Goal: Transaction & Acquisition: Purchase product/service

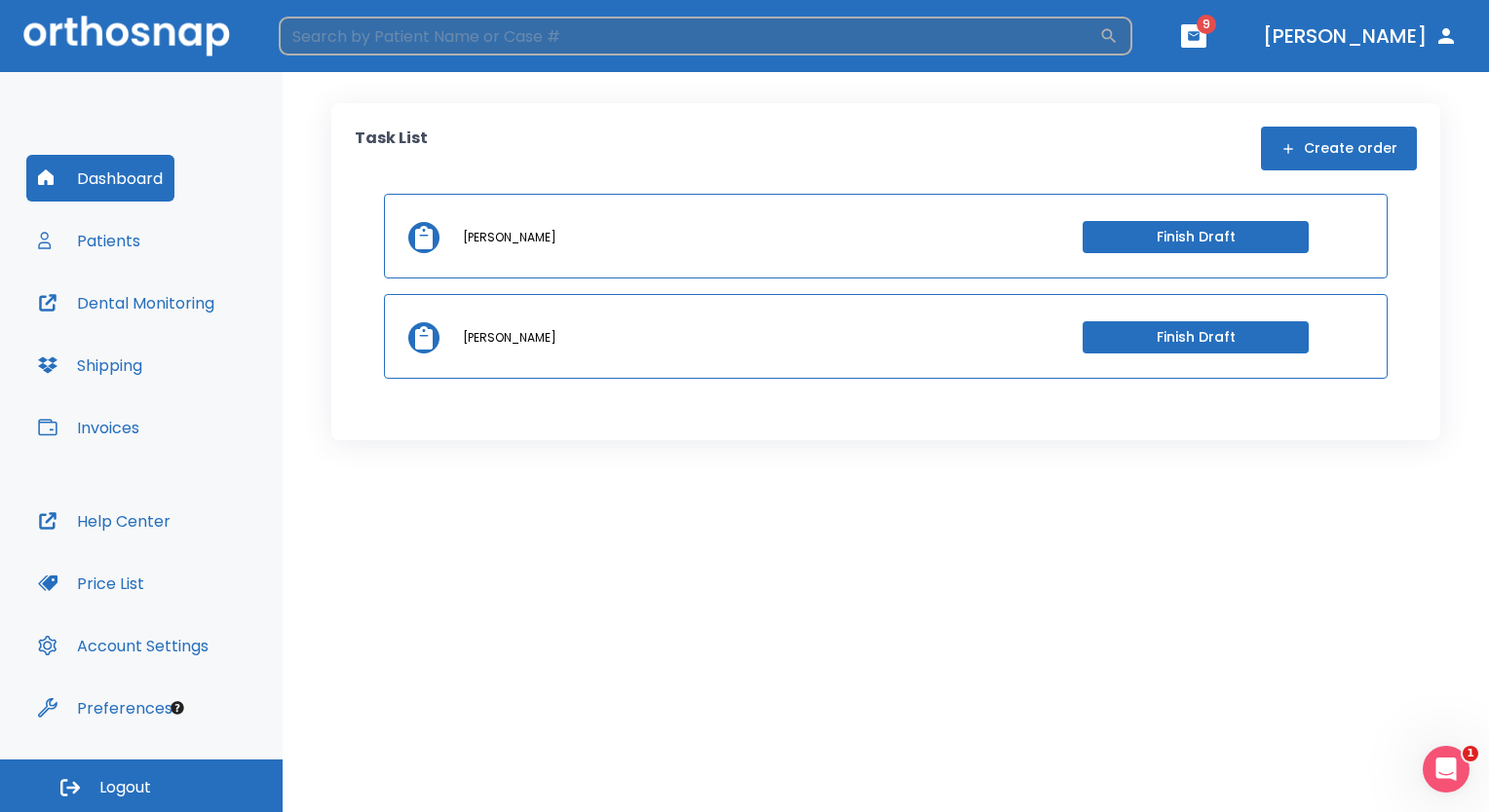
click at [381, 38] on input "search" at bounding box center [689, 36] width 820 height 39
click at [360, 27] on input "dav" at bounding box center [689, 36] width 820 height 39
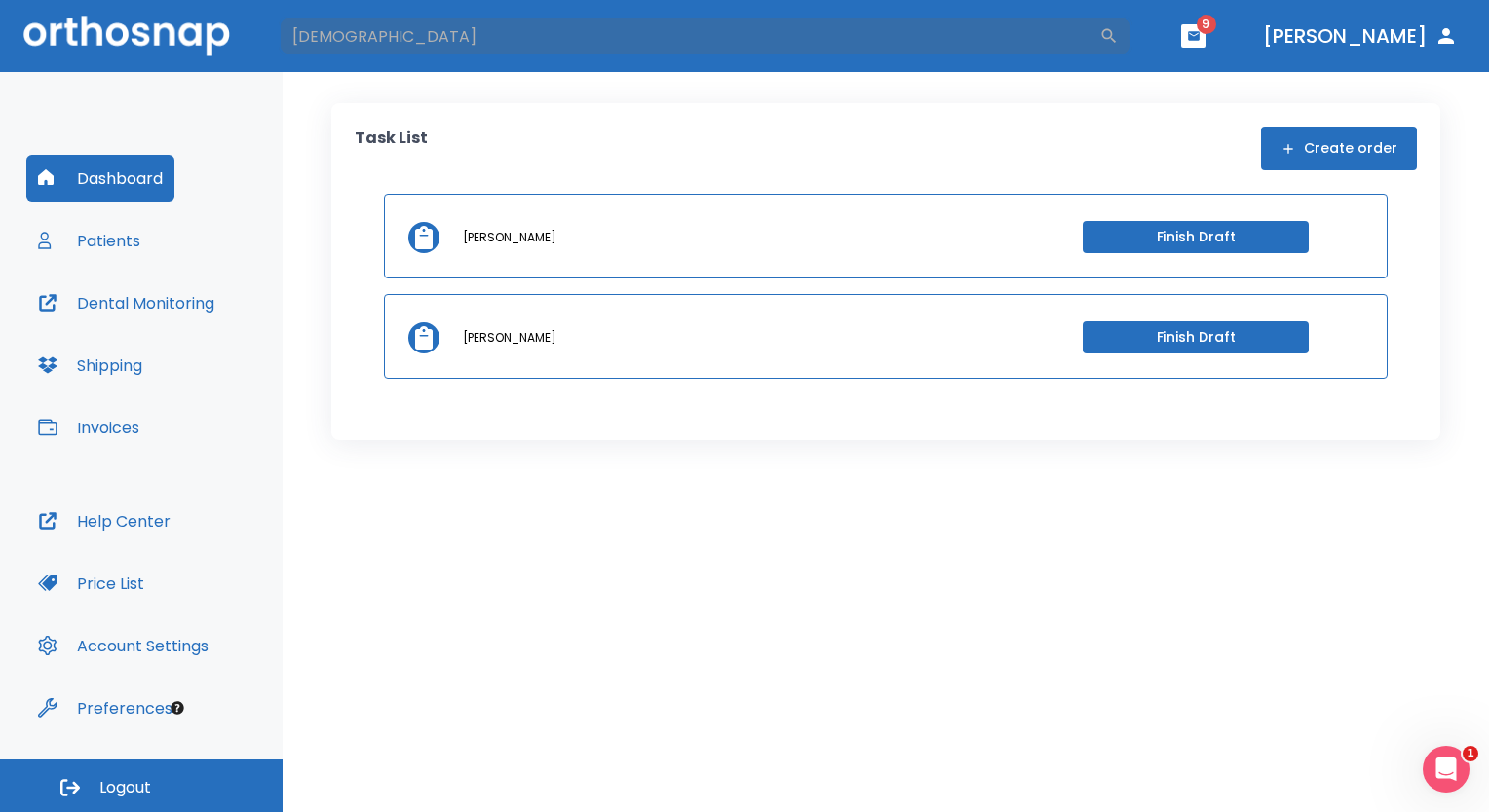
type input "devina"
click at [113, 237] on button "Patients" at bounding box center [89, 240] width 126 height 47
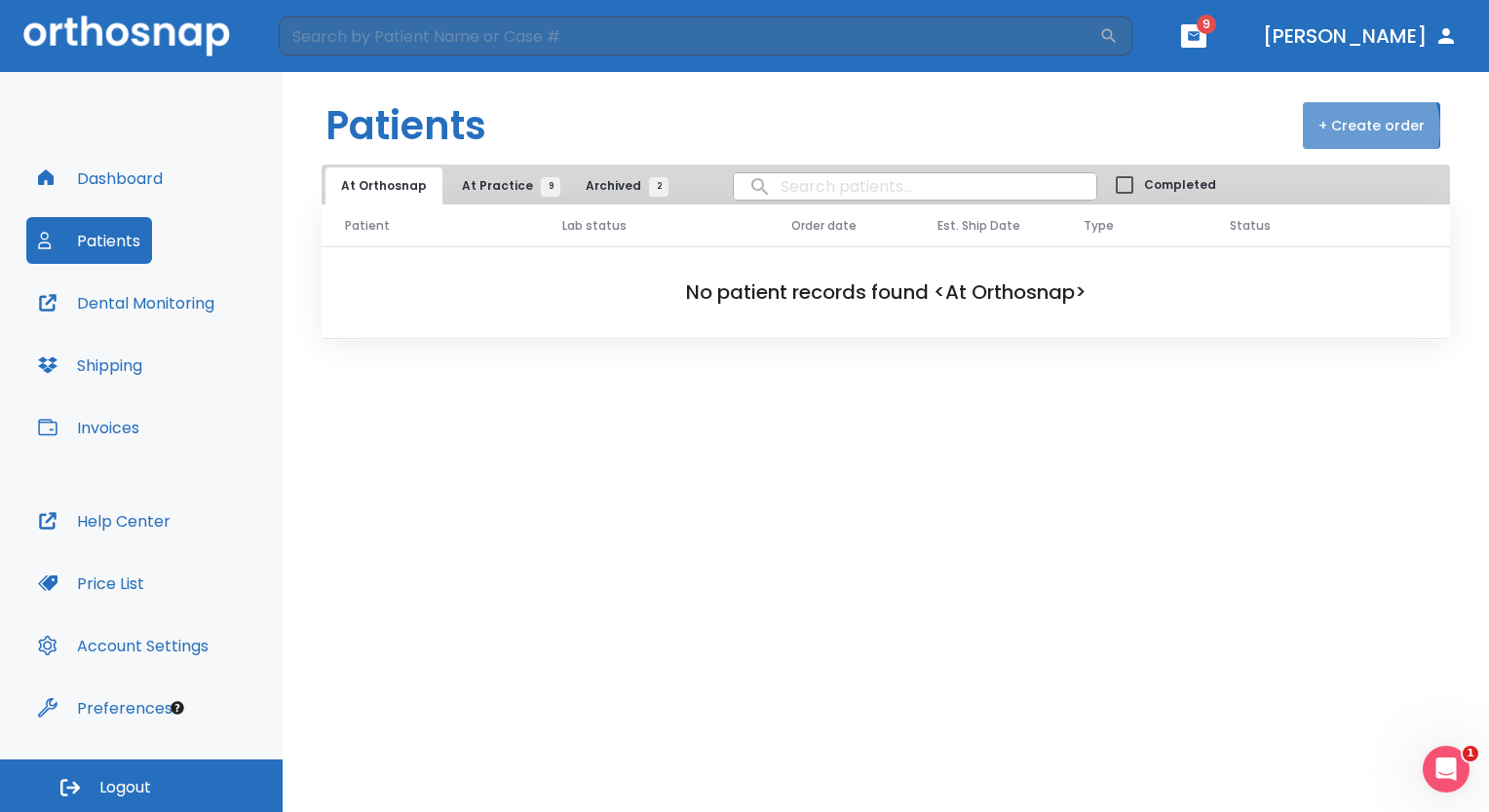
click at [1358, 130] on button "+ Create order" at bounding box center [1372, 126] width 138 height 47
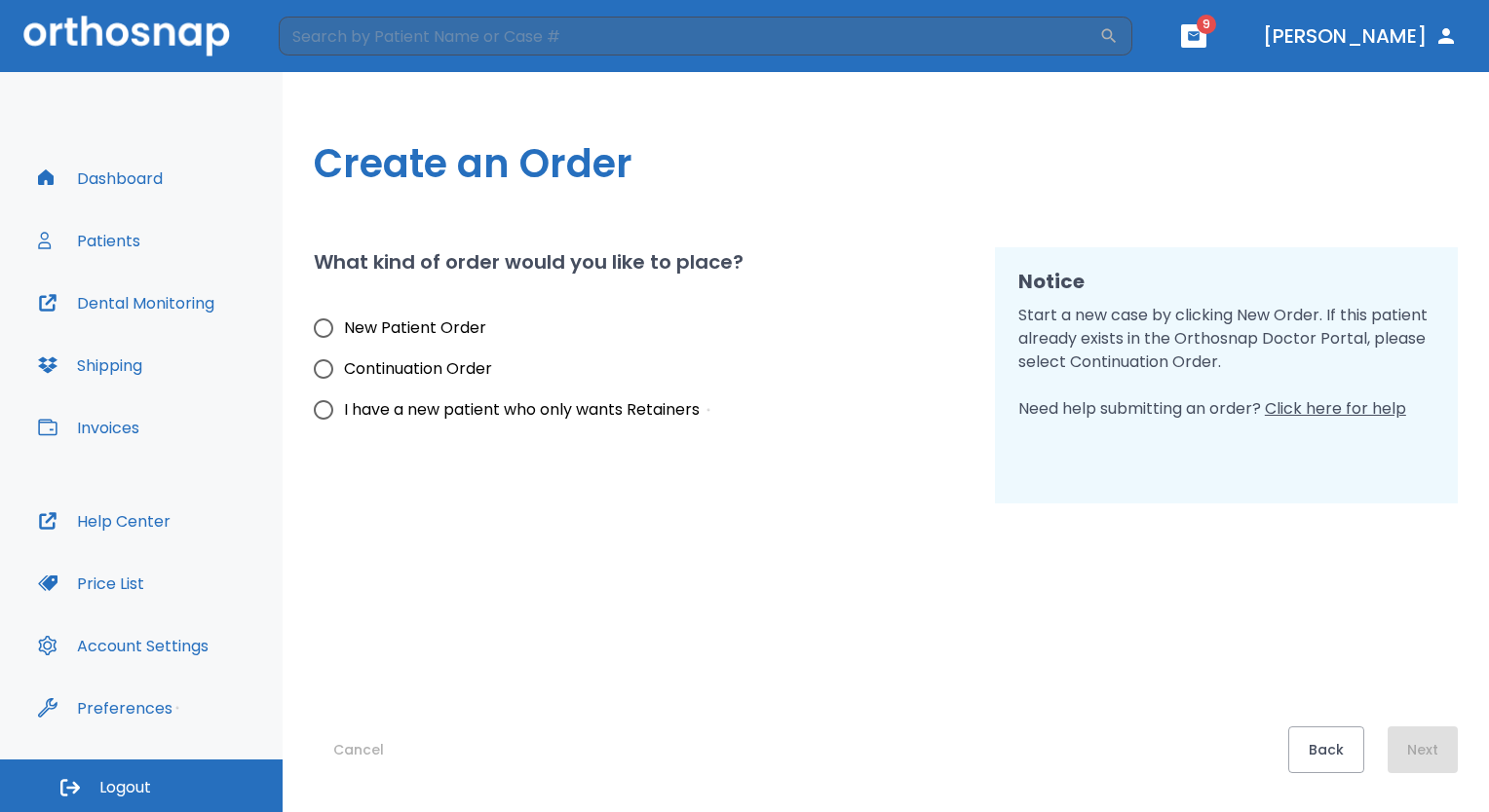
click at [322, 329] on input "New Patient Order" at bounding box center [323, 328] width 41 height 41
radio input "true"
click at [1418, 752] on button "Next" at bounding box center [1423, 749] width 70 height 47
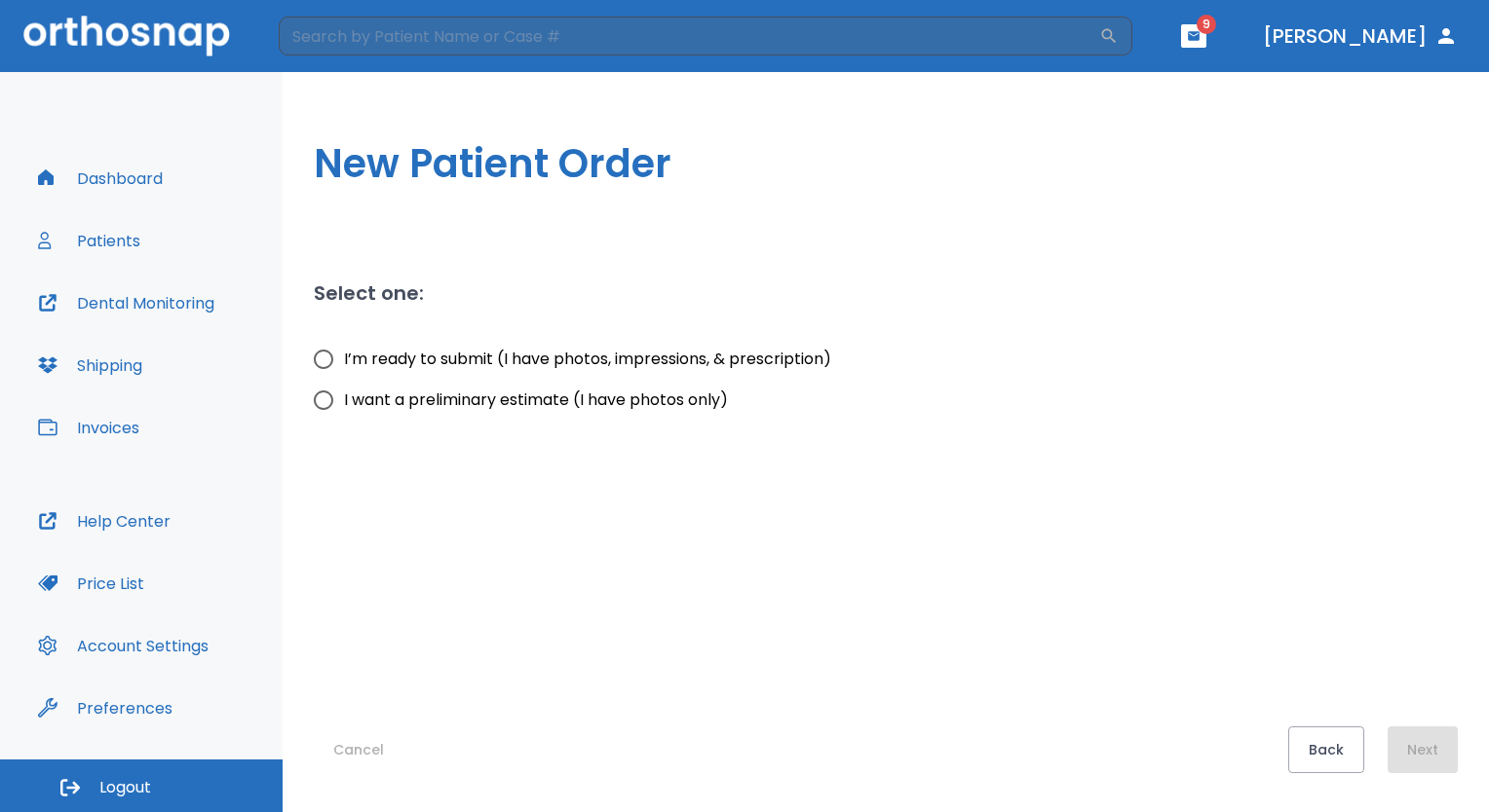
click at [324, 359] on input "I’m ready to submit (I have photos, impressions, & prescription)" at bounding box center [323, 359] width 41 height 41
radio input "true"
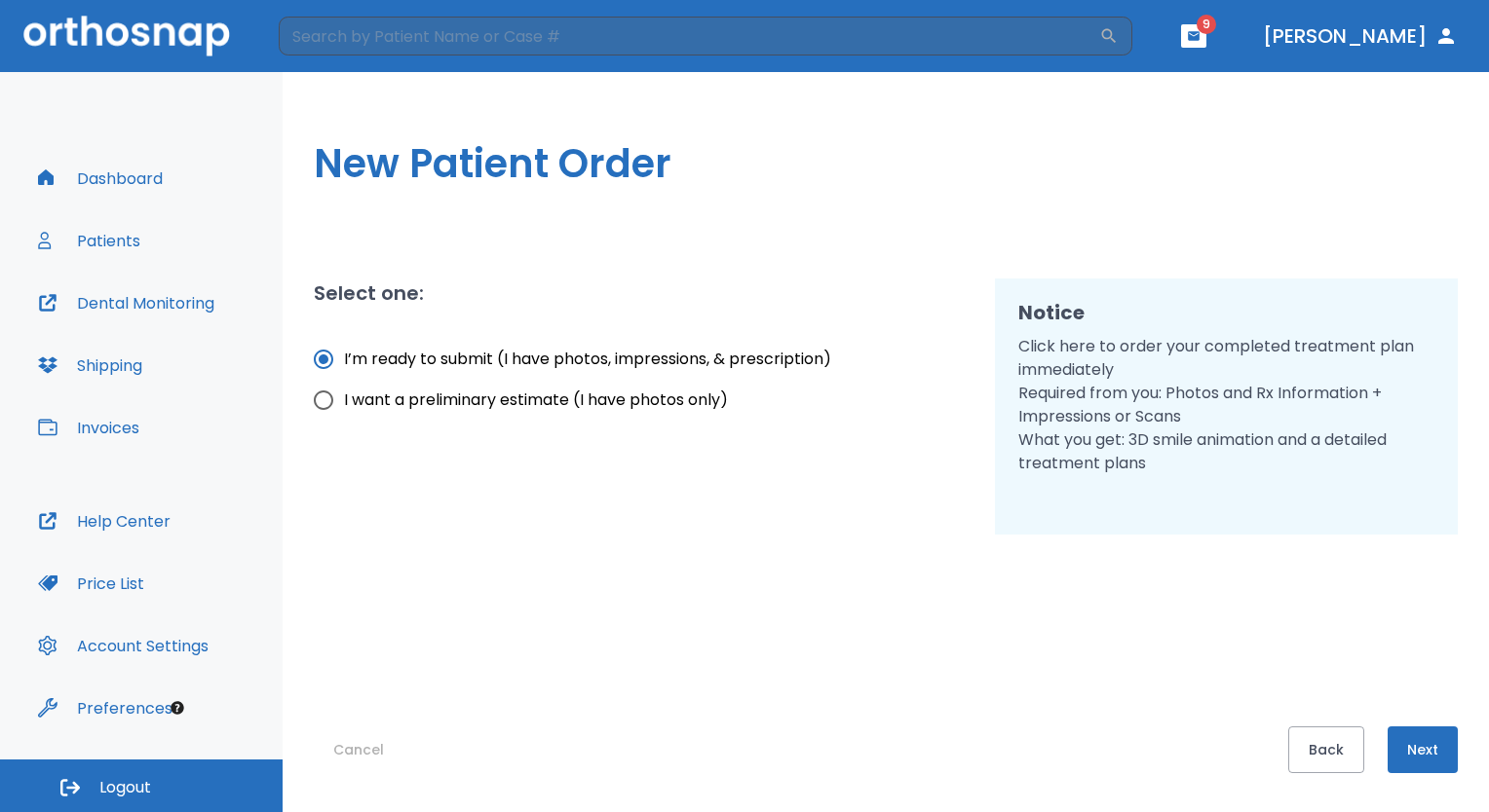
click at [1423, 744] on button "Next" at bounding box center [1423, 749] width 70 height 47
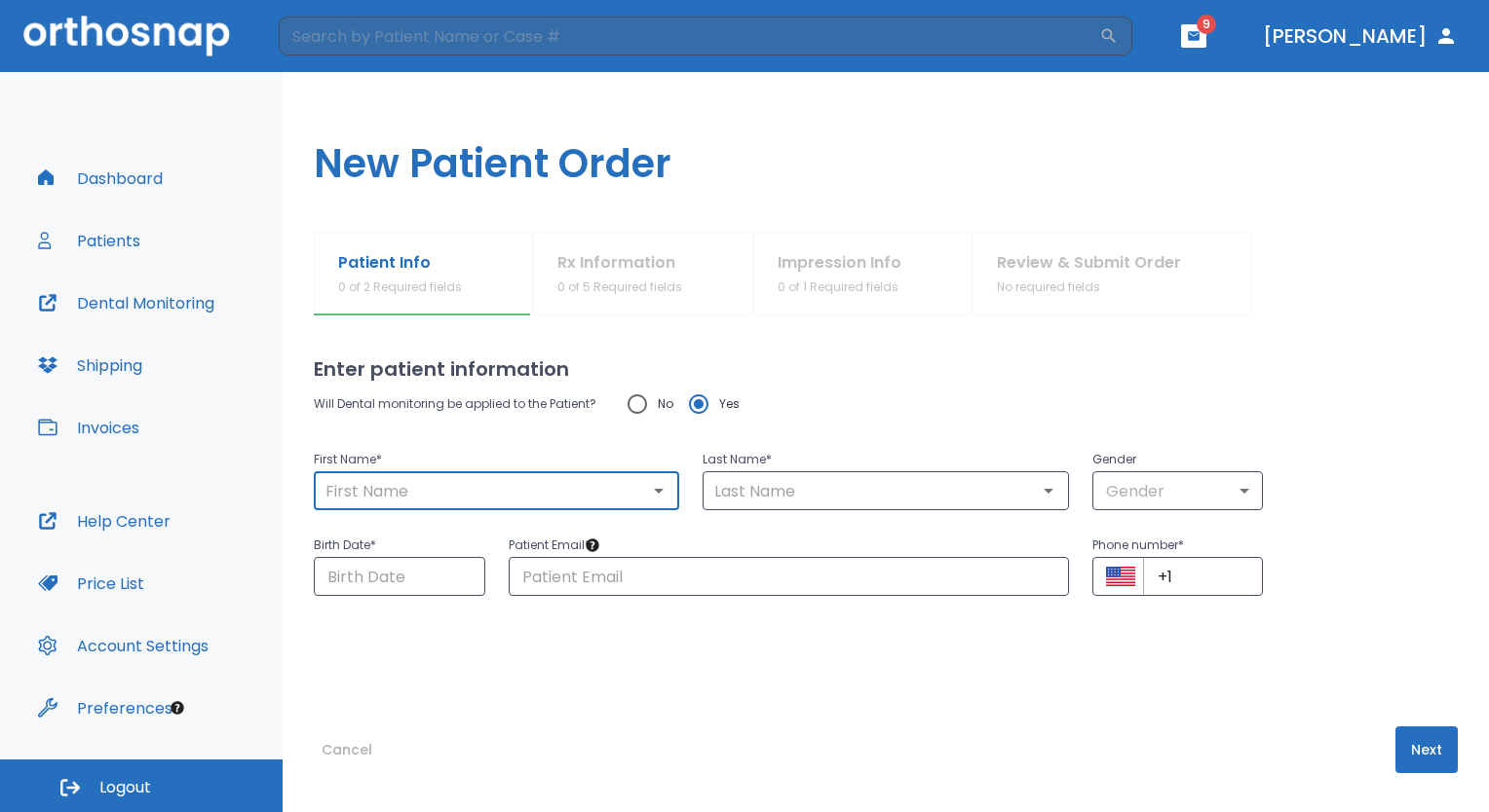
click at [534, 493] on input "text" at bounding box center [496, 491] width 353 height 27
type input "[PERSON_NAME]"
click at [805, 486] on input "text" at bounding box center [885, 491] width 353 height 27
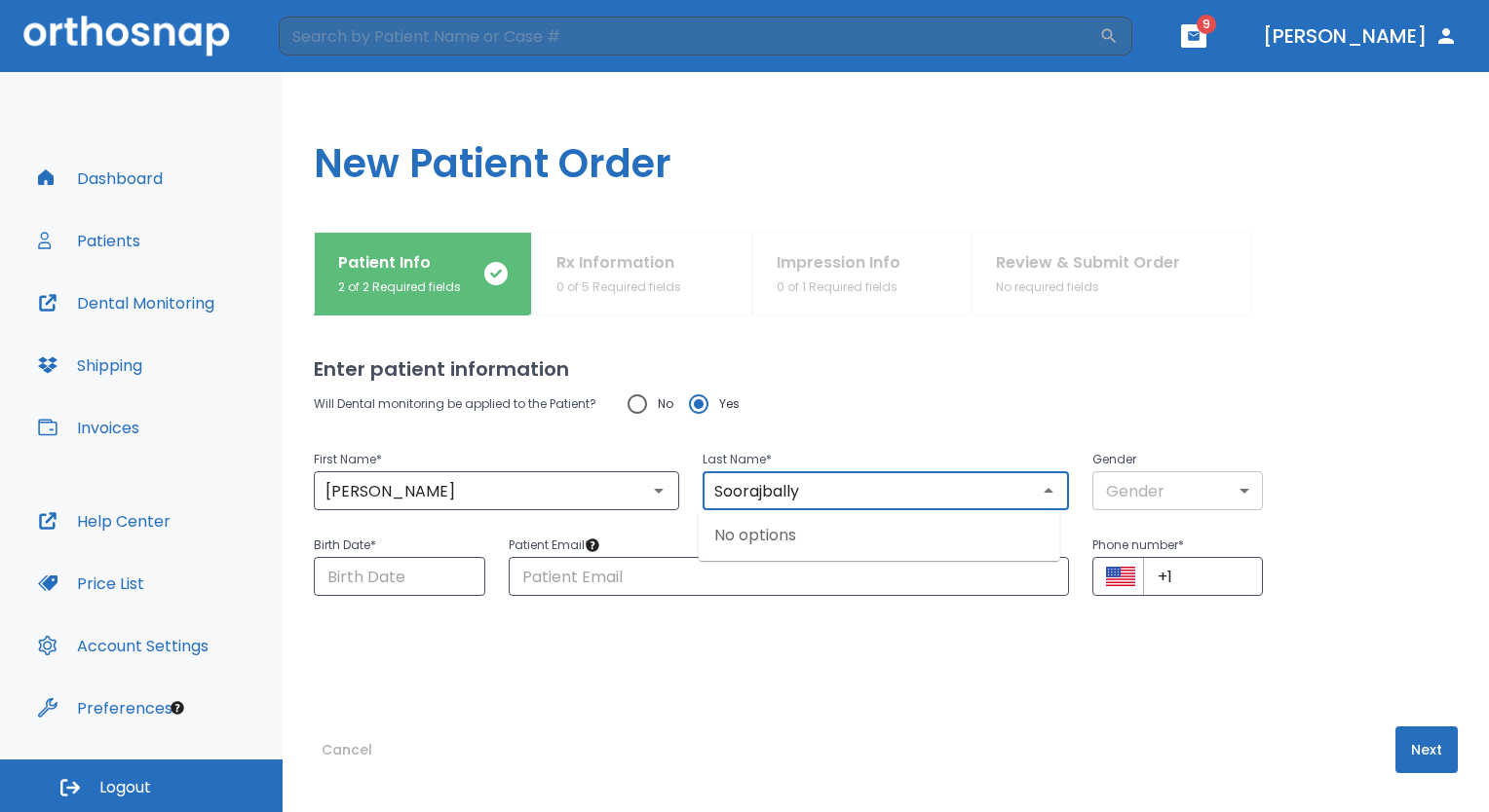
type input "Soorajbally"
click at [1125, 506] on body "​ 9 Dr. Partap Dashboard Patients Dental Monitoring Shipping Invoices Help Cent…" at bounding box center [744, 406] width 1489 height 812
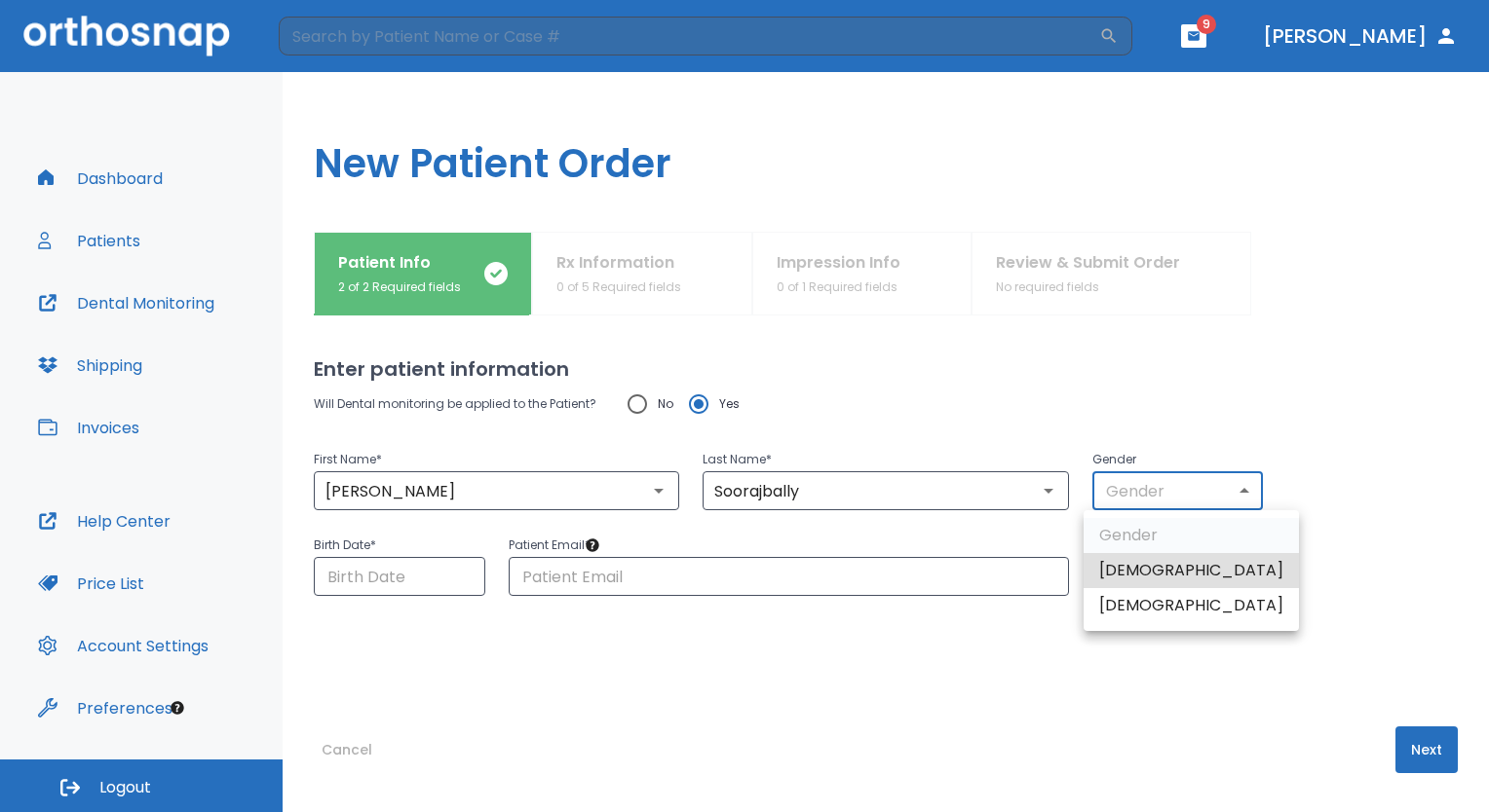
click at [1138, 616] on li "[DEMOGRAPHIC_DATA]" at bounding box center [1192, 606] width 216 height 35
type input "0"
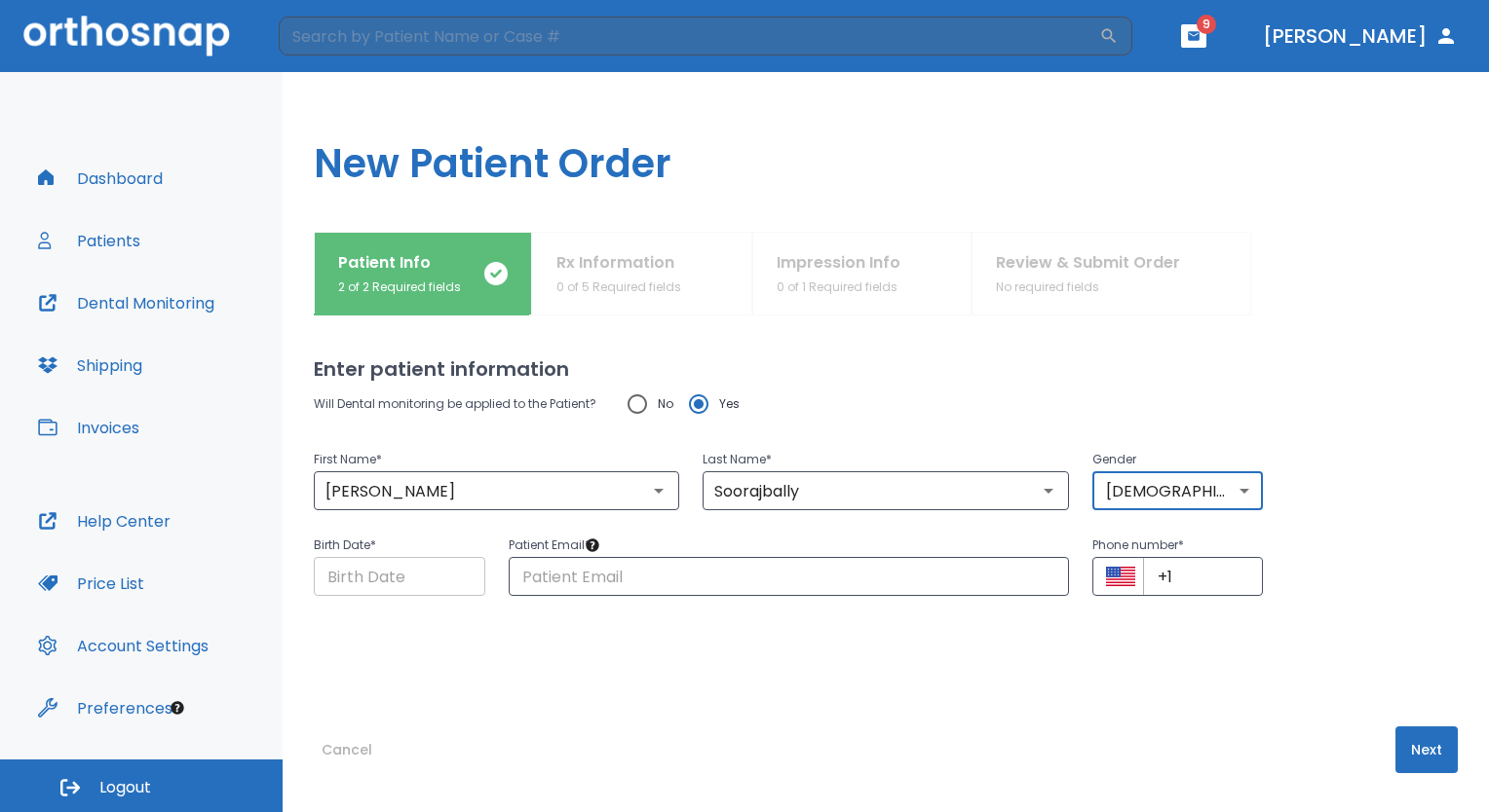
click at [372, 575] on input "Choose date" at bounding box center [399, 577] width 172 height 39
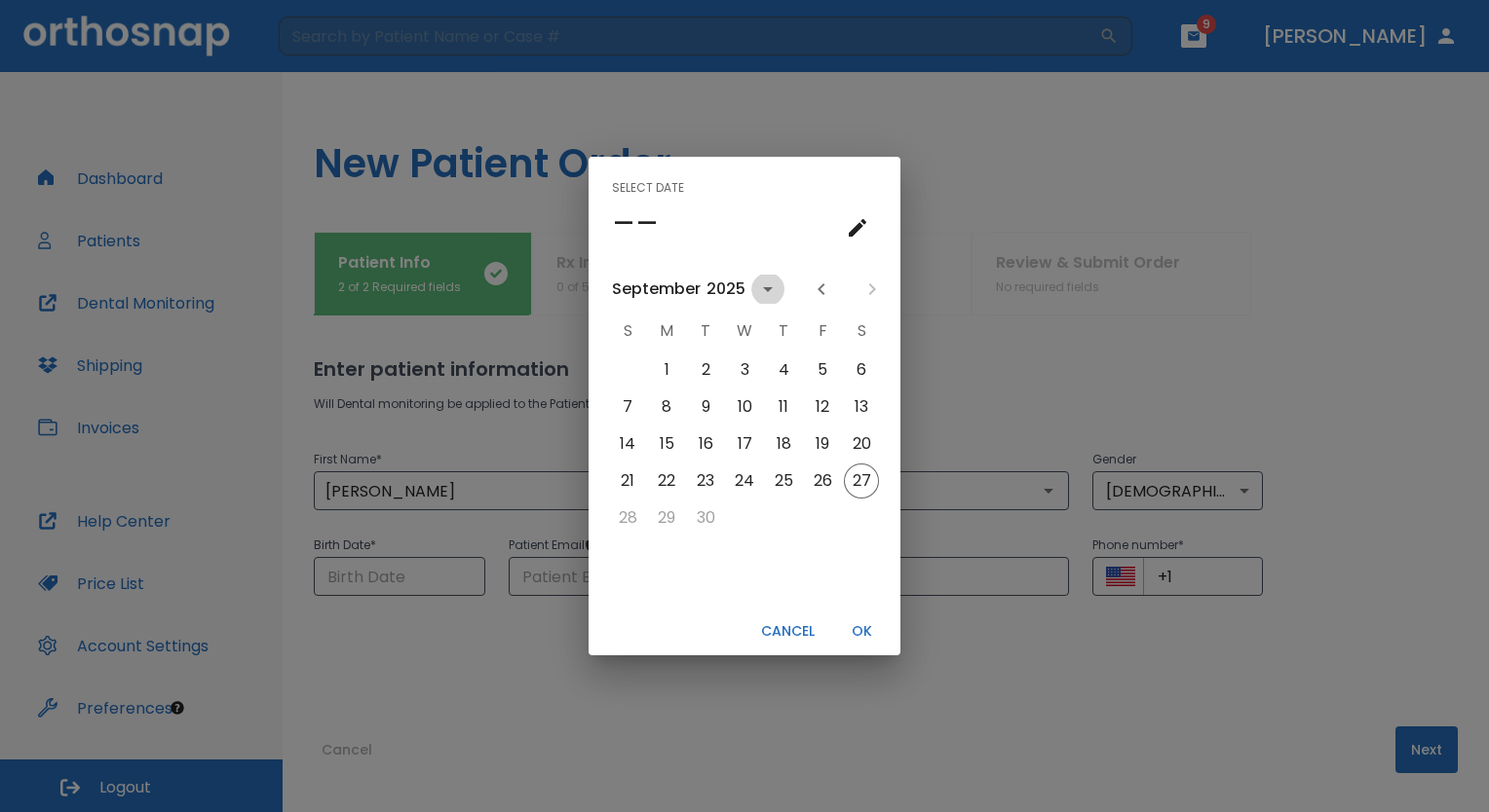
click at [758, 286] on icon "calendar view is open, switch to year view" at bounding box center [767, 288] width 23 height 23
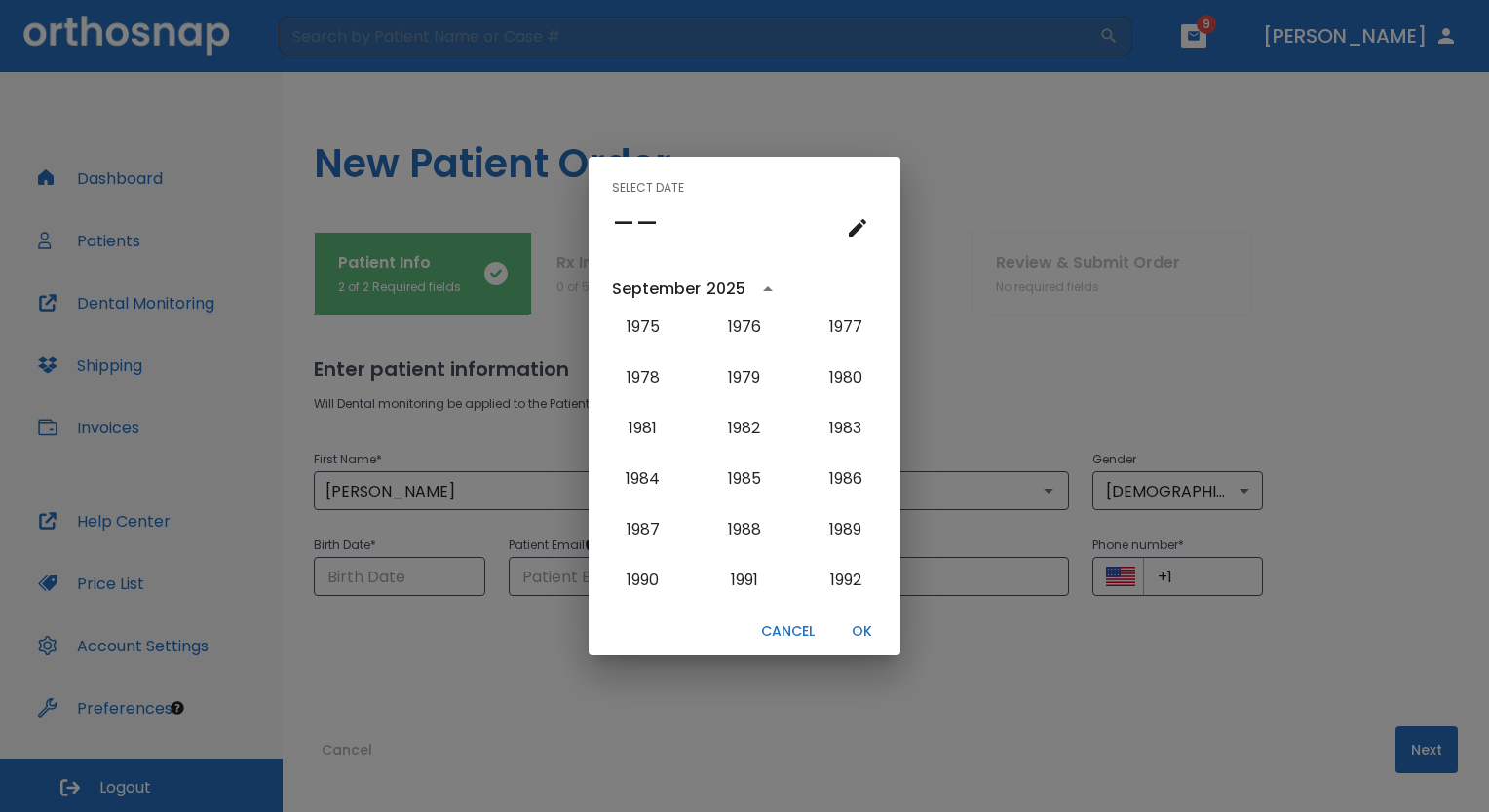
scroll to position [1329, 0]
click at [844, 534] on button "1992" at bounding box center [845, 528] width 70 height 35
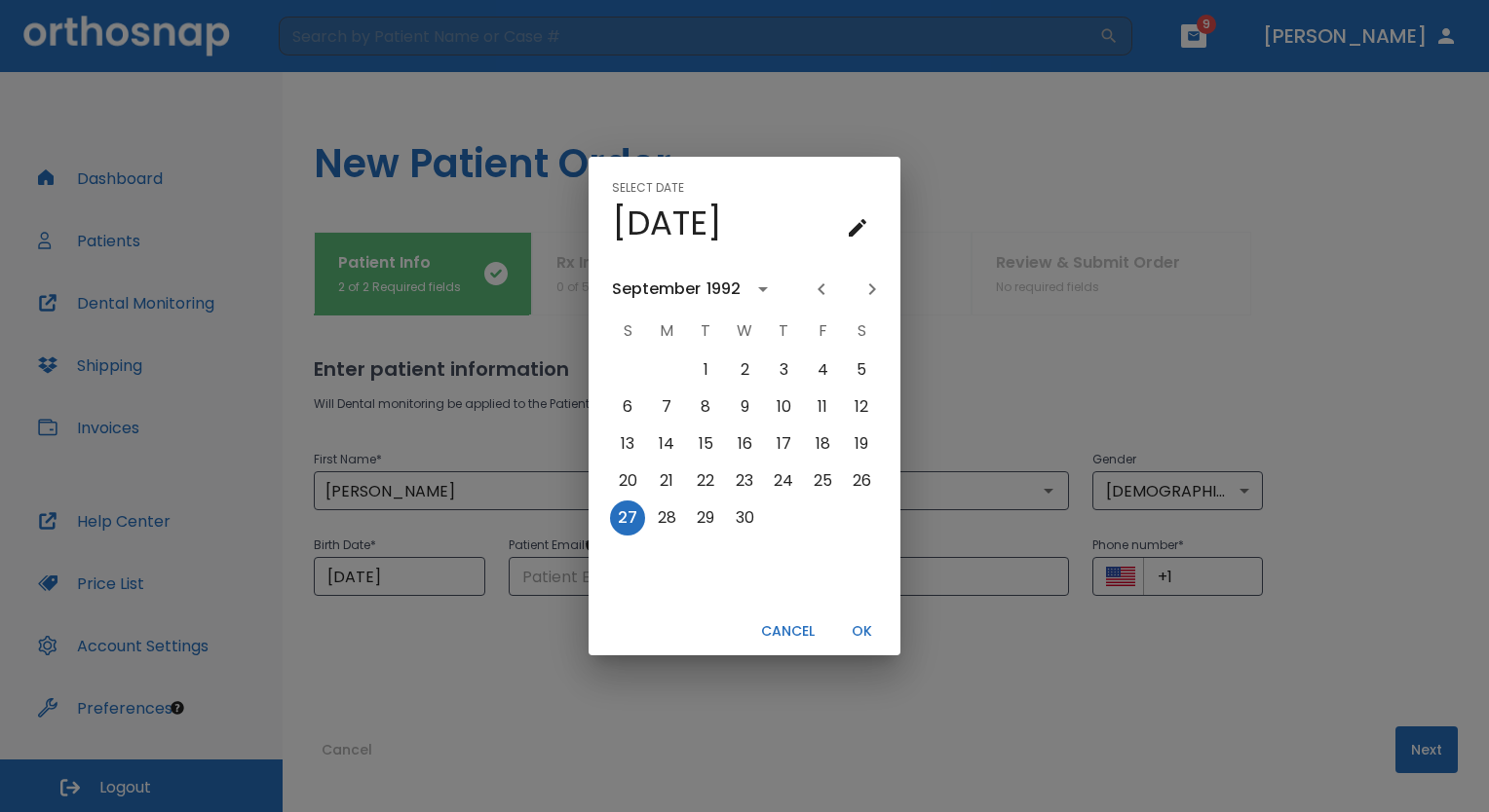
scroll to position [0, 0]
click at [815, 297] on icon "Previous month" at bounding box center [820, 288] width 23 height 23
click at [623, 517] on button "28" at bounding box center [627, 518] width 35 height 35
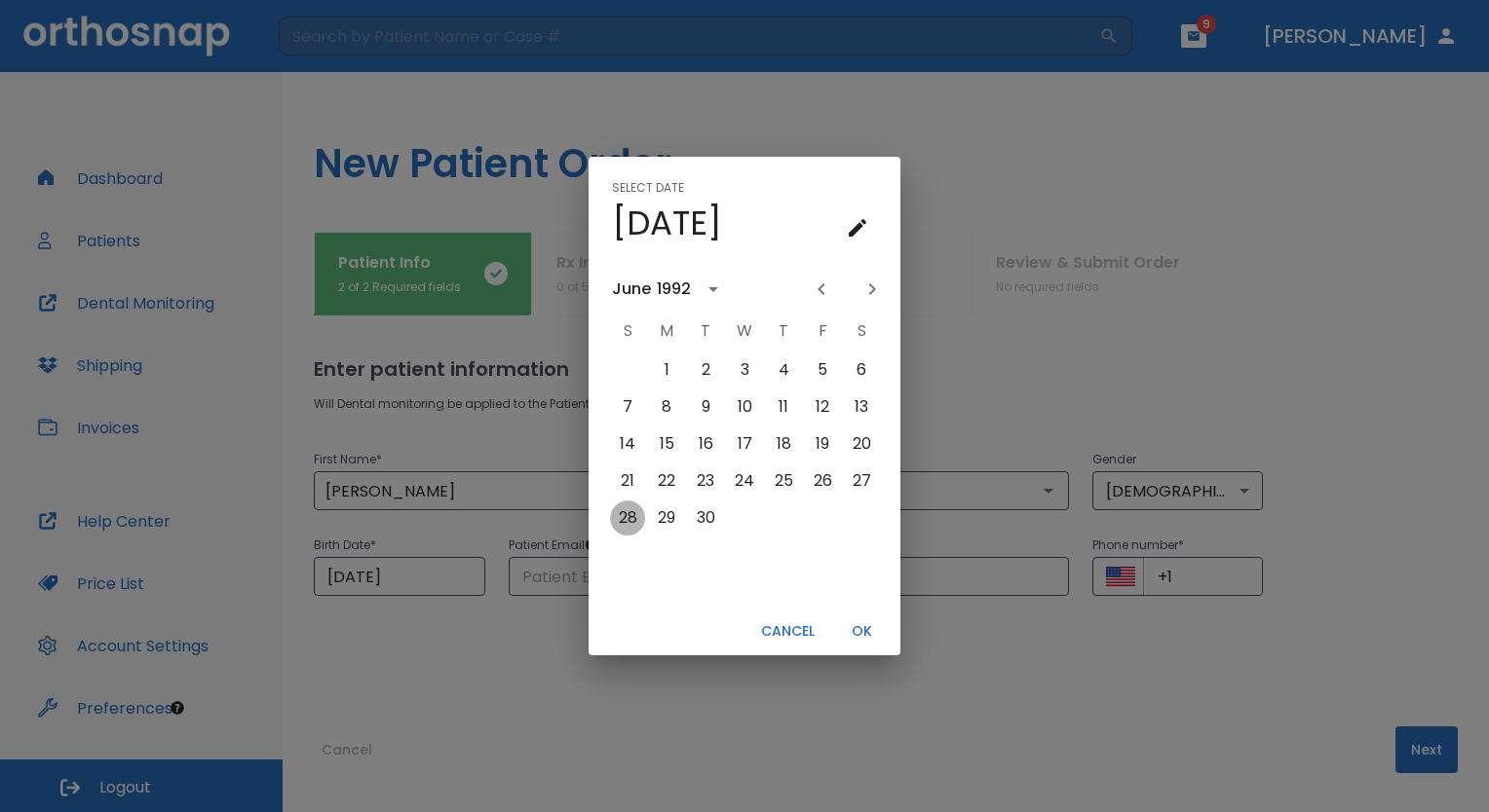
type input "[DATE]"
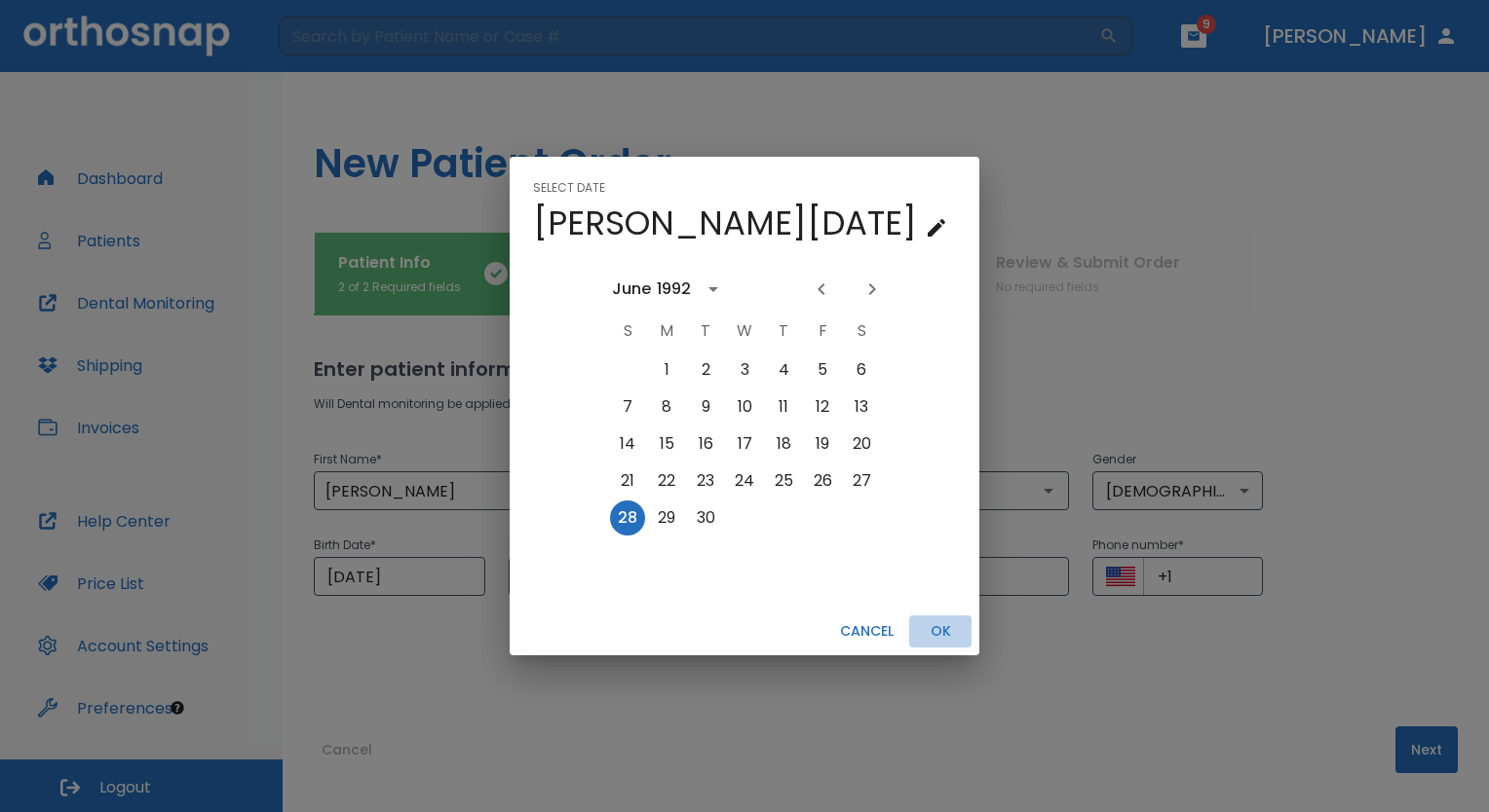
click at [909, 630] on button "OK" at bounding box center [940, 631] width 62 height 32
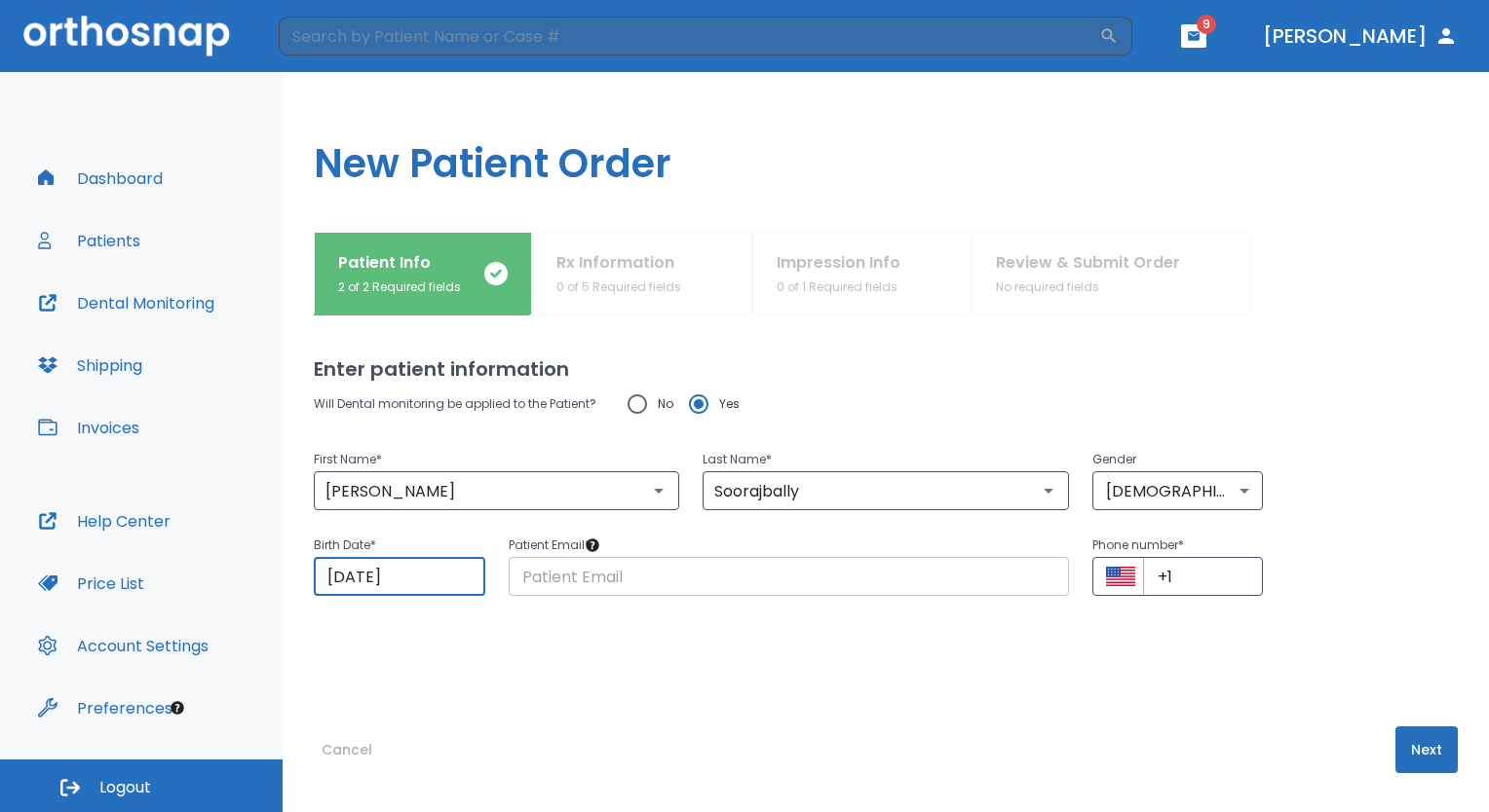
click at [793, 579] on input "text" at bounding box center [789, 577] width 561 height 39
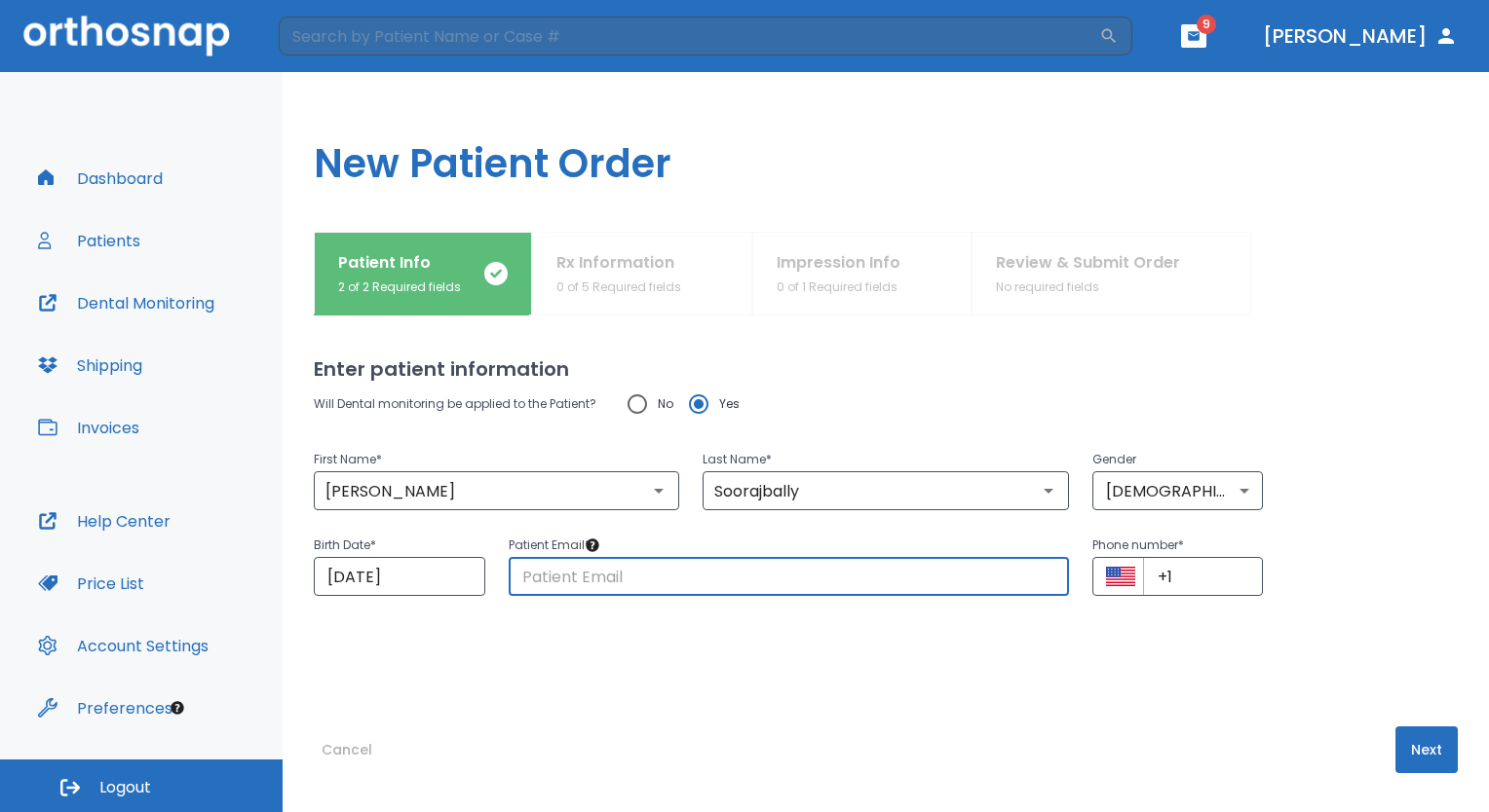
type input "[EMAIL_ADDRESS][DOMAIN_NAME]"
click at [1180, 575] on input "+1" at bounding box center [1203, 577] width 121 height 39
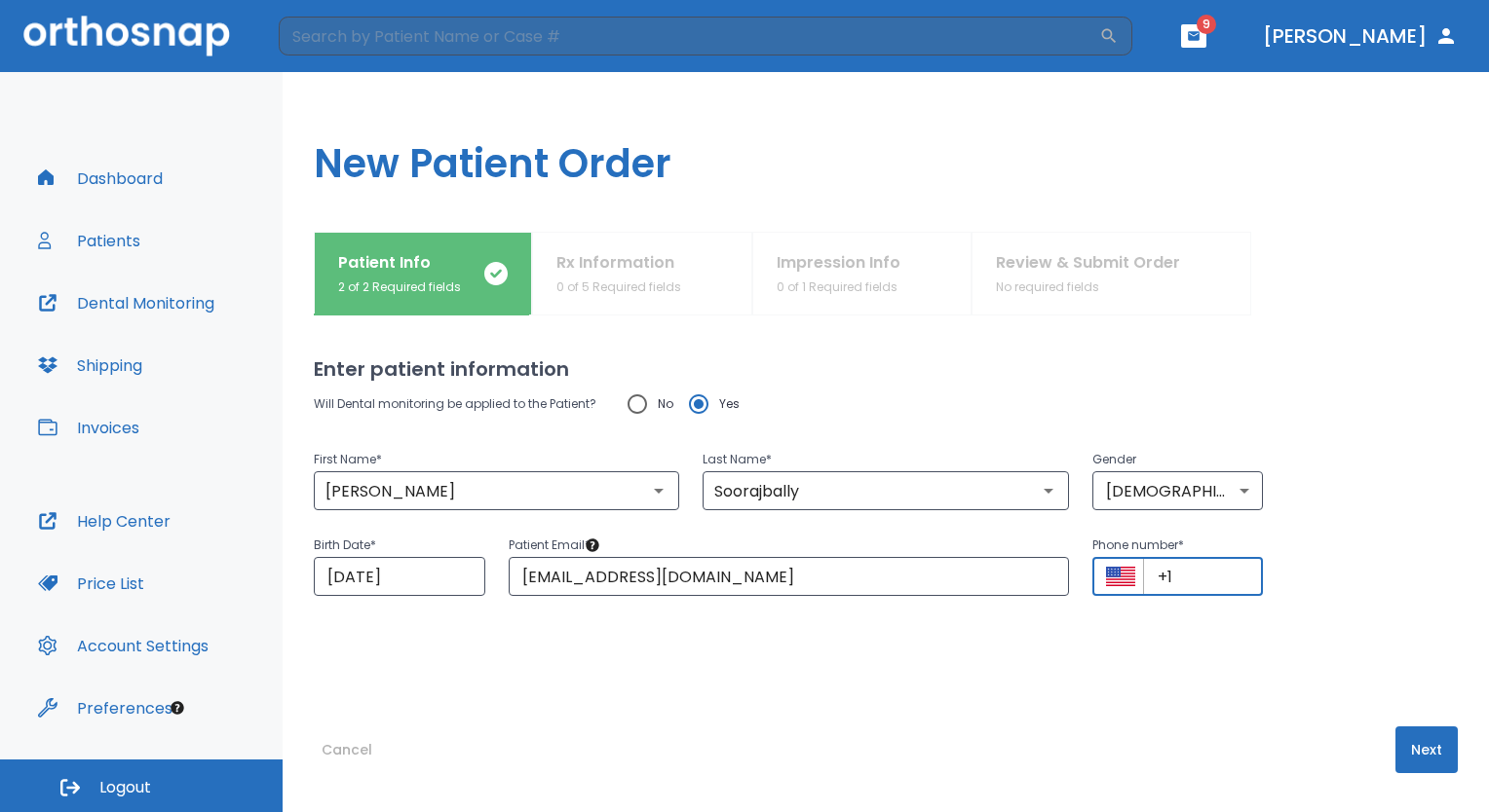
click at [1115, 583] on icon "Select country" at bounding box center [1120, 577] width 29 height 20
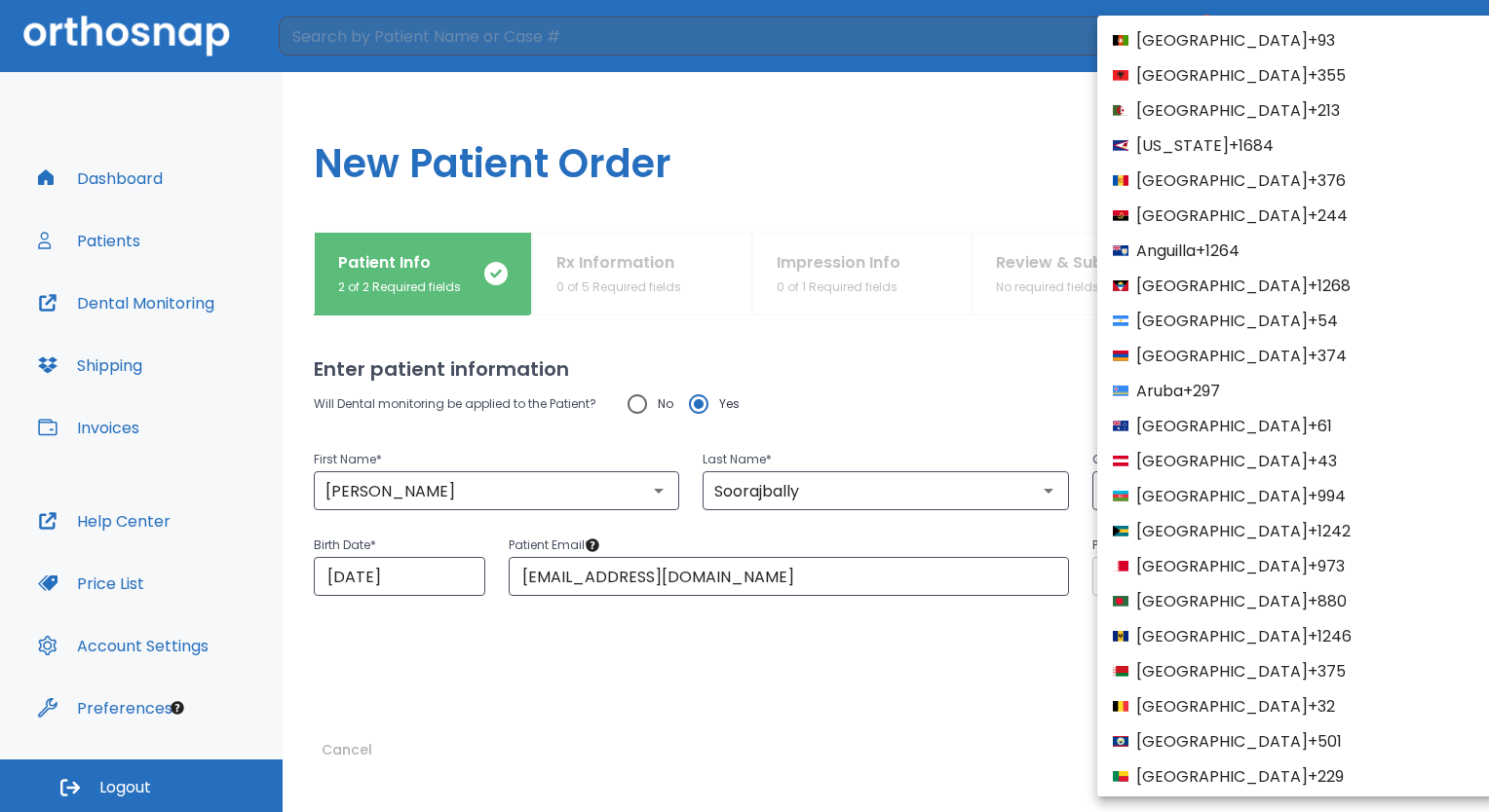
scroll to position [7440, 0]
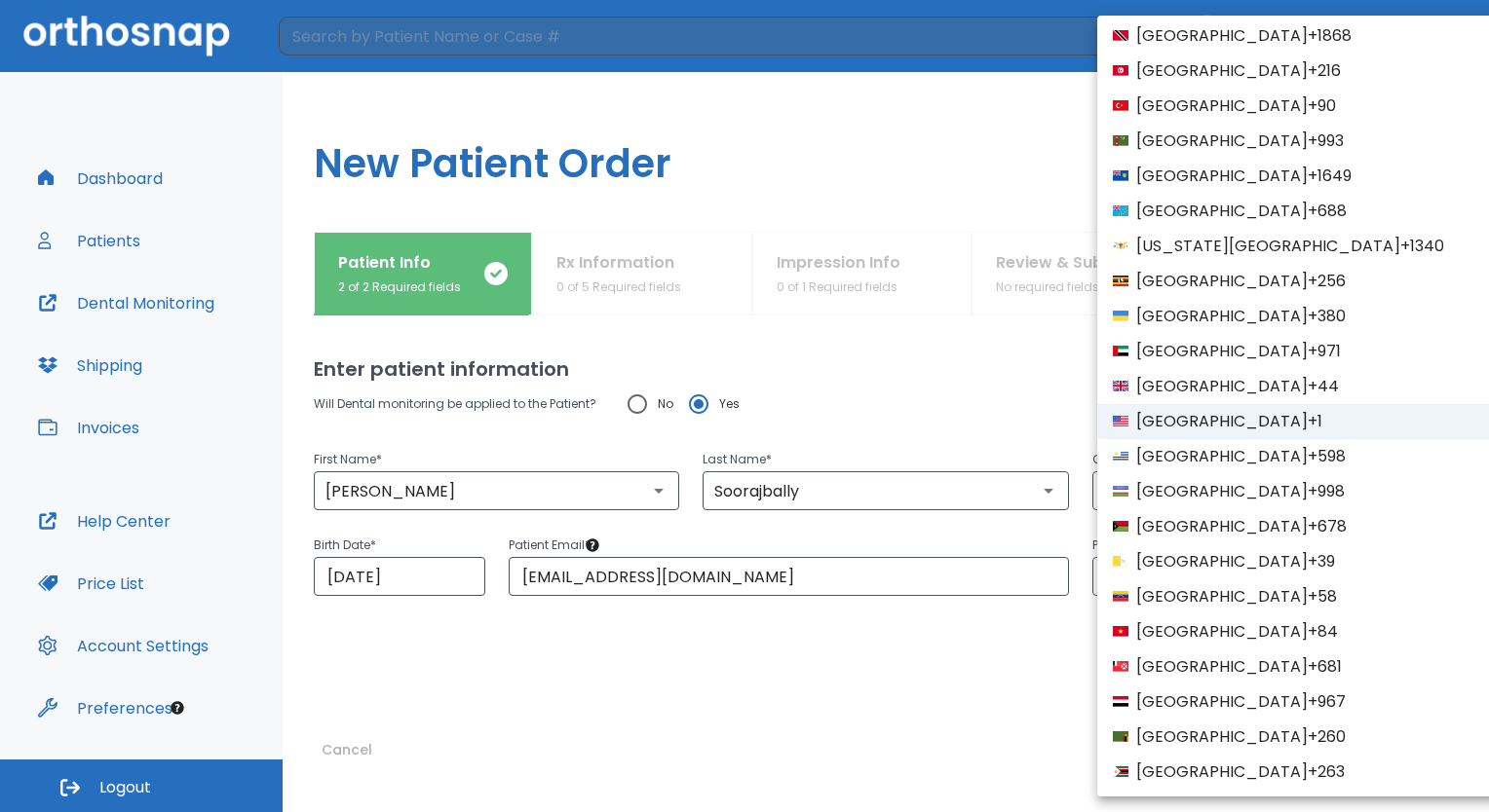
click at [1250, 43] on span "[GEOGRAPHIC_DATA]" at bounding box center [1223, 35] width 172 height 23
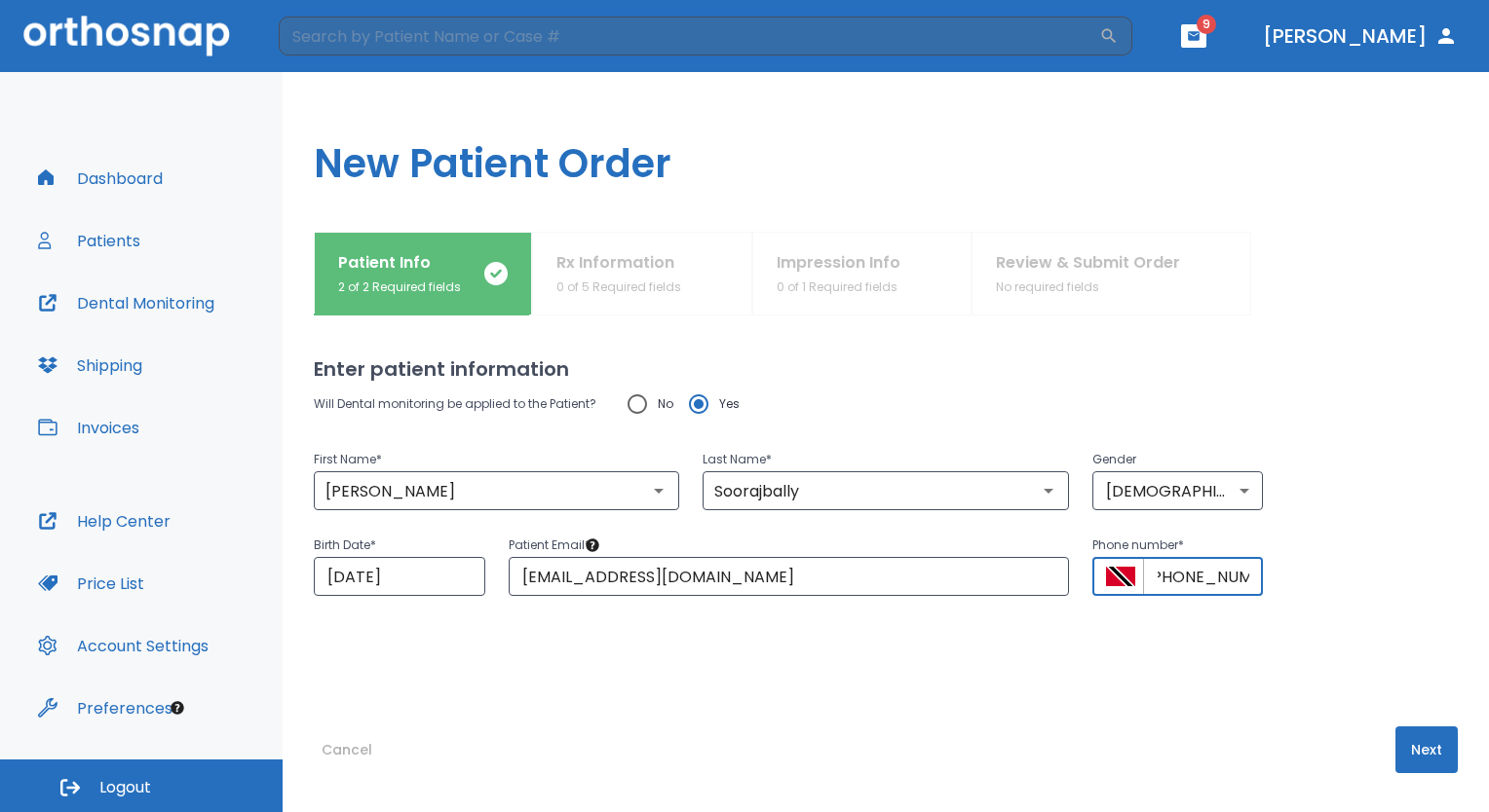
scroll to position [0, 21]
type input "[PHONE_NUMBER]"
click at [1413, 754] on button "Next" at bounding box center [1426, 749] width 62 height 47
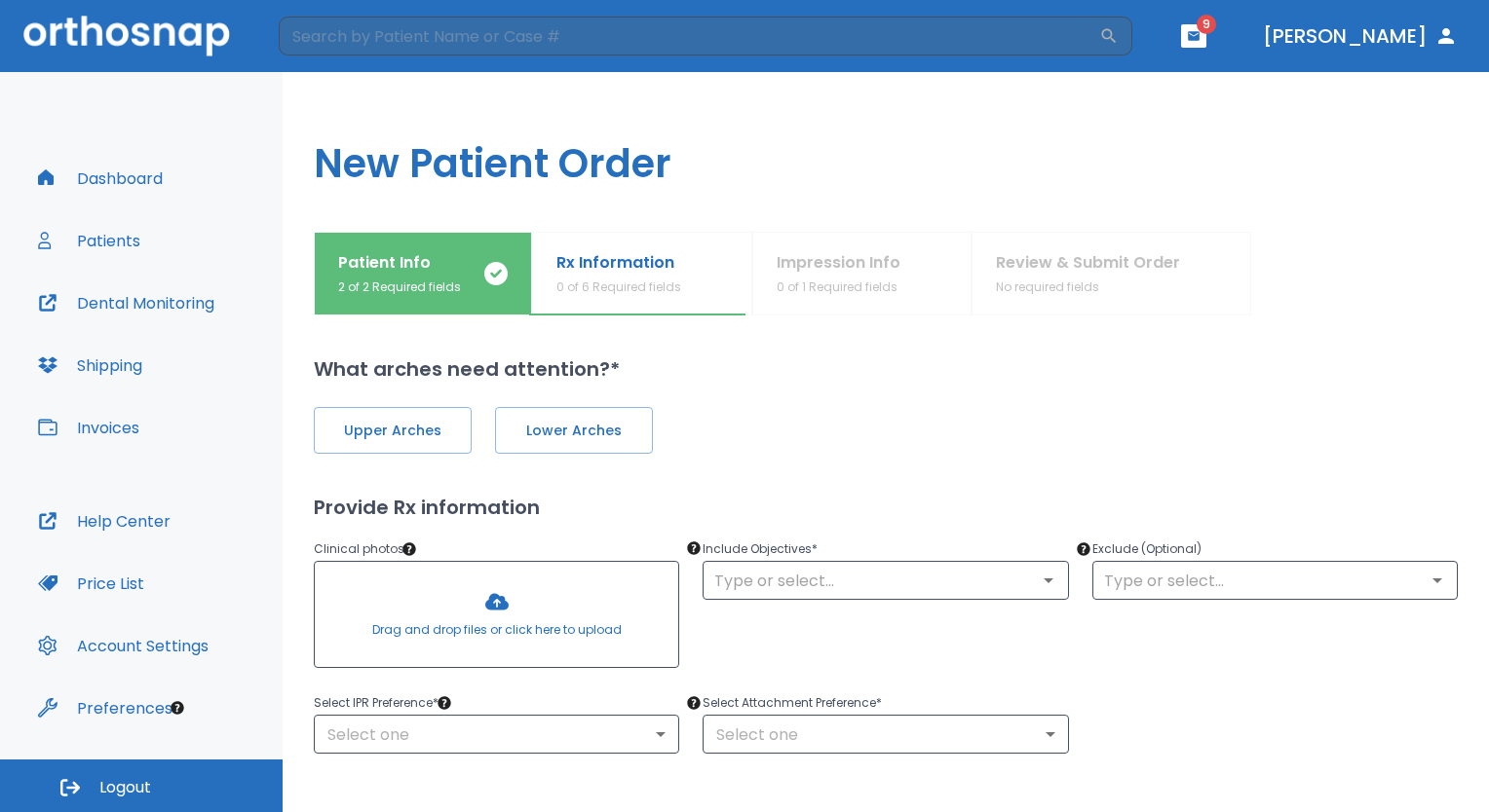
click at [498, 602] on div at bounding box center [496, 613] width 363 height 105
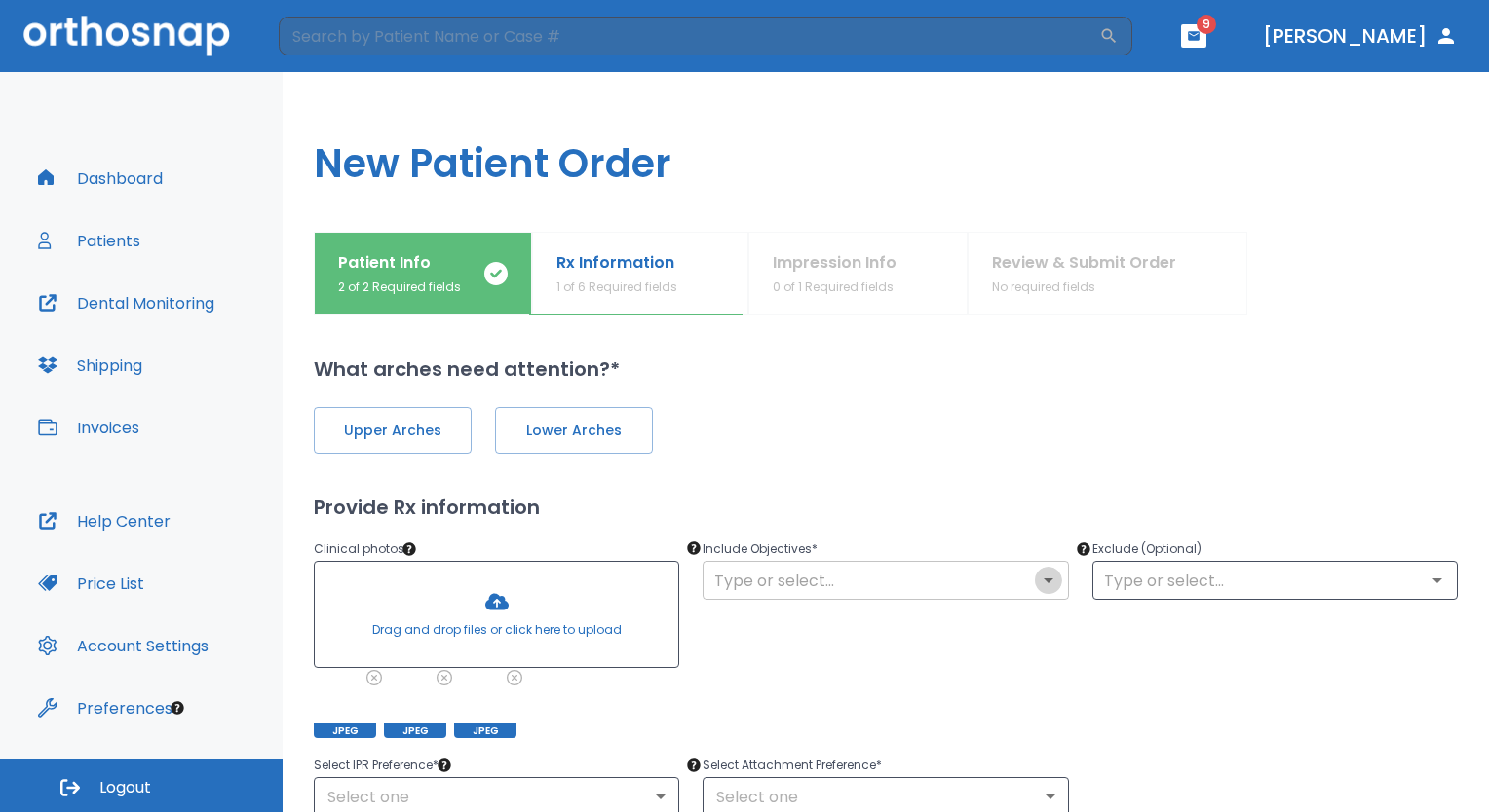
click at [1042, 587] on icon "Open" at bounding box center [1048, 580] width 23 height 23
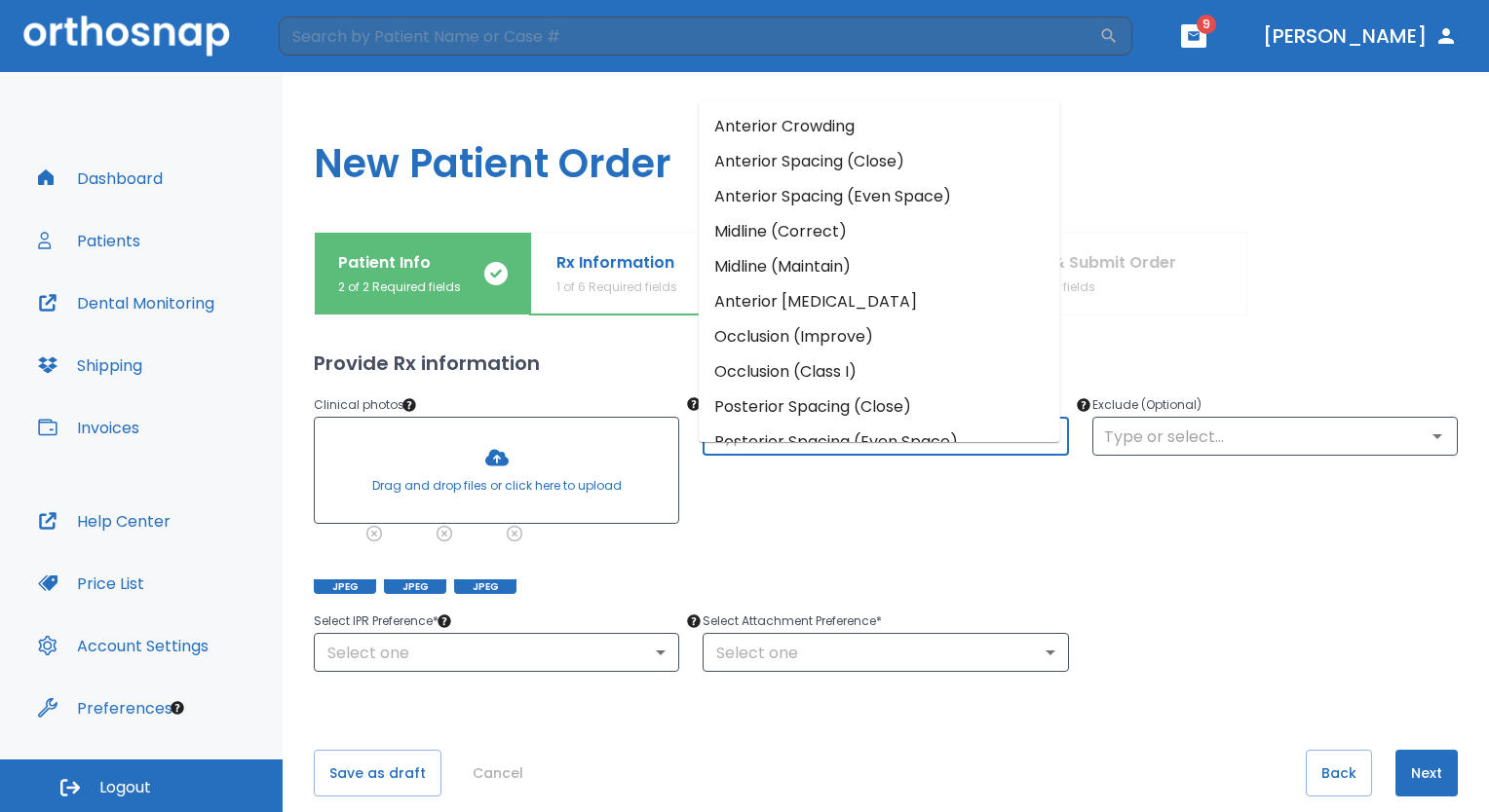
scroll to position [167, 0]
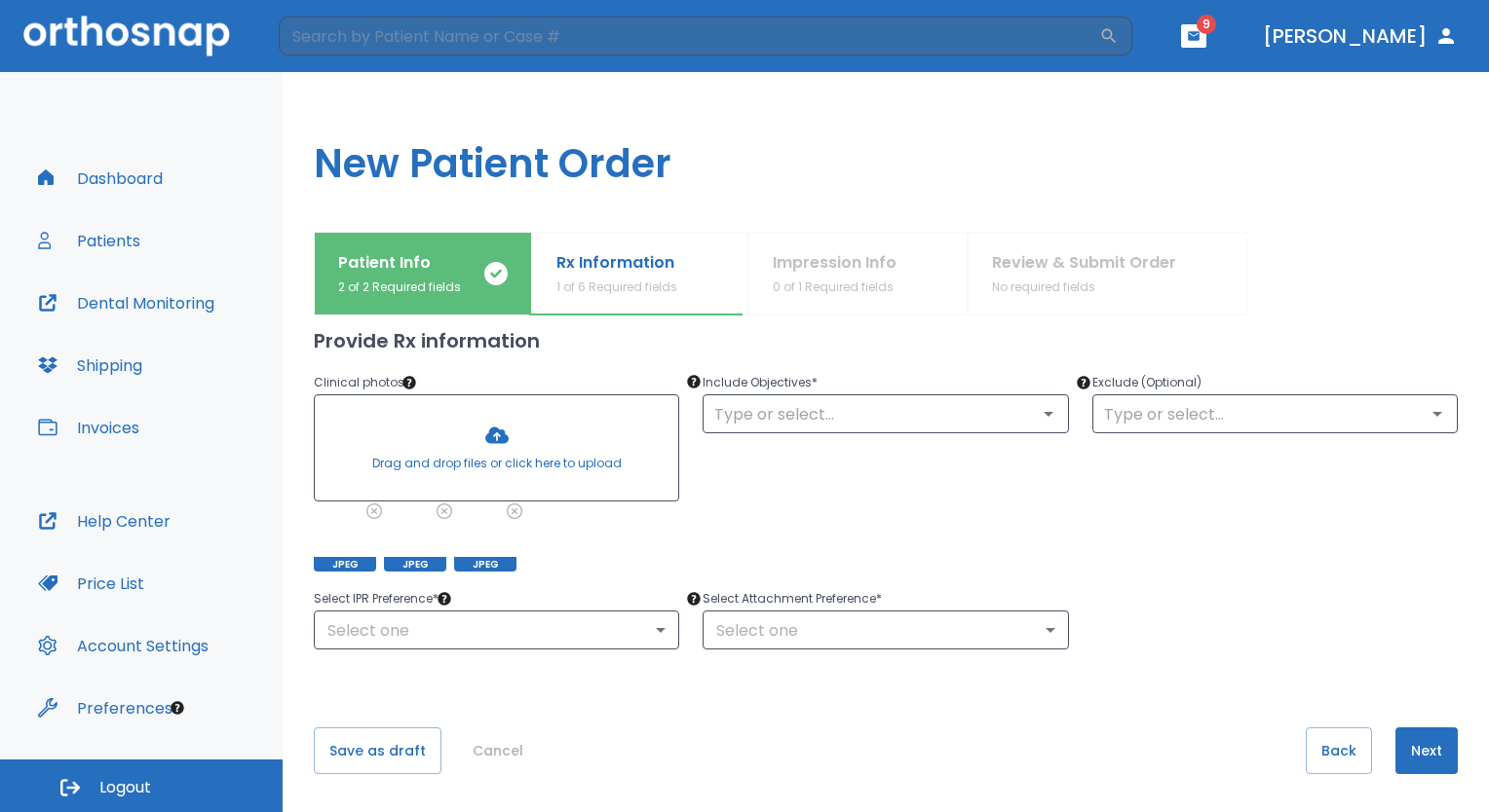
click at [1241, 680] on div "What arches need attention?* Upper Arches Lower Arches Provide Rx information C…" at bounding box center [885, 564] width 1144 height 497
click at [1050, 637] on body "​ 9 Dr. Partap Dashboard Patients Dental Monitoring Shipping Invoices Help Cent…" at bounding box center [744, 406] width 1489 height 812
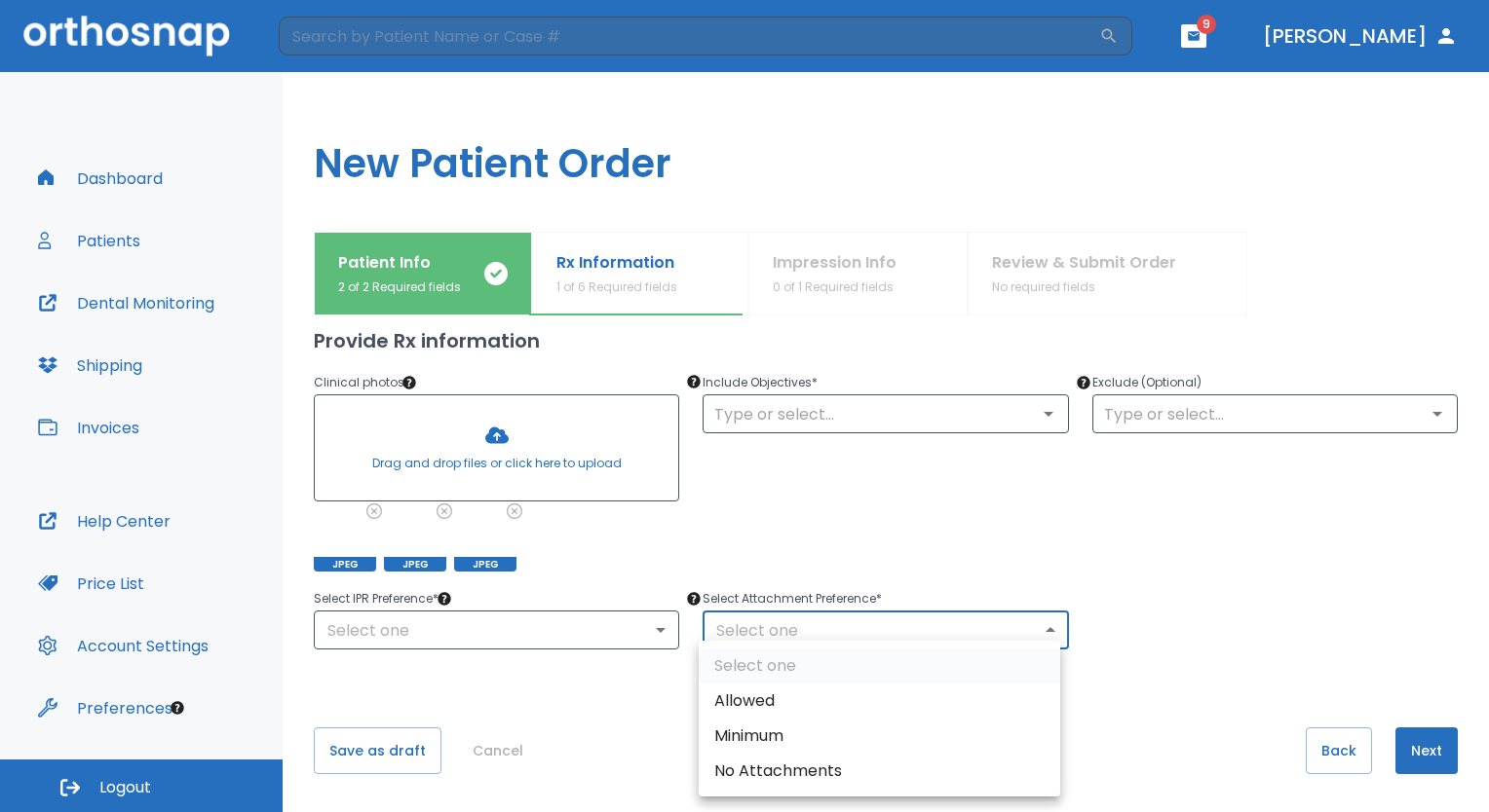
click at [784, 736] on li "Minimum" at bounding box center [879, 736] width 361 height 35
type input "2"
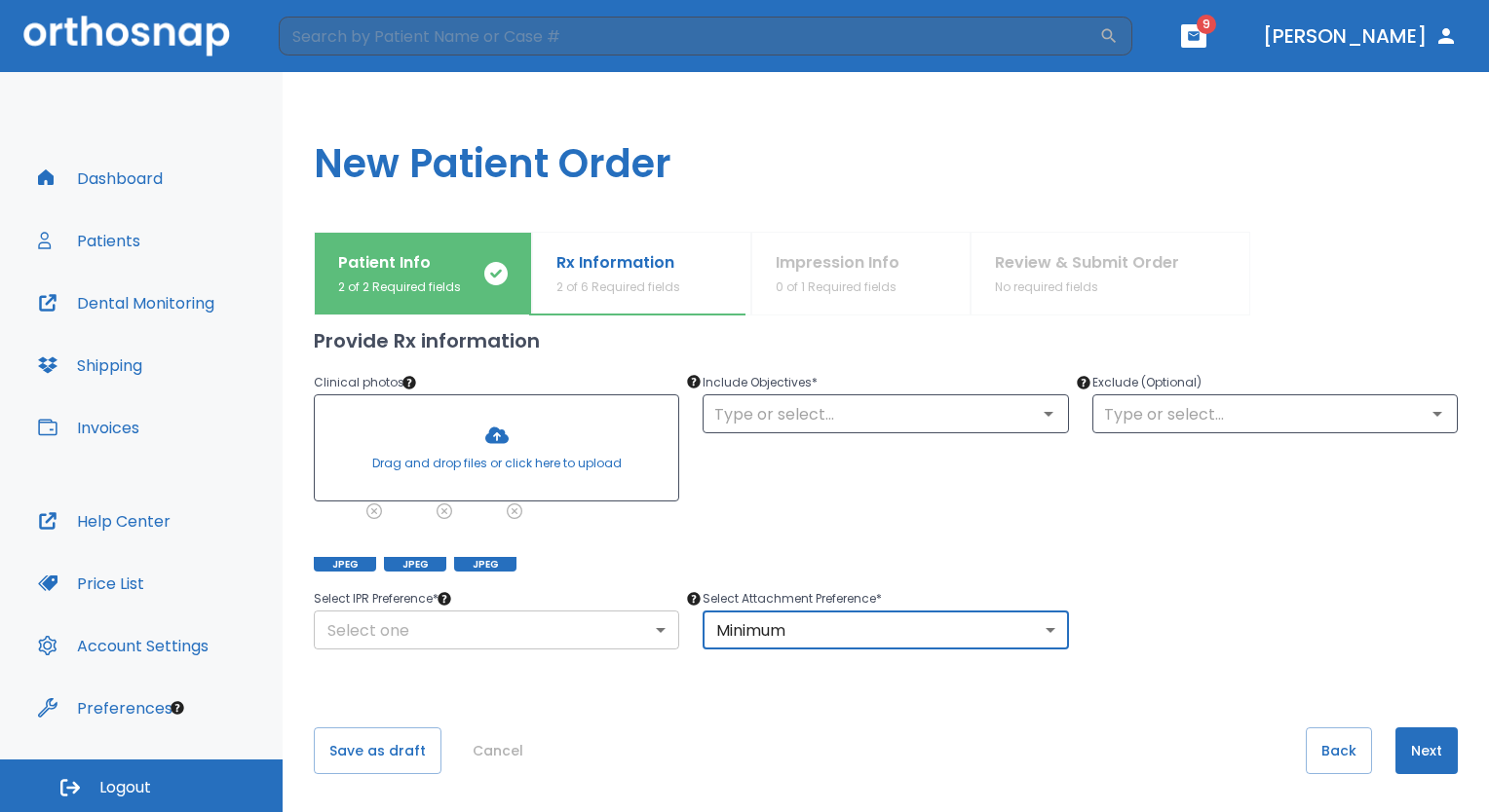
click at [659, 633] on body "​ 9 Dr. Partap Dashboard Patients Dental Monitoring Shipping Invoices Help Cent…" at bounding box center [744, 406] width 1489 height 812
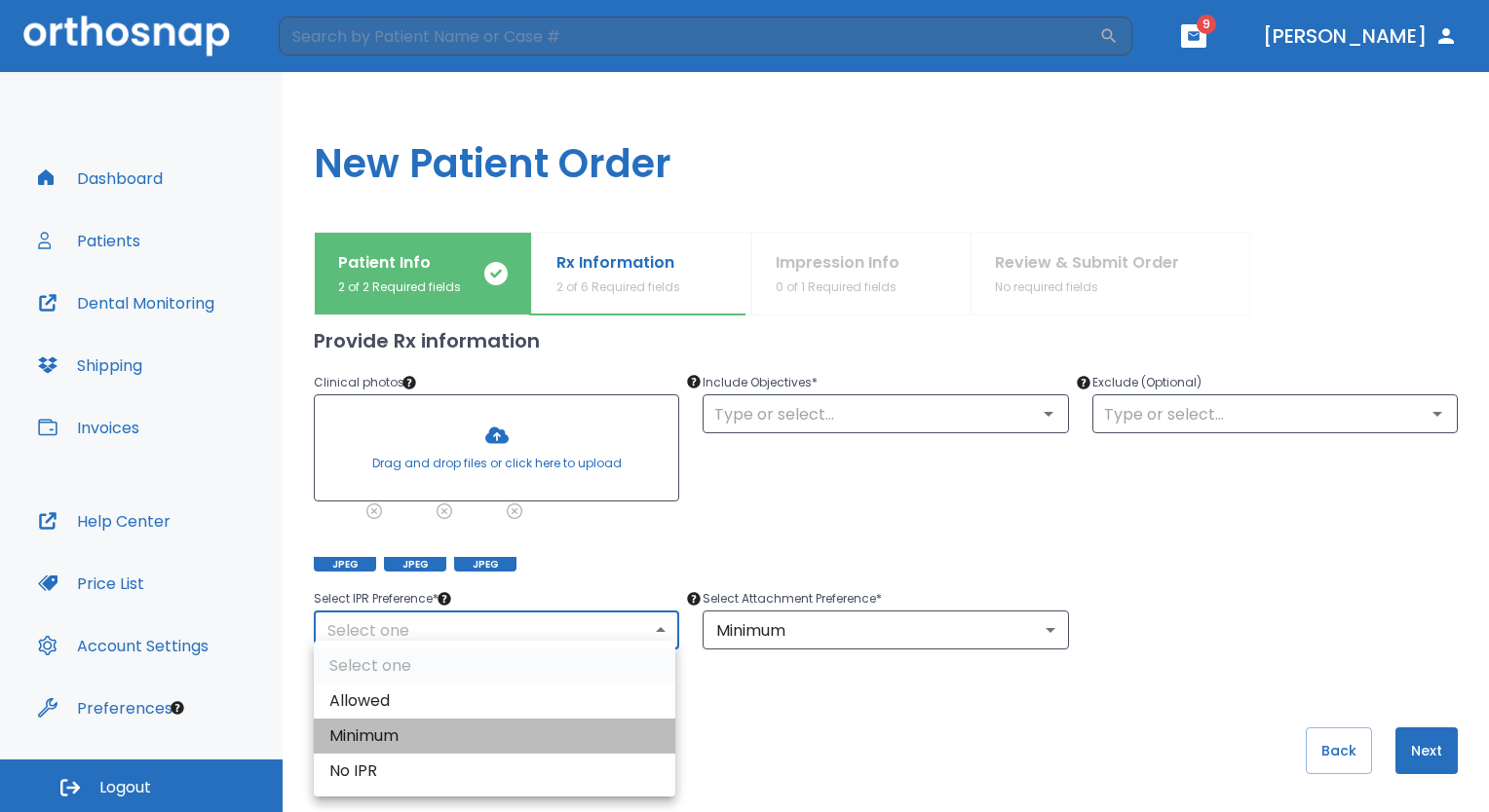
click at [429, 738] on li "Minimum" at bounding box center [494, 736] width 361 height 35
type input "2"
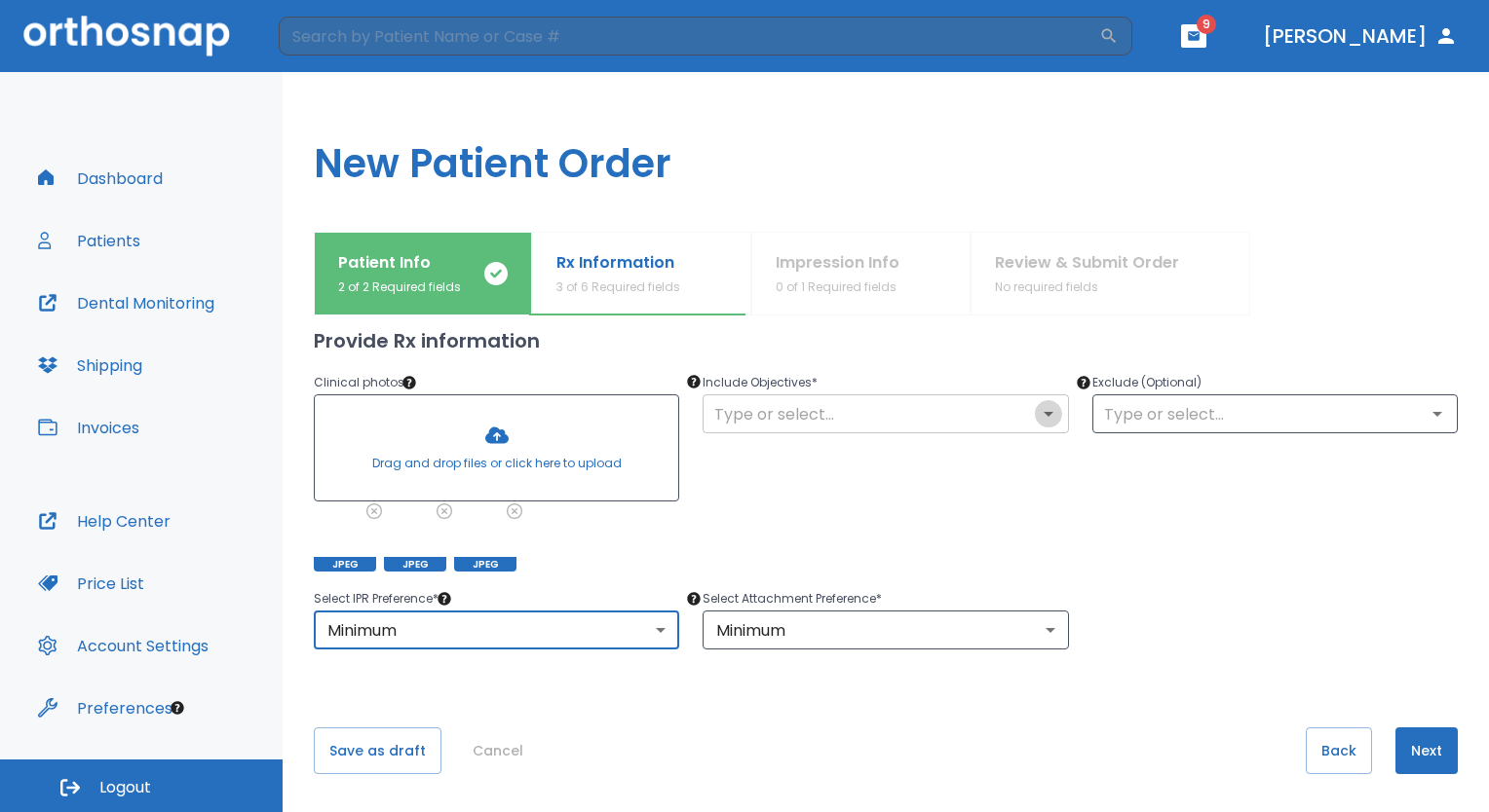
click at [1044, 419] on icon "Open" at bounding box center [1048, 413] width 23 height 23
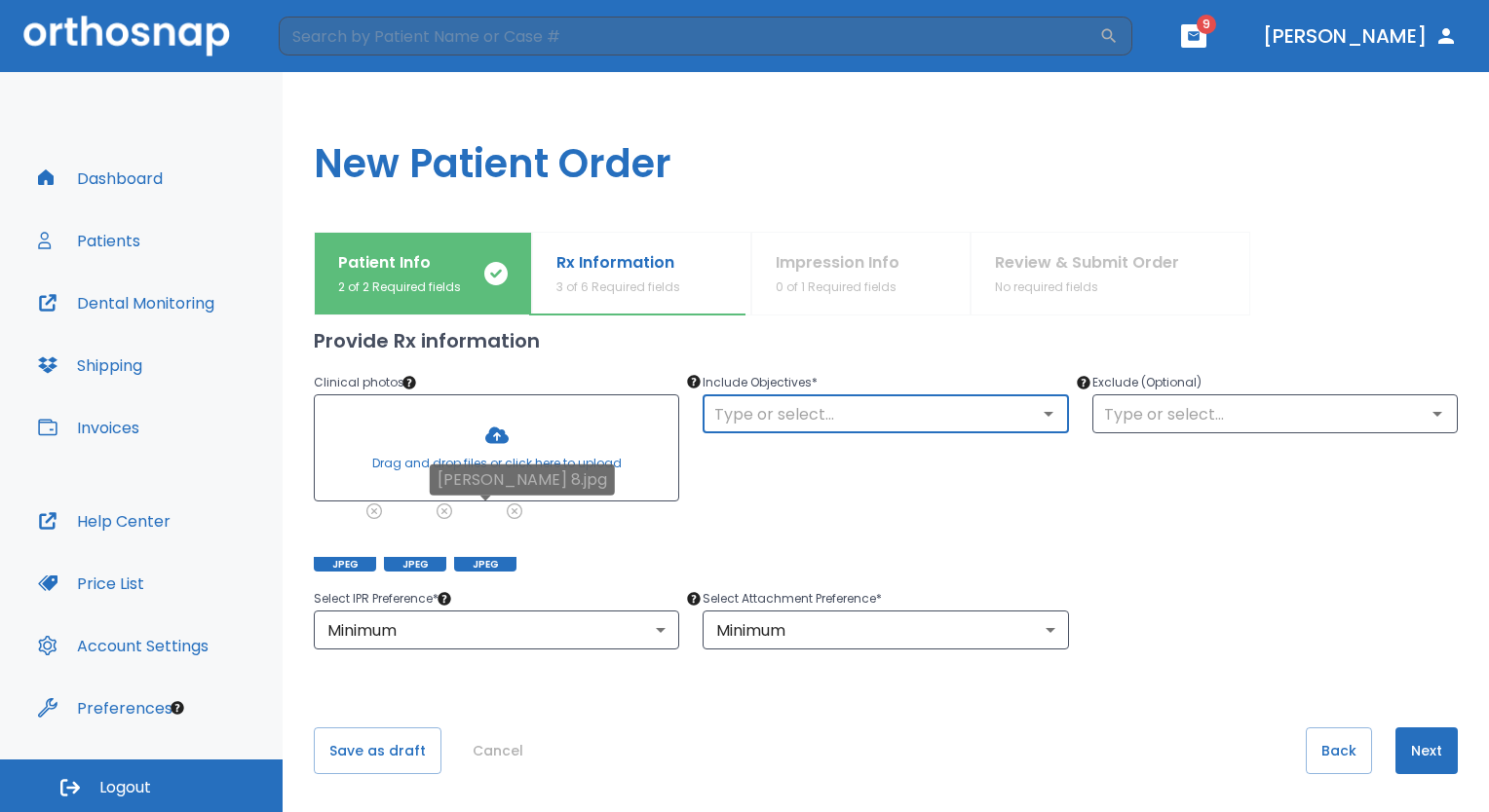
click at [512, 515] on icon at bounding box center [514, 511] width 13 height 13
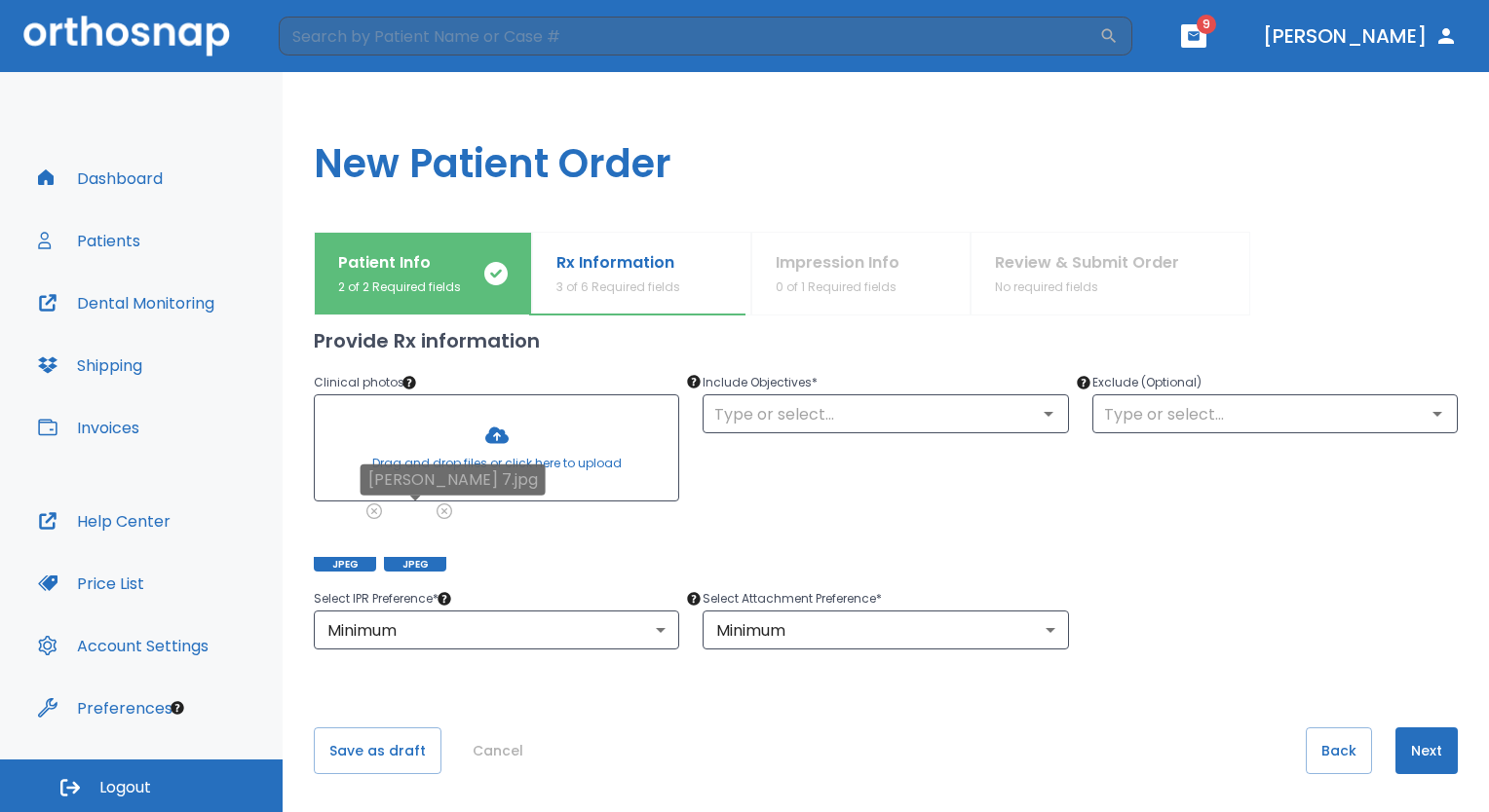
click at [447, 509] on div "Devina 7.jpg" at bounding box center [453, 487] width 186 height 45
click at [445, 513] on icon at bounding box center [444, 512] width 16 height 16
click at [376, 513] on icon at bounding box center [374, 512] width 16 height 16
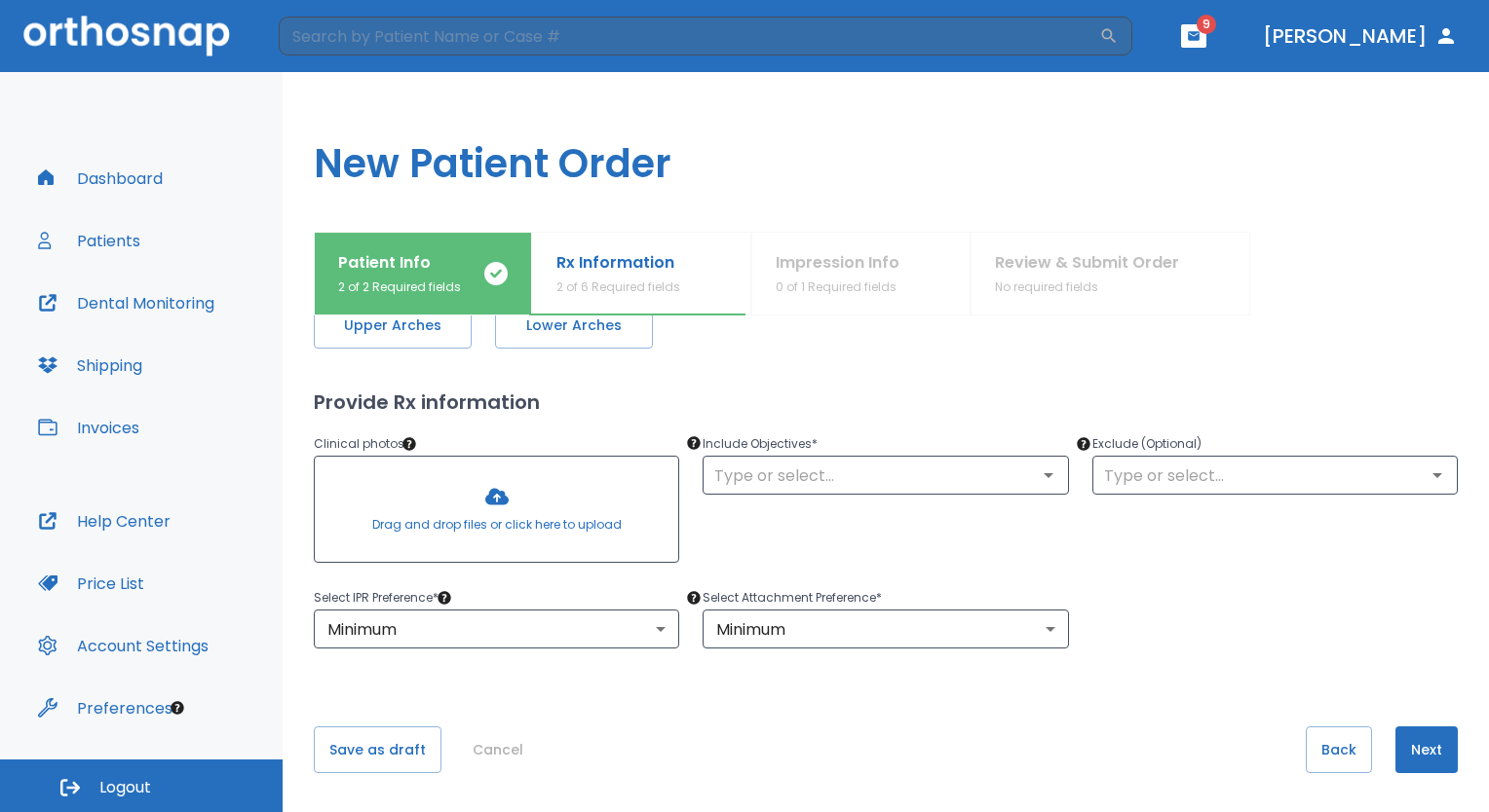
click at [376, 513] on div at bounding box center [496, 509] width 363 height 105
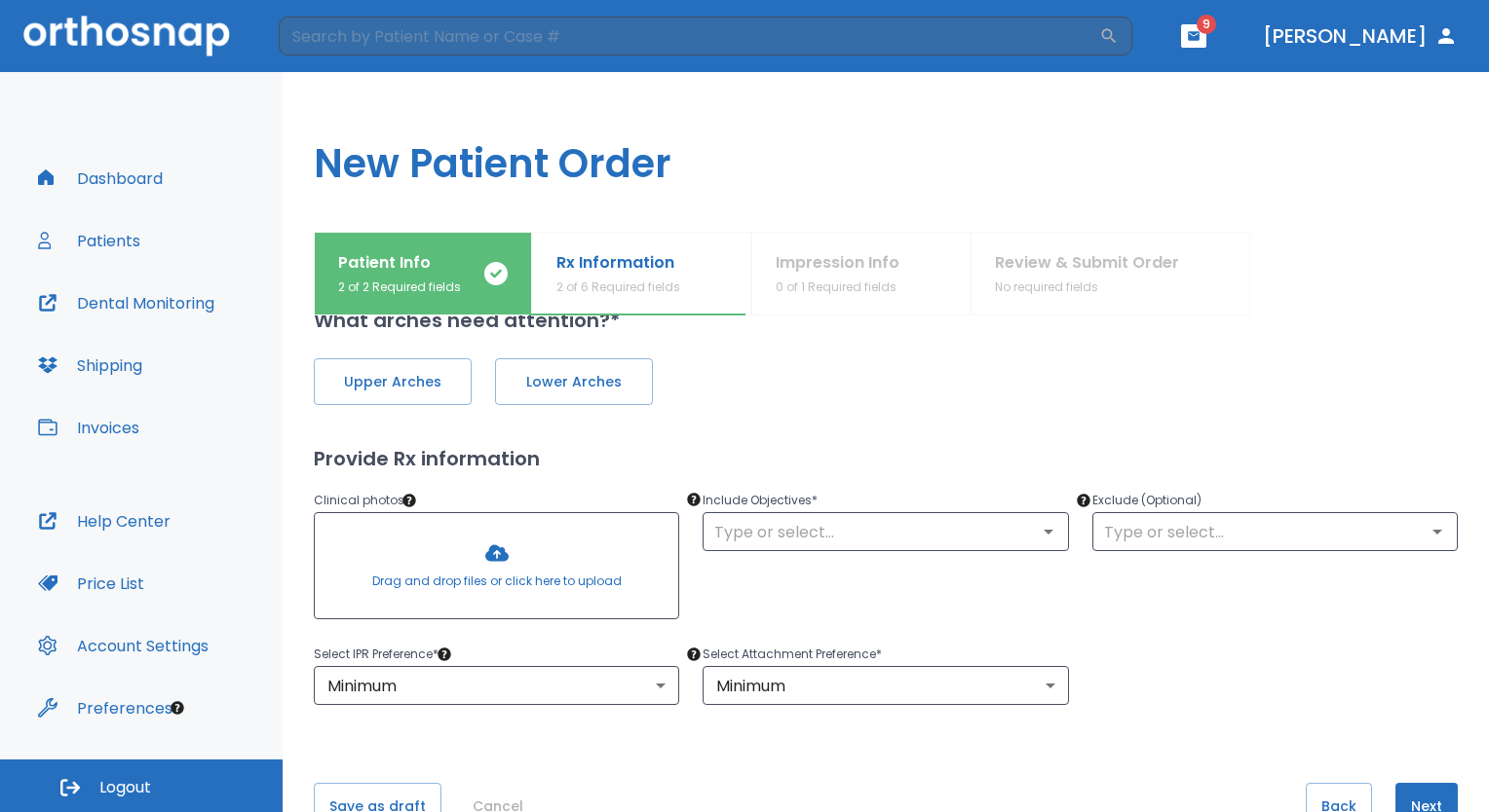
scroll to position [0, 0]
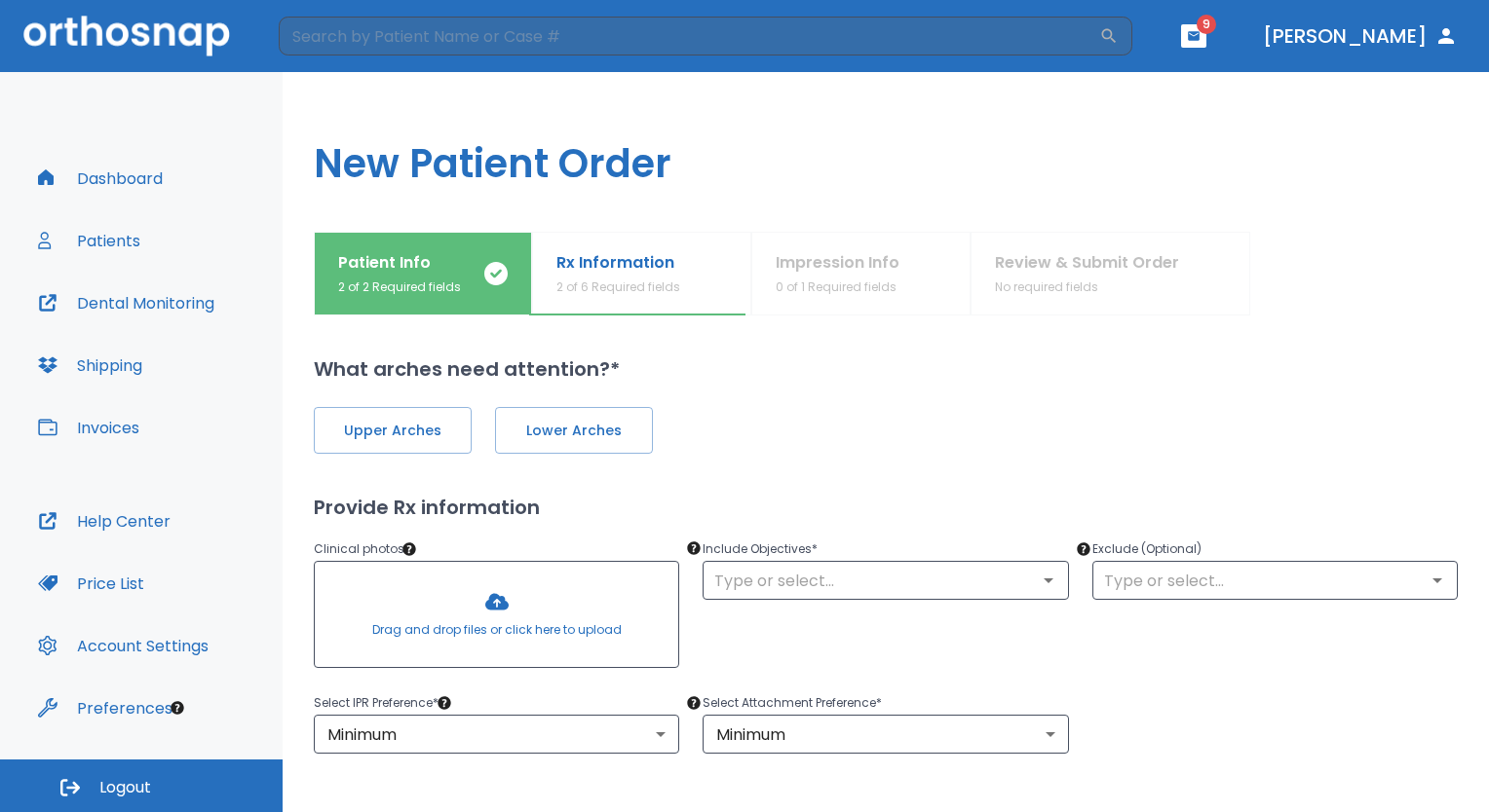
click at [495, 606] on div at bounding box center [496, 613] width 363 height 105
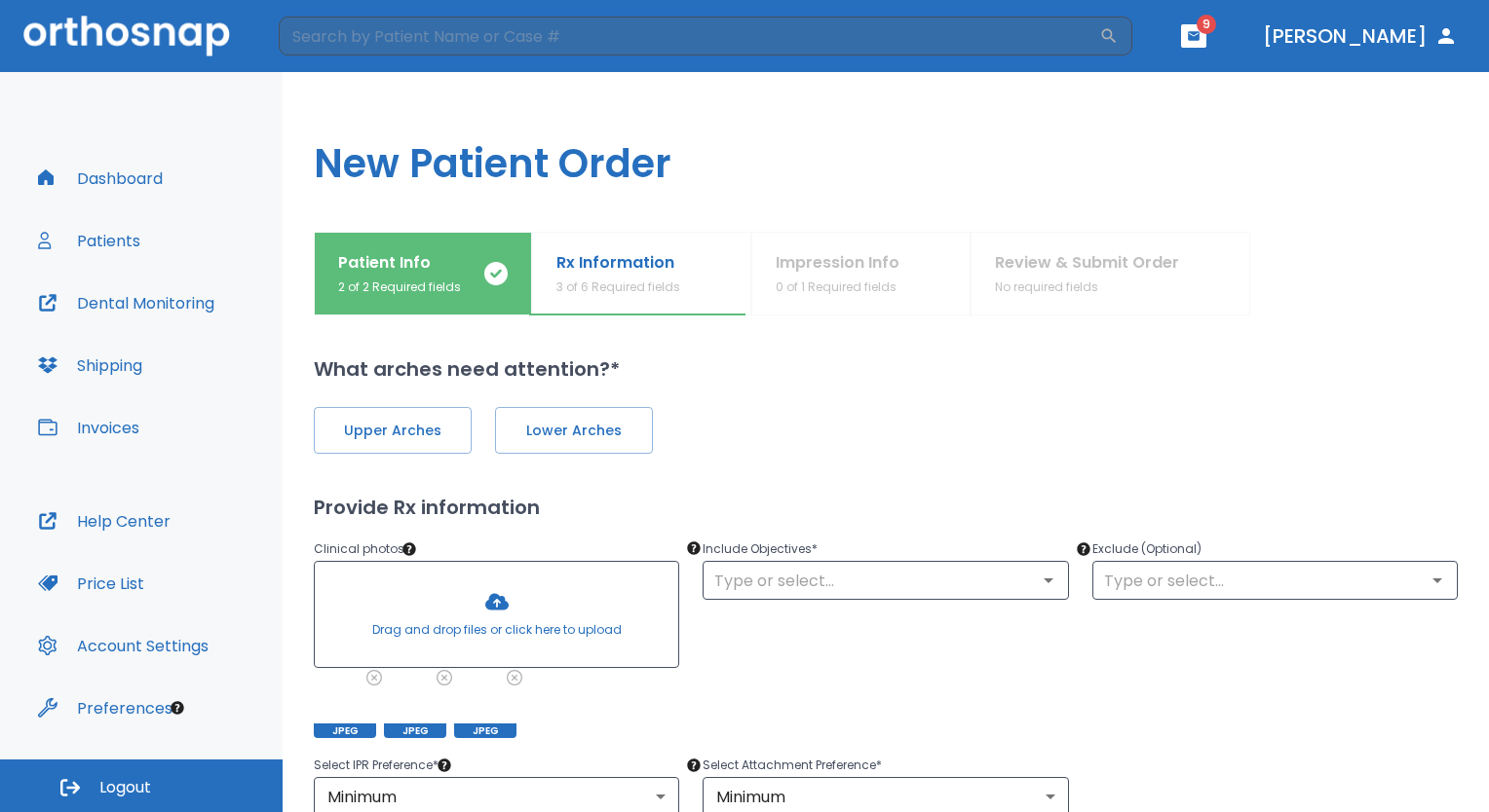
click at [495, 598] on div at bounding box center [496, 613] width 363 height 105
click at [499, 601] on div at bounding box center [496, 613] width 363 height 105
click at [1039, 585] on icon "Open" at bounding box center [1048, 580] width 23 height 23
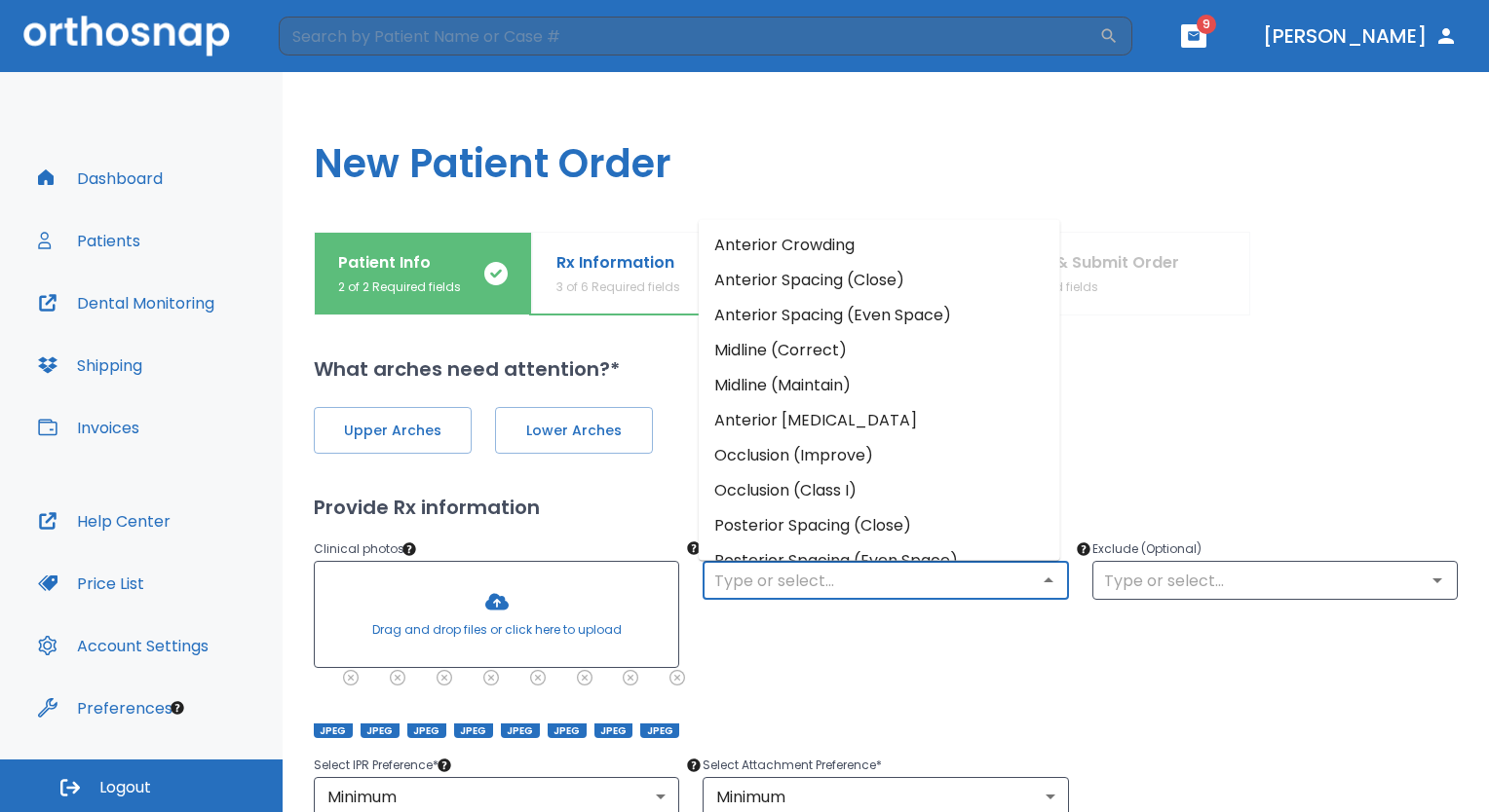
click at [841, 454] on li "Occlusion (Improve)" at bounding box center [879, 455] width 361 height 35
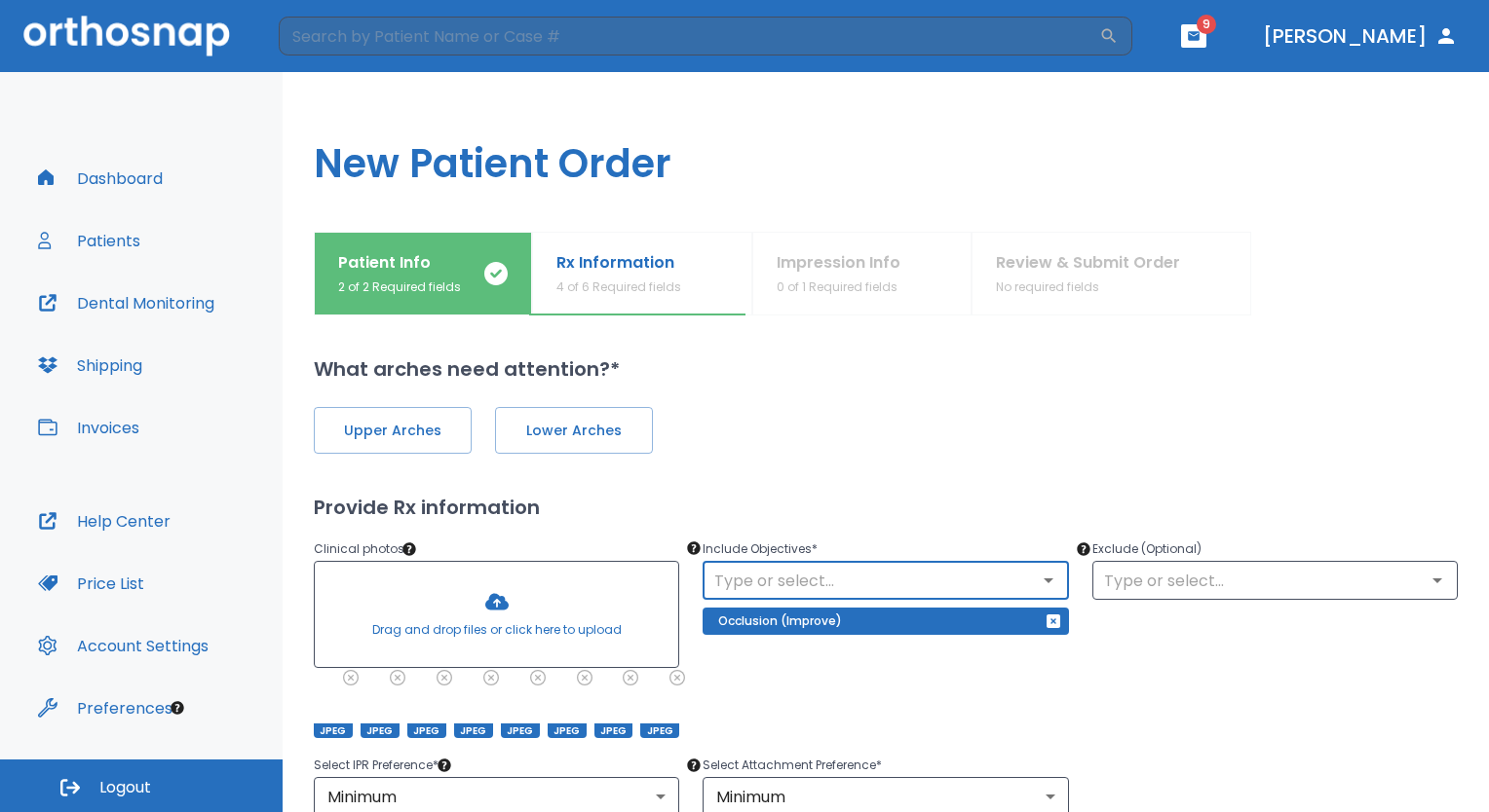
click at [1043, 586] on icon "Open" at bounding box center [1048, 580] width 23 height 23
click at [1252, 758] on div "Select IPR Preference * Minimum 2 ​ Select Attachment Preference * Minimum 2 ​" at bounding box center [874, 773] width 1168 height 86
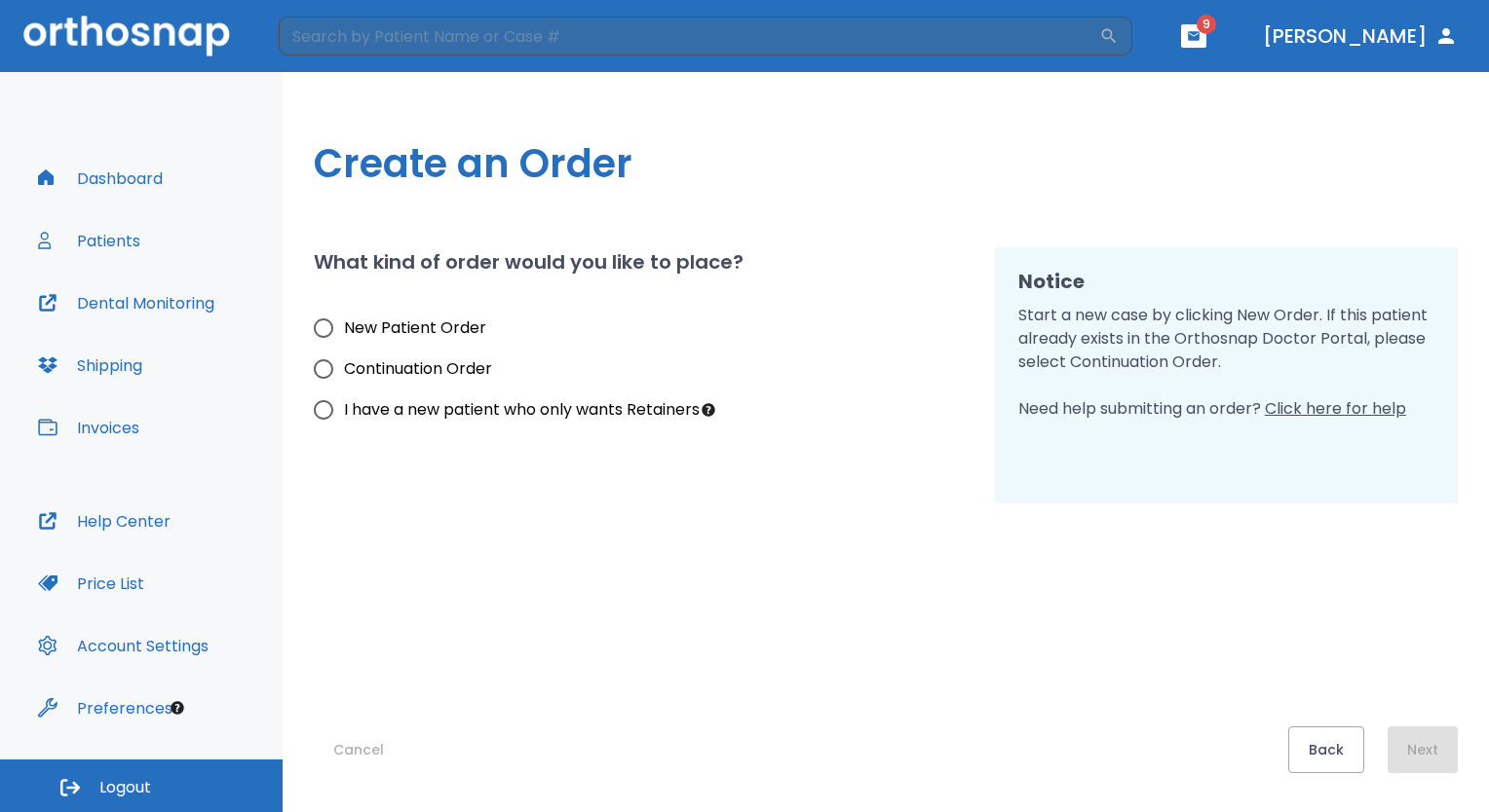
click at [326, 412] on input "I have a new patient who only wants Retainers" at bounding box center [323, 410] width 41 height 41
radio input "true"
click at [1422, 750] on button "Next" at bounding box center [1423, 749] width 70 height 47
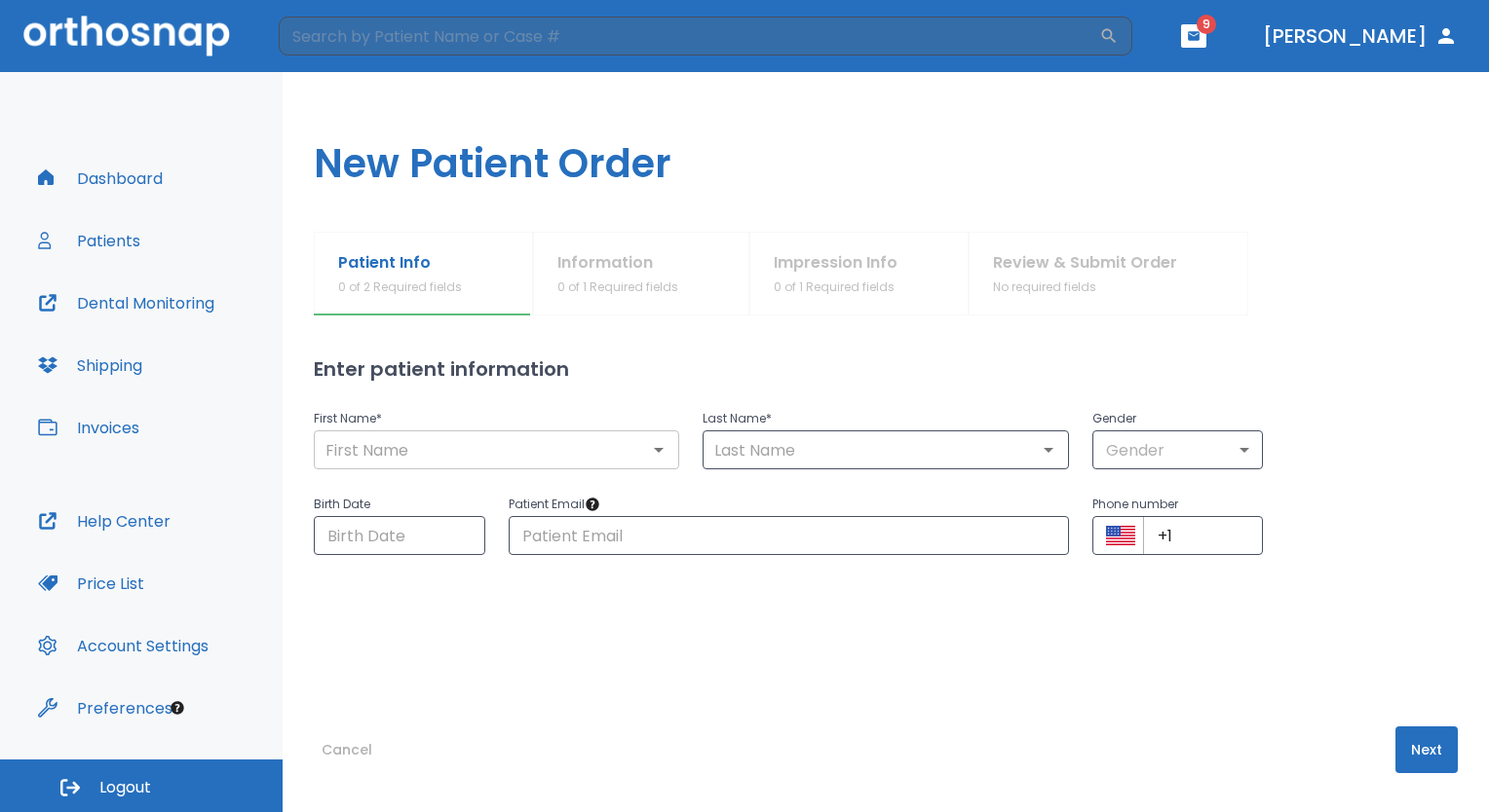
click at [497, 457] on input "text" at bounding box center [496, 449] width 353 height 27
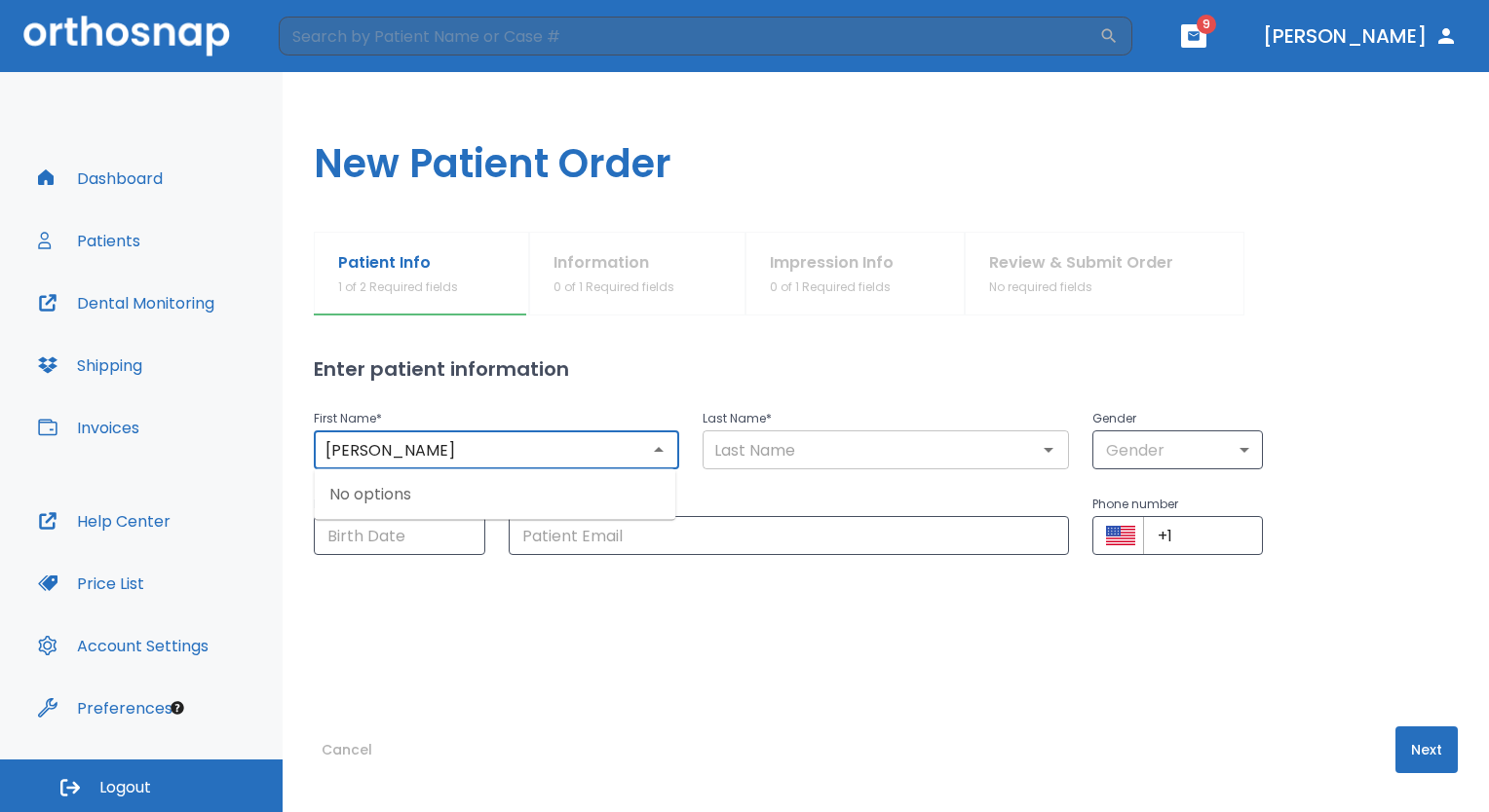
type input "[PERSON_NAME]"
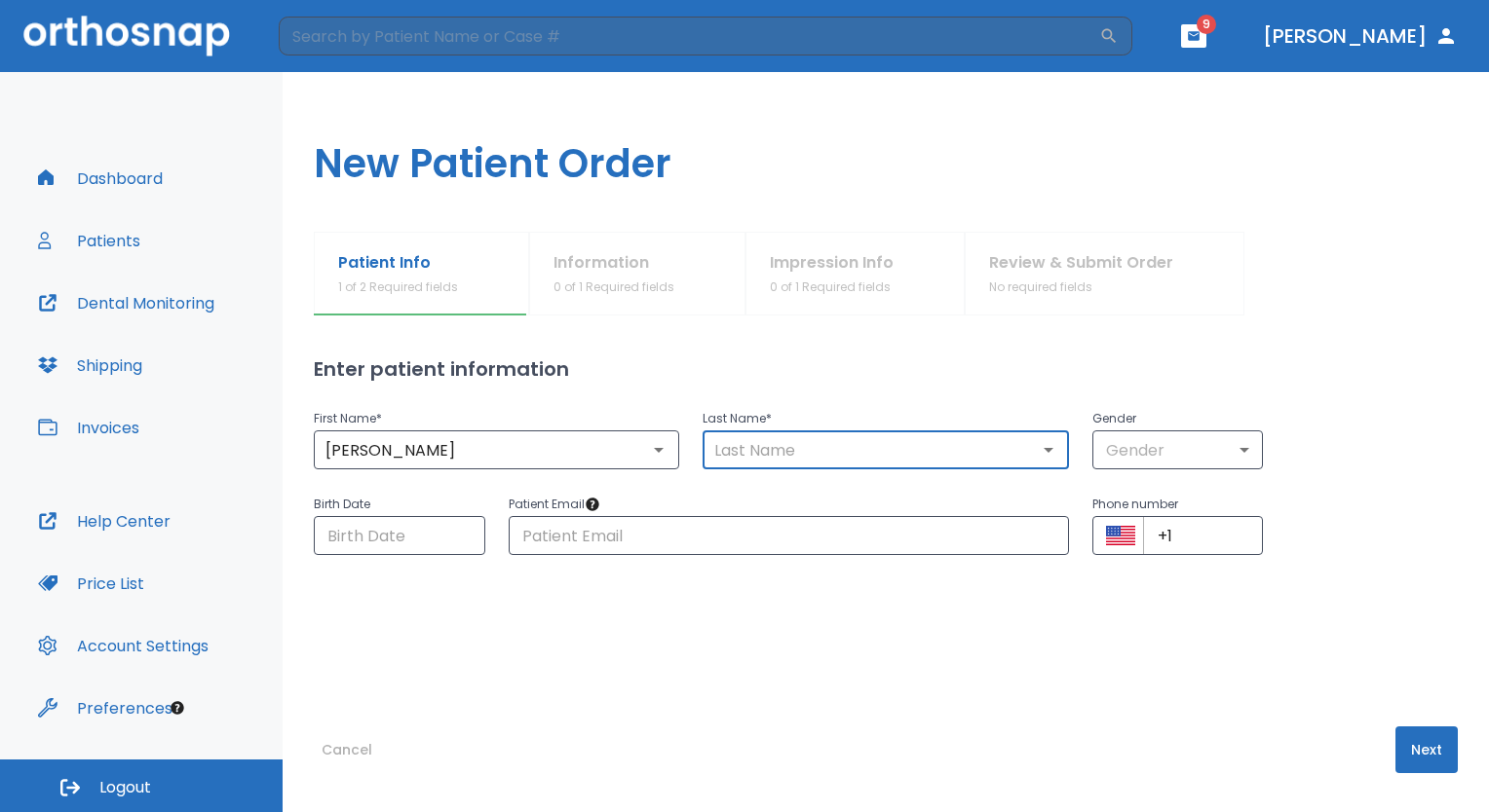
click at [740, 453] on input "text" at bounding box center [885, 449] width 353 height 27
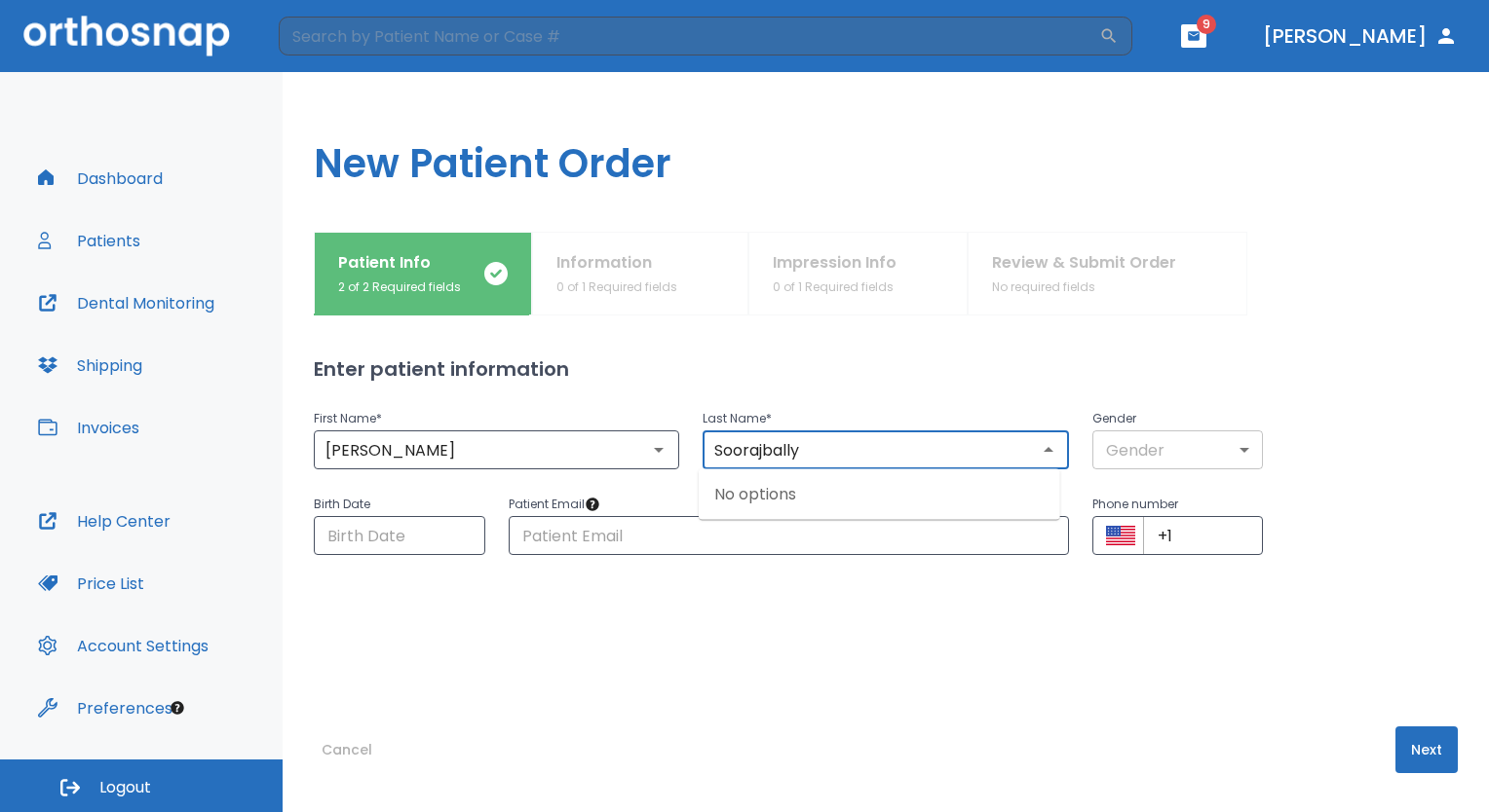
type input "Soorajbally"
click at [1142, 448] on body "​ 9 Dr. Partap Dashboard Patients Dental Monitoring Shipping Invoices Help Cent…" at bounding box center [744, 406] width 1489 height 812
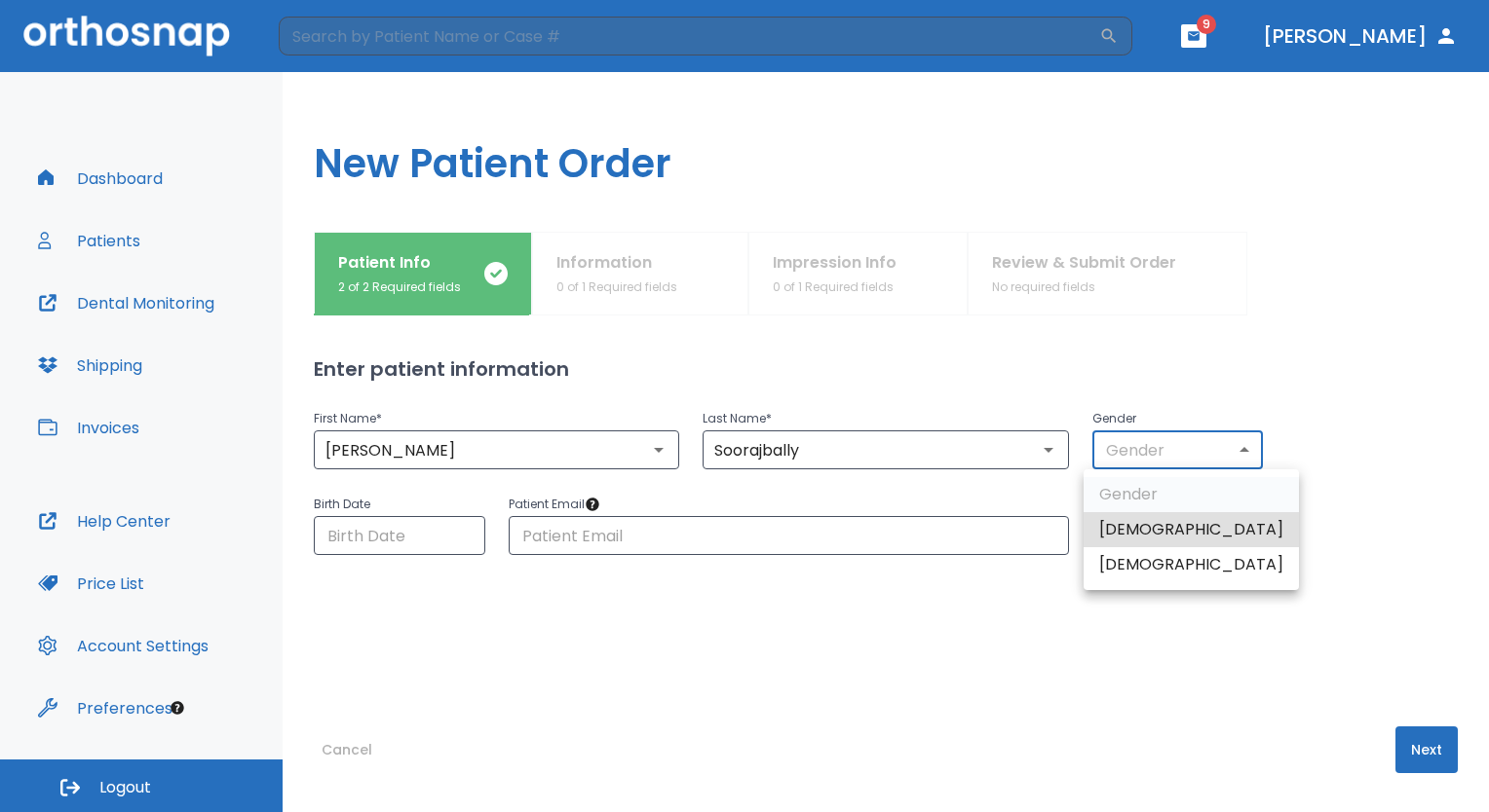
click at [1127, 569] on li "[DEMOGRAPHIC_DATA]" at bounding box center [1192, 565] width 216 height 35
type input "0"
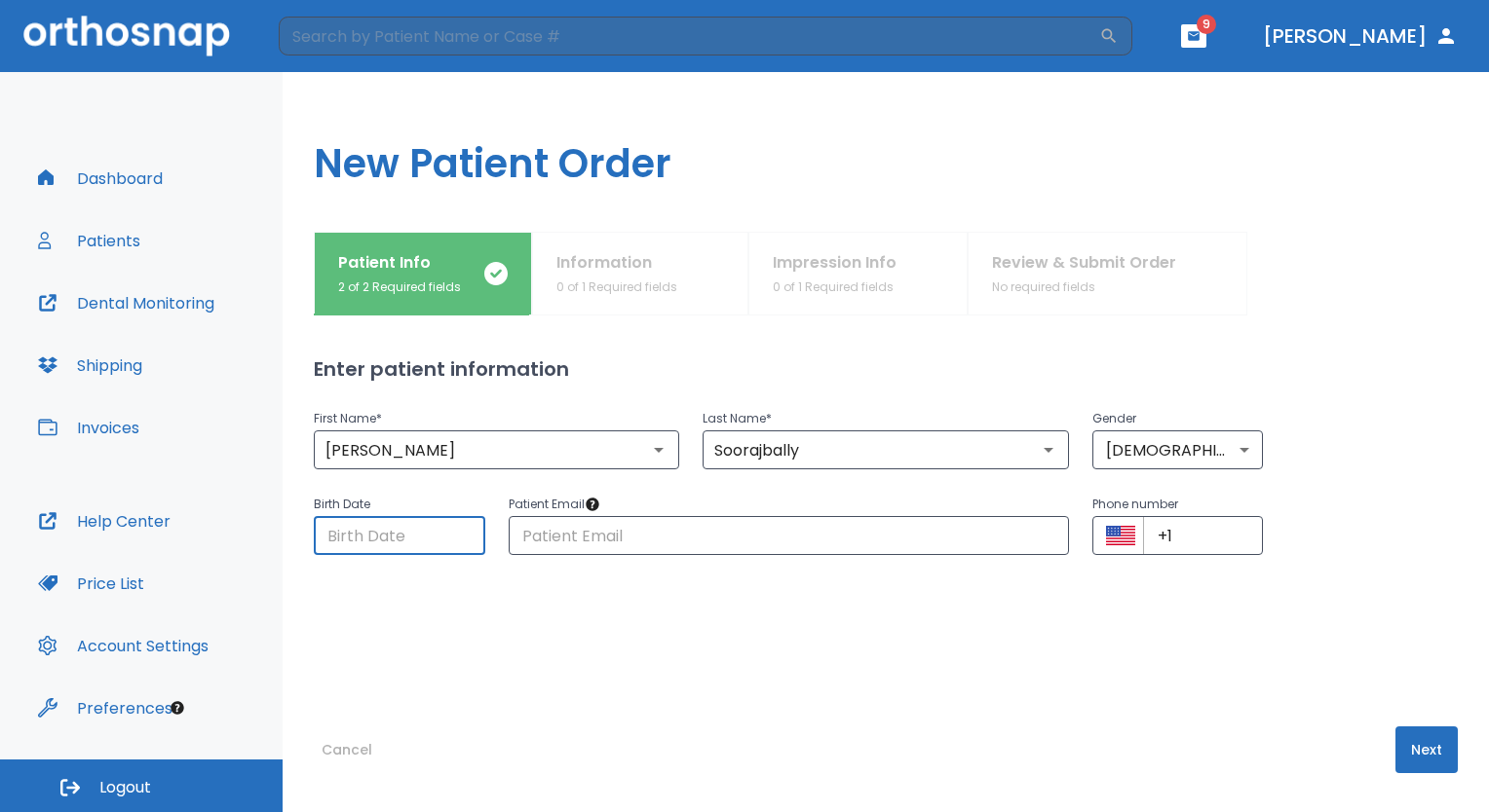
click at [455, 543] on input "Choose date" at bounding box center [399, 536] width 172 height 39
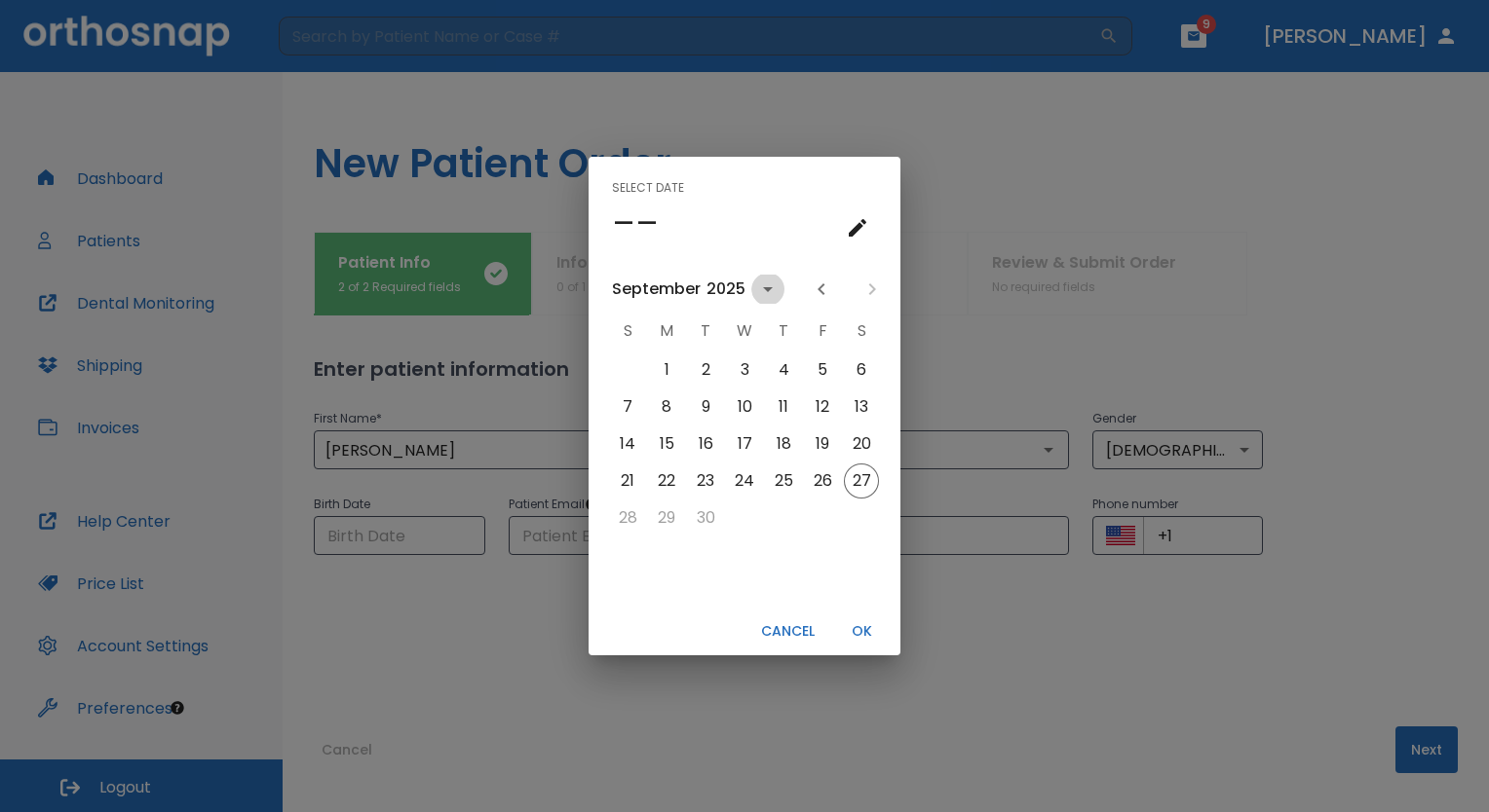
click at [770, 290] on icon "calendar view is open, switch to year view" at bounding box center [767, 288] width 23 height 23
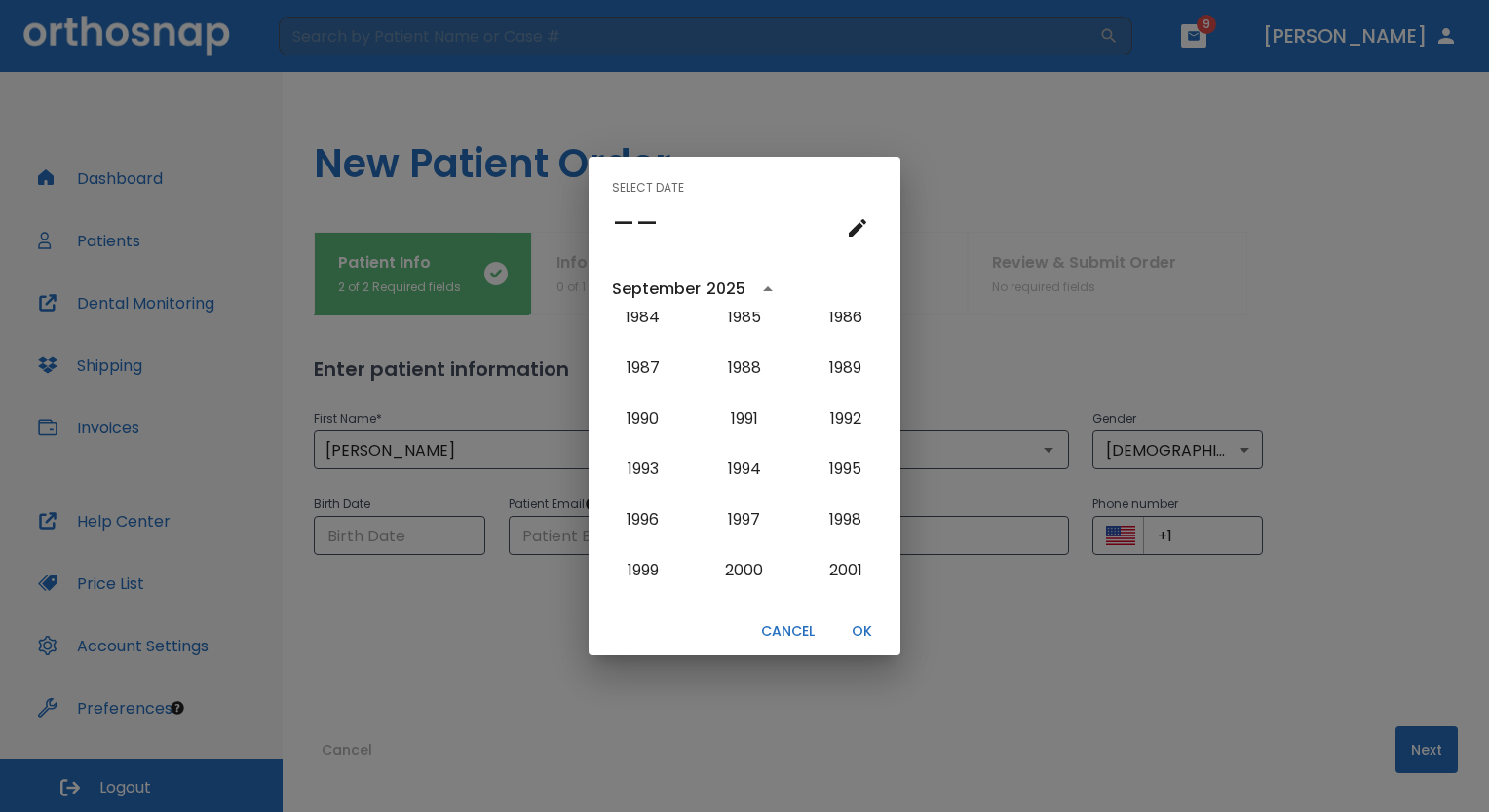
scroll to position [1445, 0]
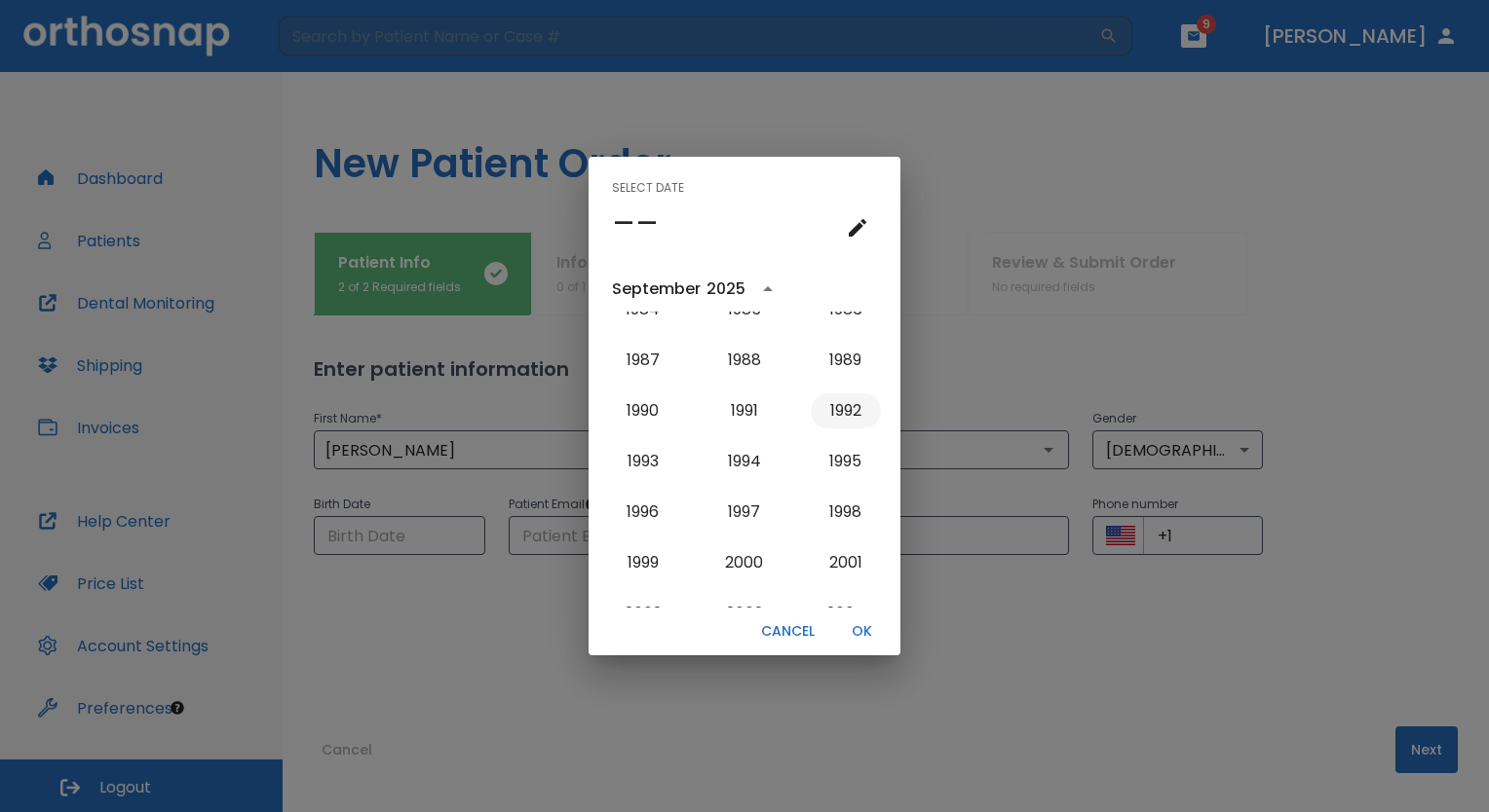
click at [843, 412] on button "1992" at bounding box center [845, 411] width 70 height 35
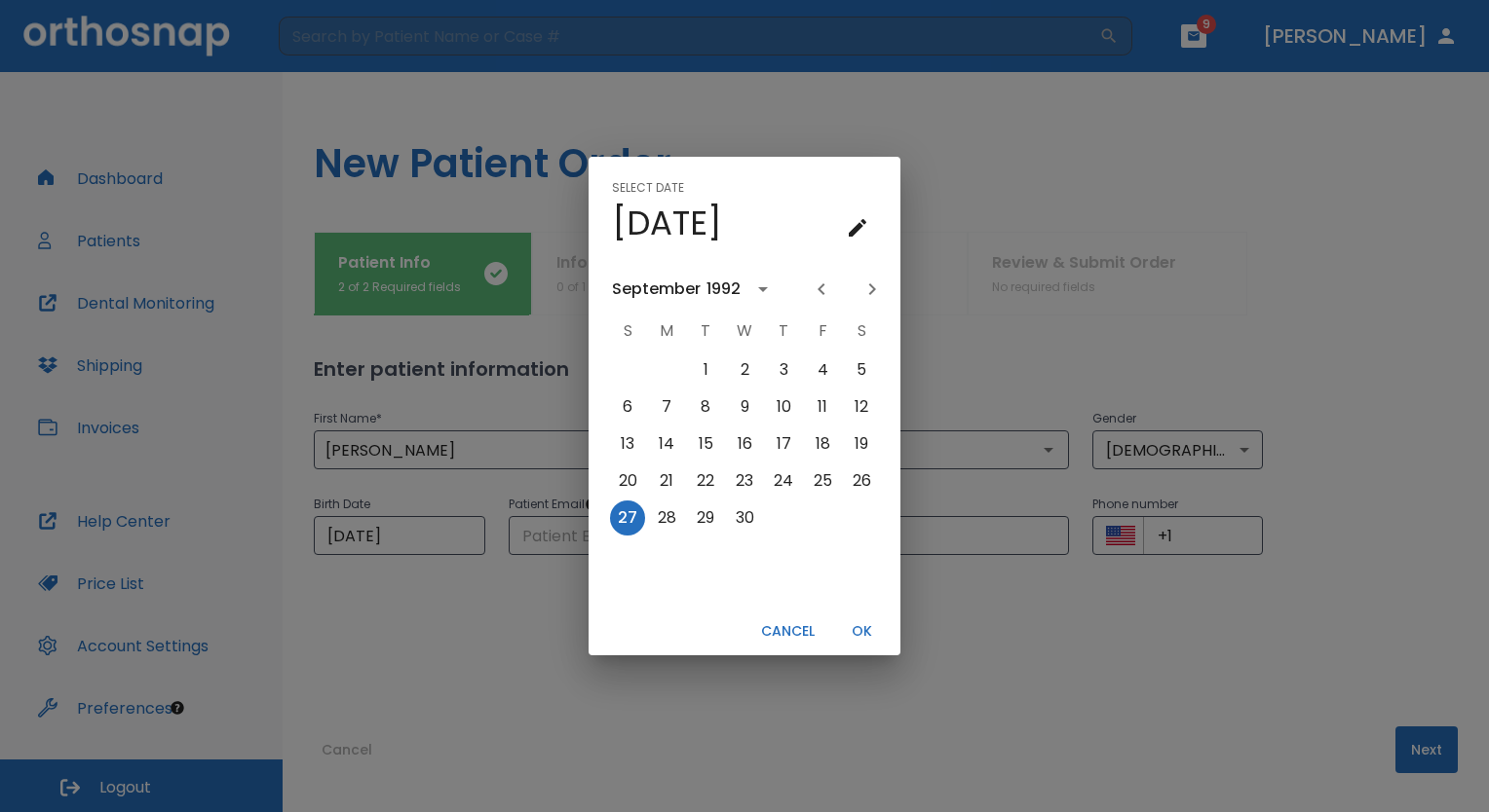
scroll to position [0, 0]
click at [820, 293] on icon "Previous month" at bounding box center [820, 288] width 23 height 23
click at [626, 519] on button "28" at bounding box center [627, 518] width 35 height 35
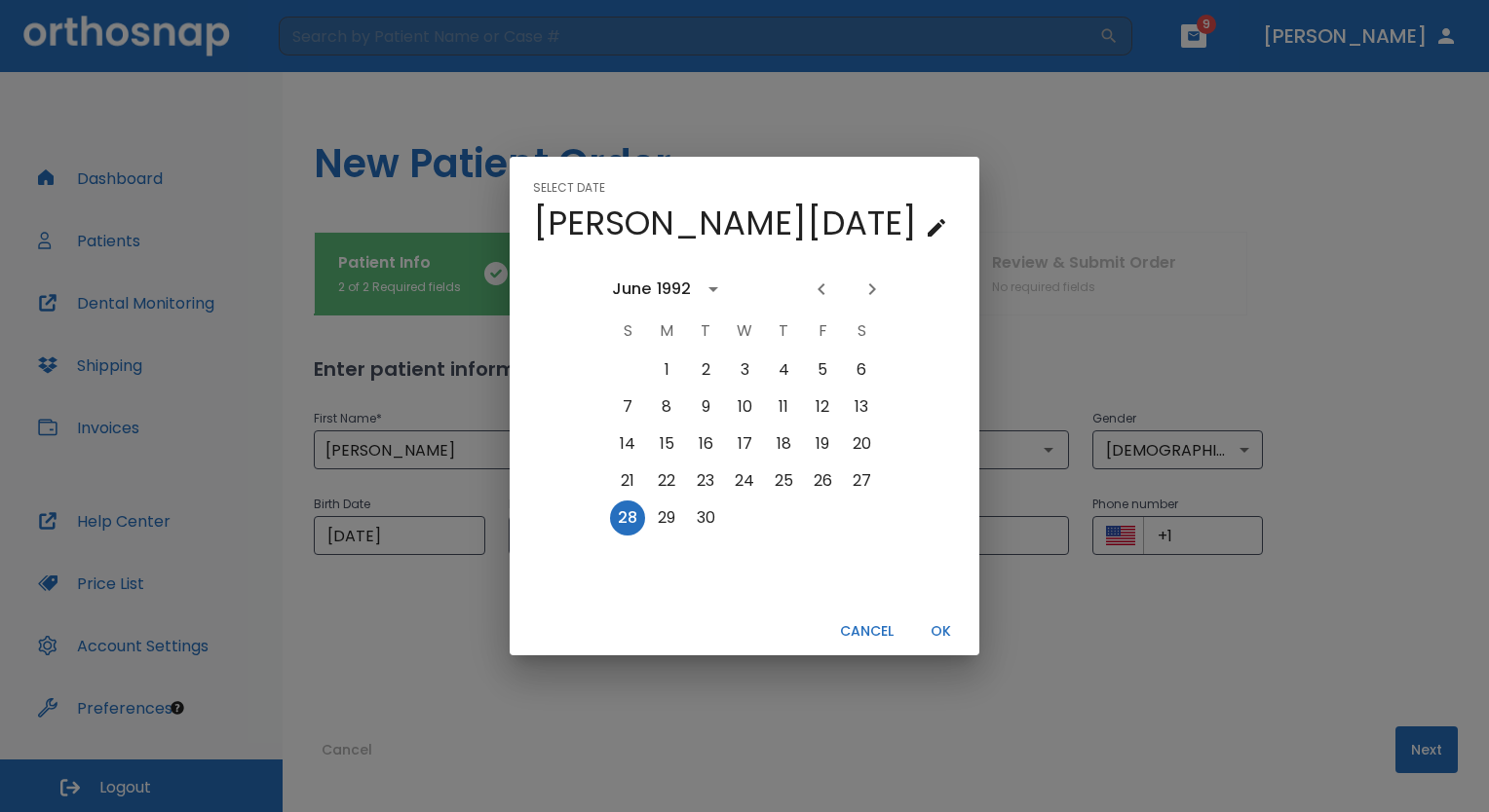
click at [832, 632] on button "Cancel" at bounding box center [866, 631] width 69 height 32
type input "09/27/2025"
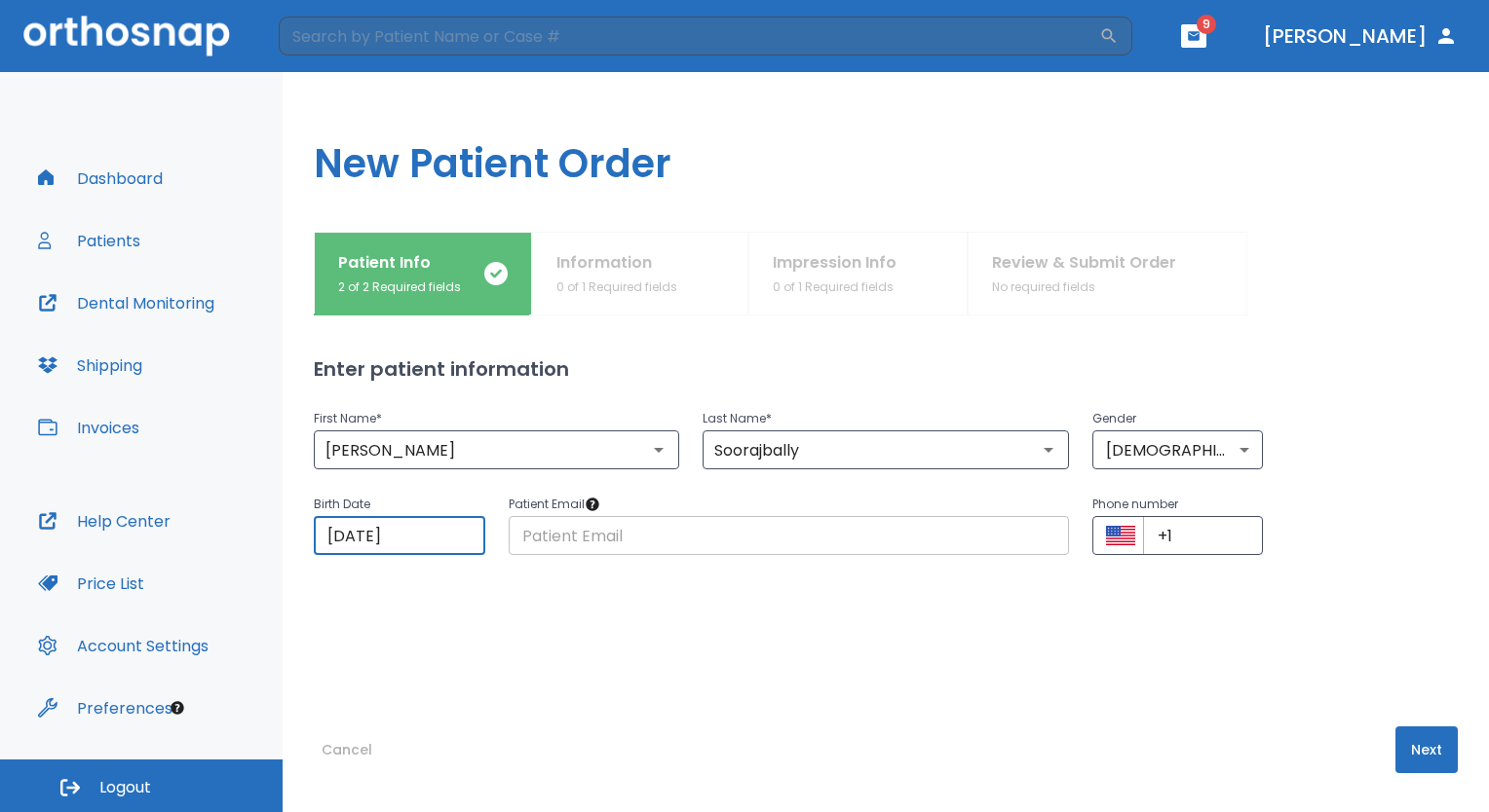
click at [768, 535] on input "text" at bounding box center [789, 536] width 561 height 39
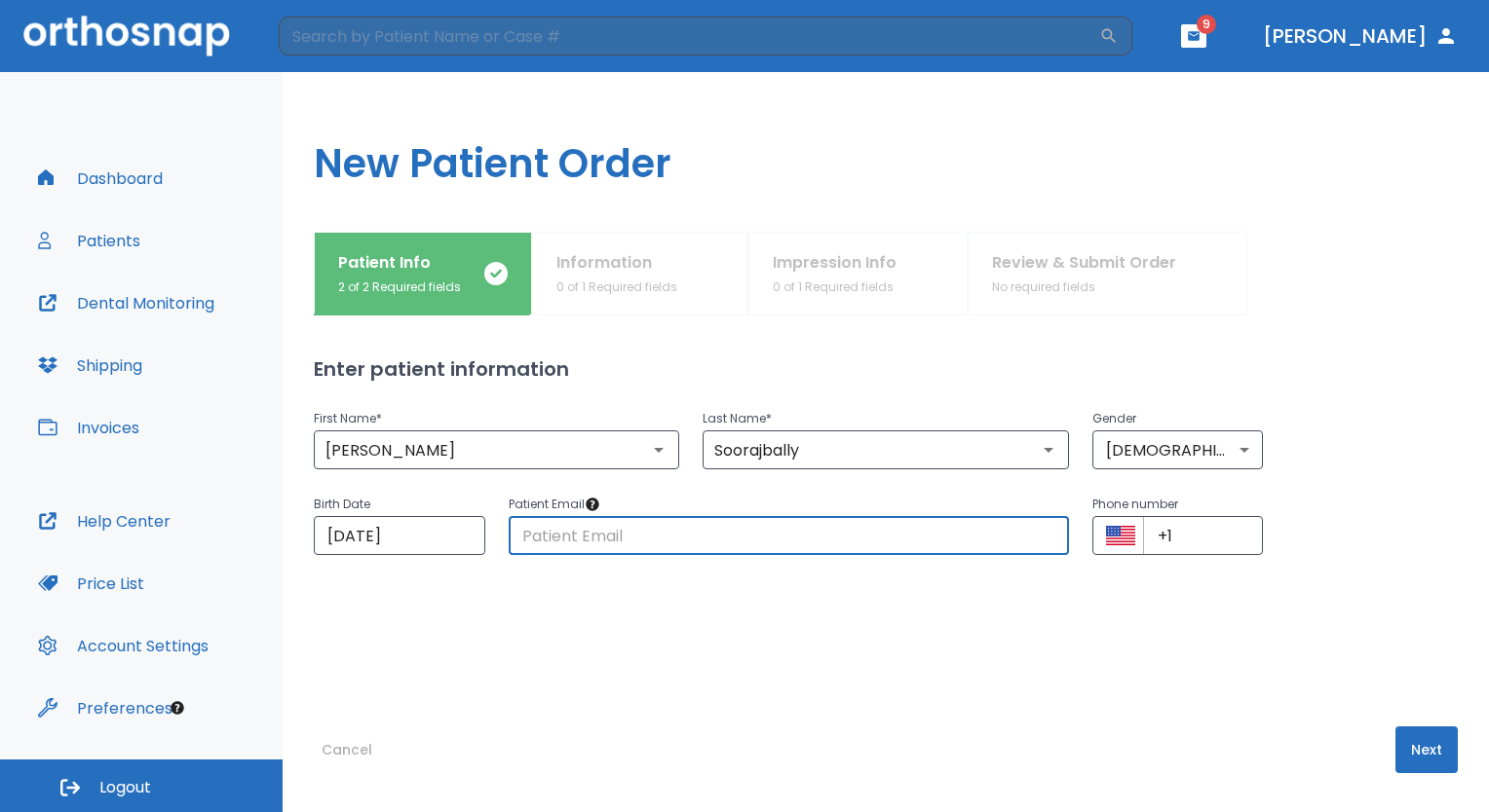
type input "[EMAIL_ADDRESS][DOMAIN_NAME]"
click at [1121, 537] on icon "Select country" at bounding box center [1120, 536] width 29 height 20
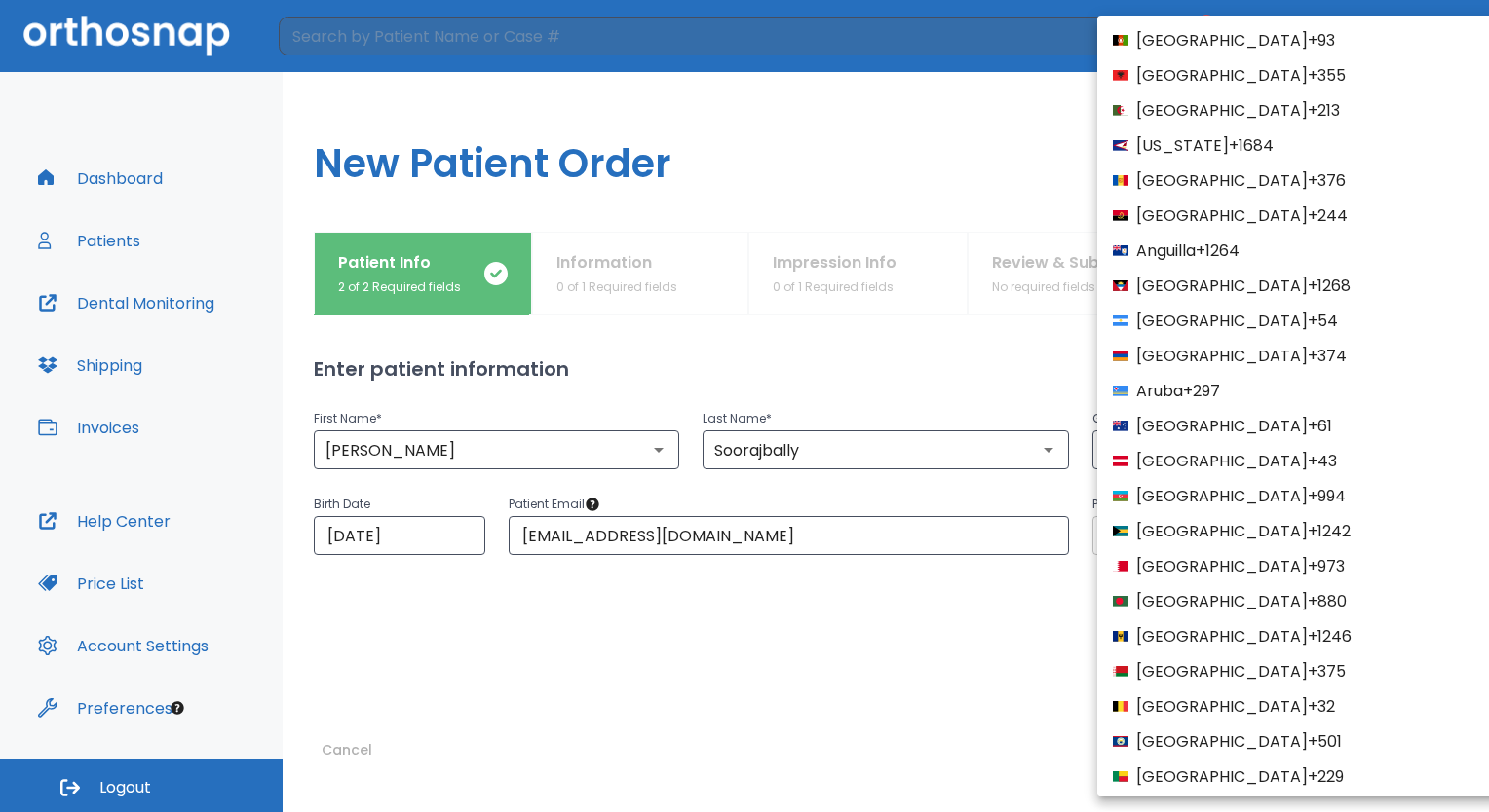
scroll to position [7440, 0]
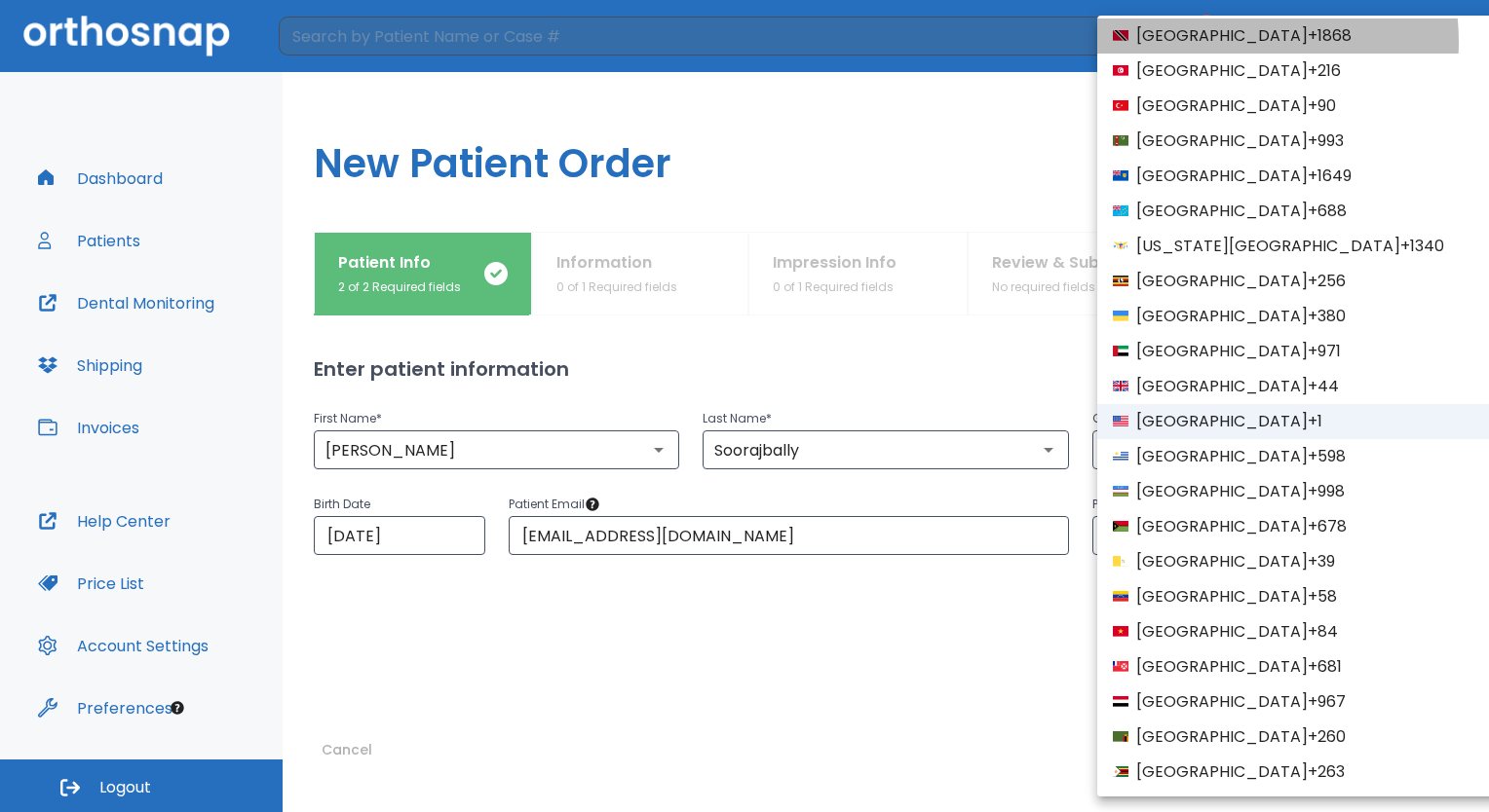
click at [1222, 41] on span "[GEOGRAPHIC_DATA]" at bounding box center [1223, 35] width 172 height 23
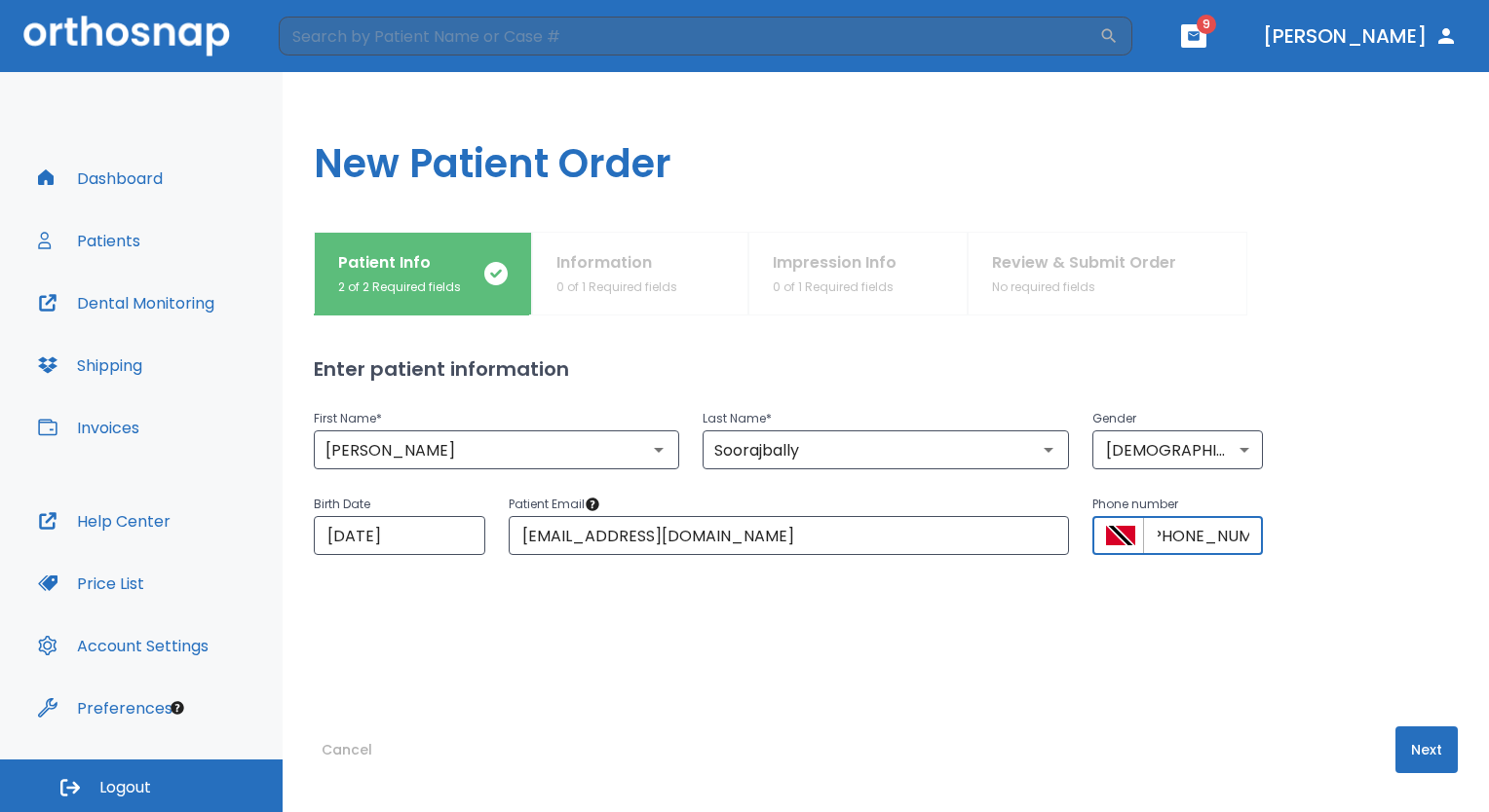
scroll to position [0, 21]
type input "[PHONE_NUMBER]"
click at [1419, 759] on button "Next" at bounding box center [1426, 749] width 62 height 47
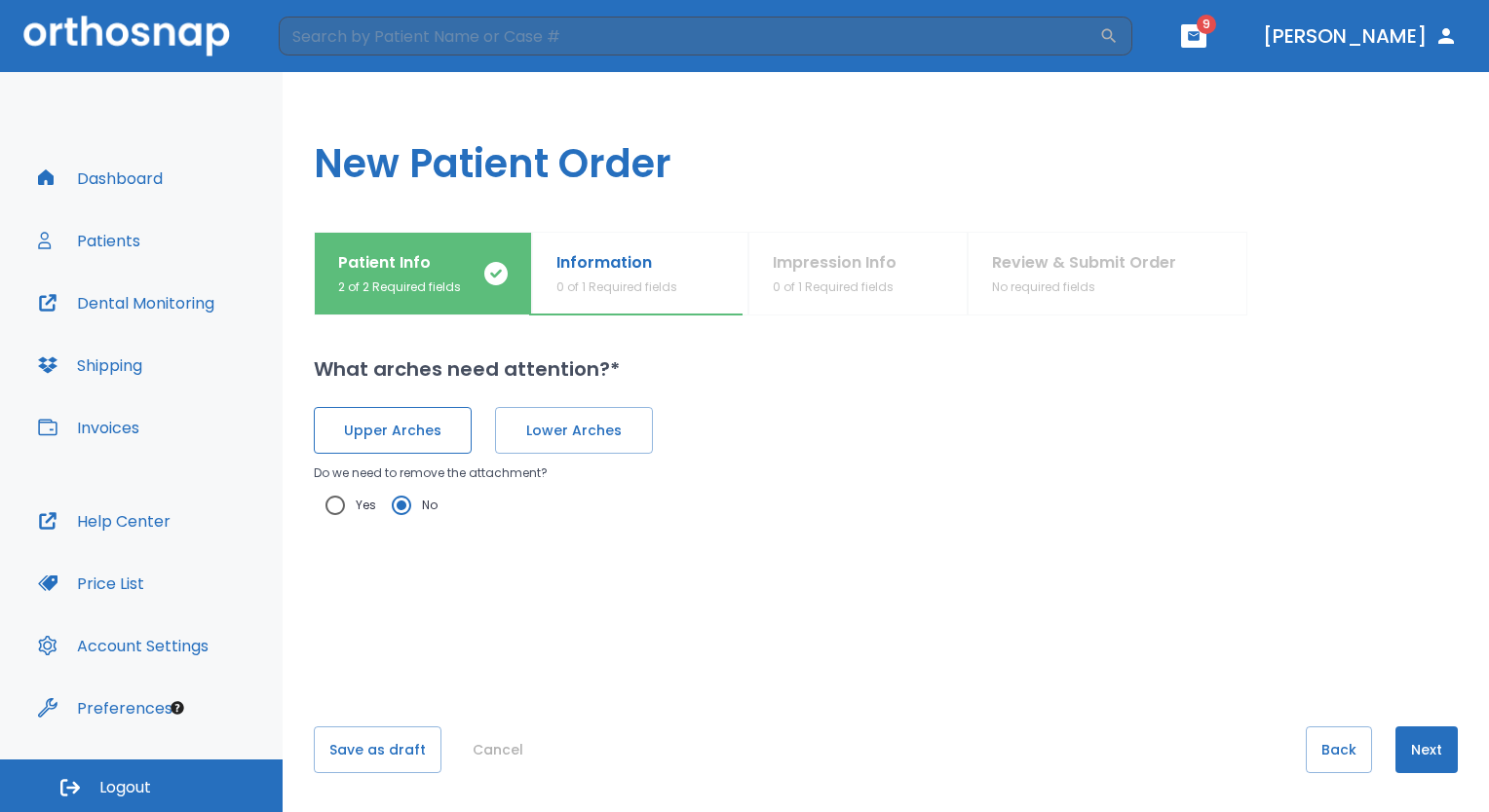
click at [425, 444] on button "Upper Arches" at bounding box center [392, 430] width 158 height 47
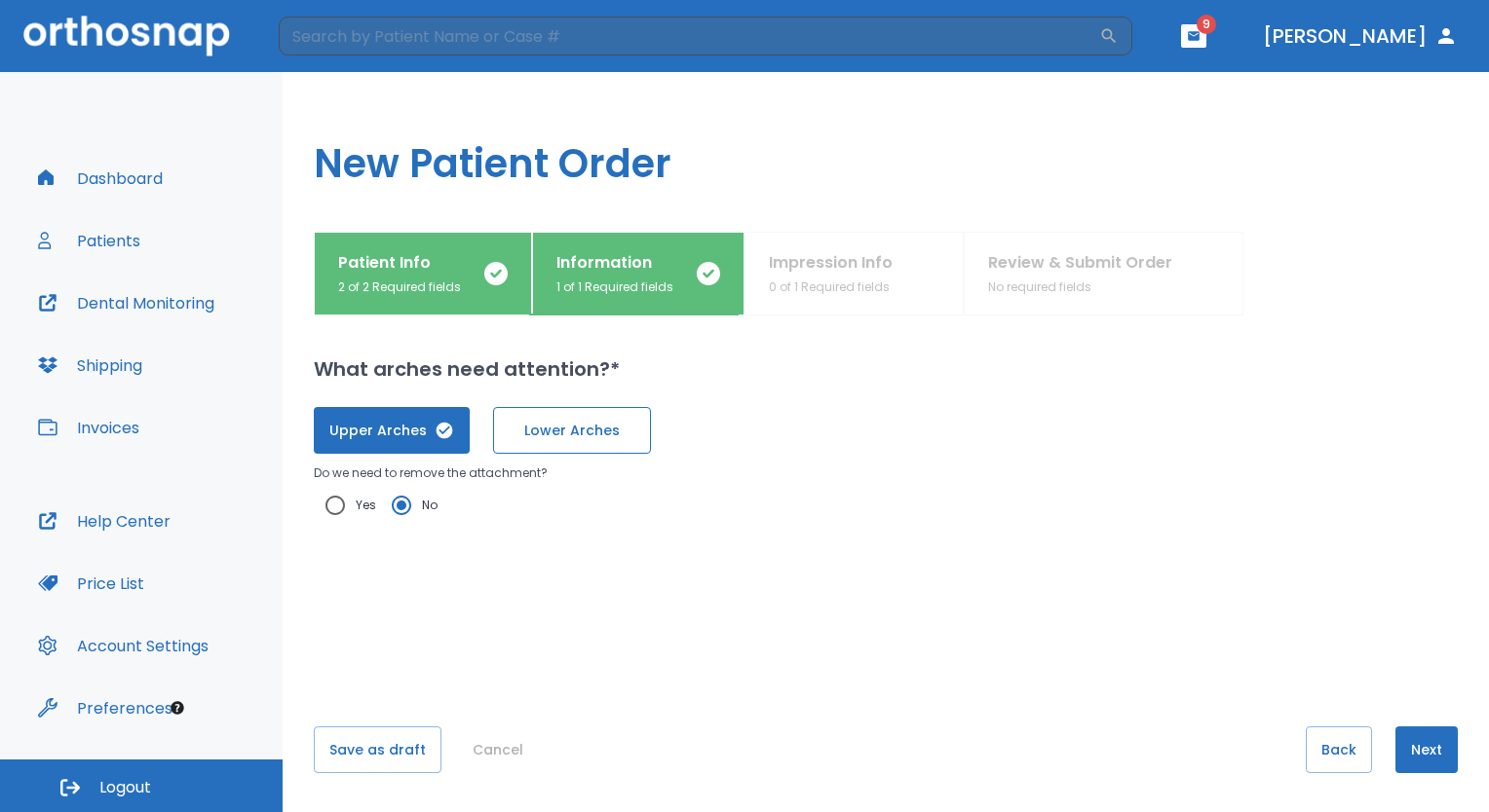
click at [574, 446] on button "Lower Arches" at bounding box center [572, 430] width 158 height 47
click at [330, 506] on input "Yes" at bounding box center [334, 505] width 41 height 41
radio input "true"
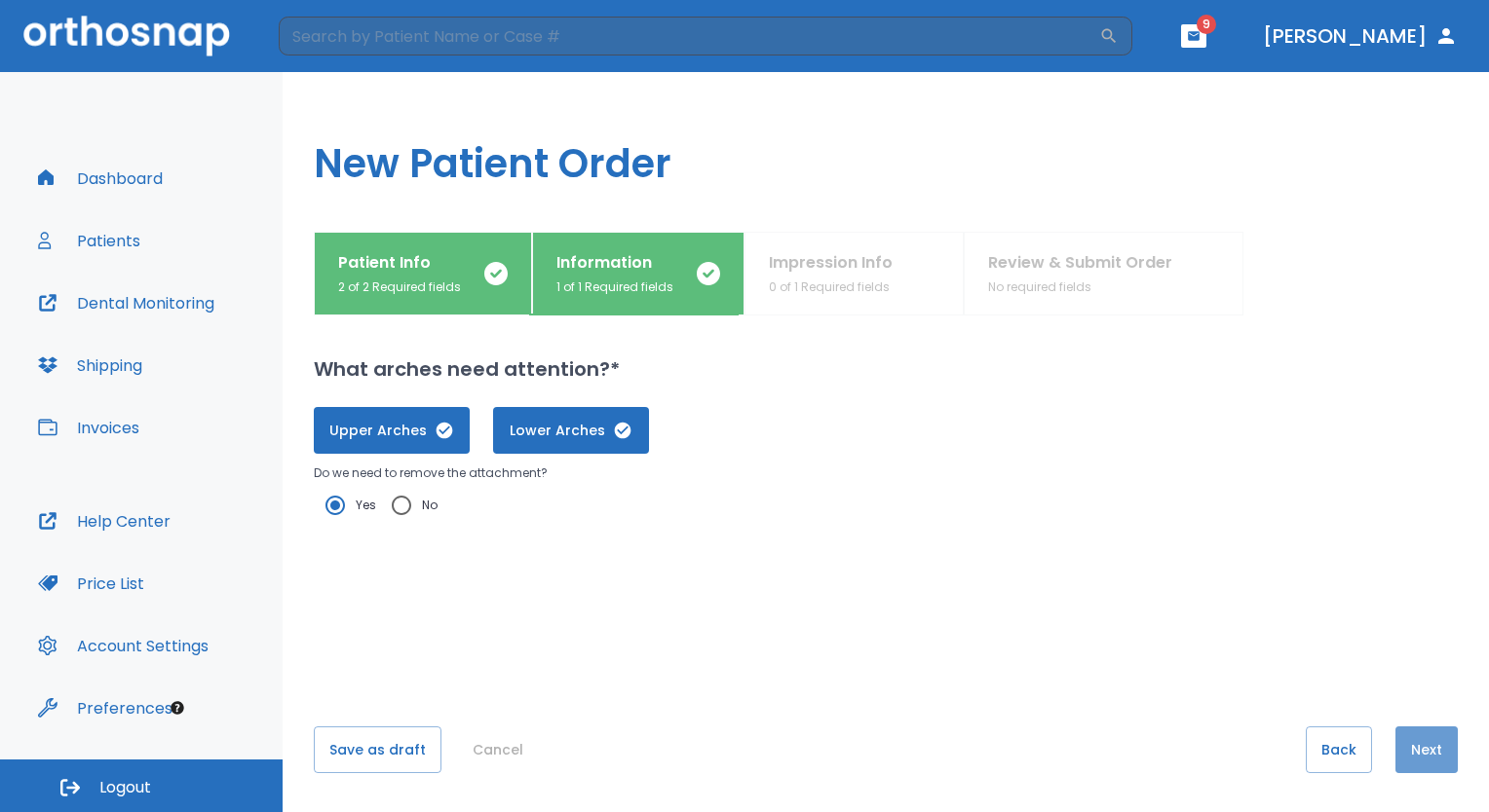
click at [1420, 751] on button "Next" at bounding box center [1426, 749] width 62 height 47
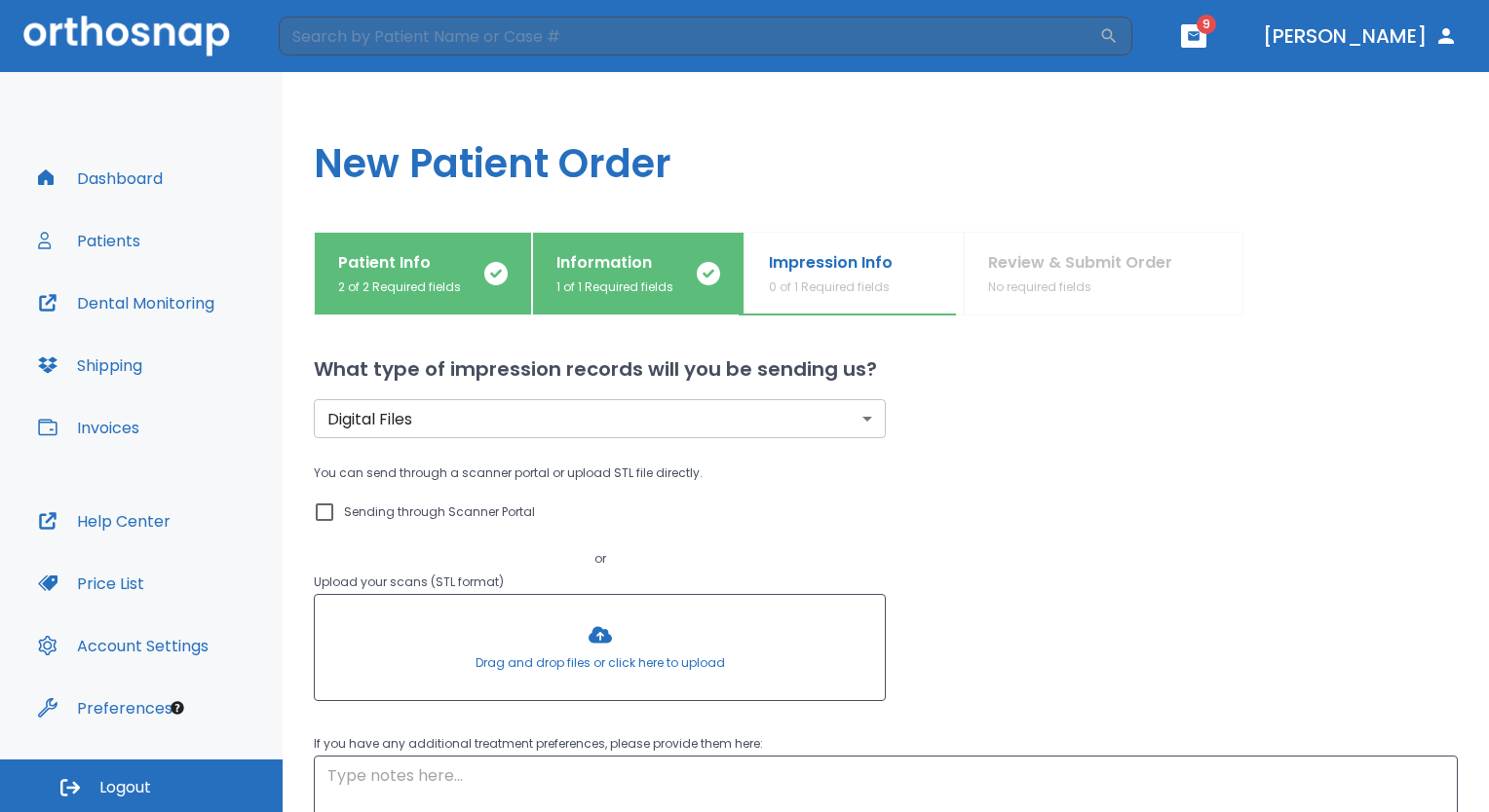
click at [597, 633] on div at bounding box center [599, 647] width 570 height 105
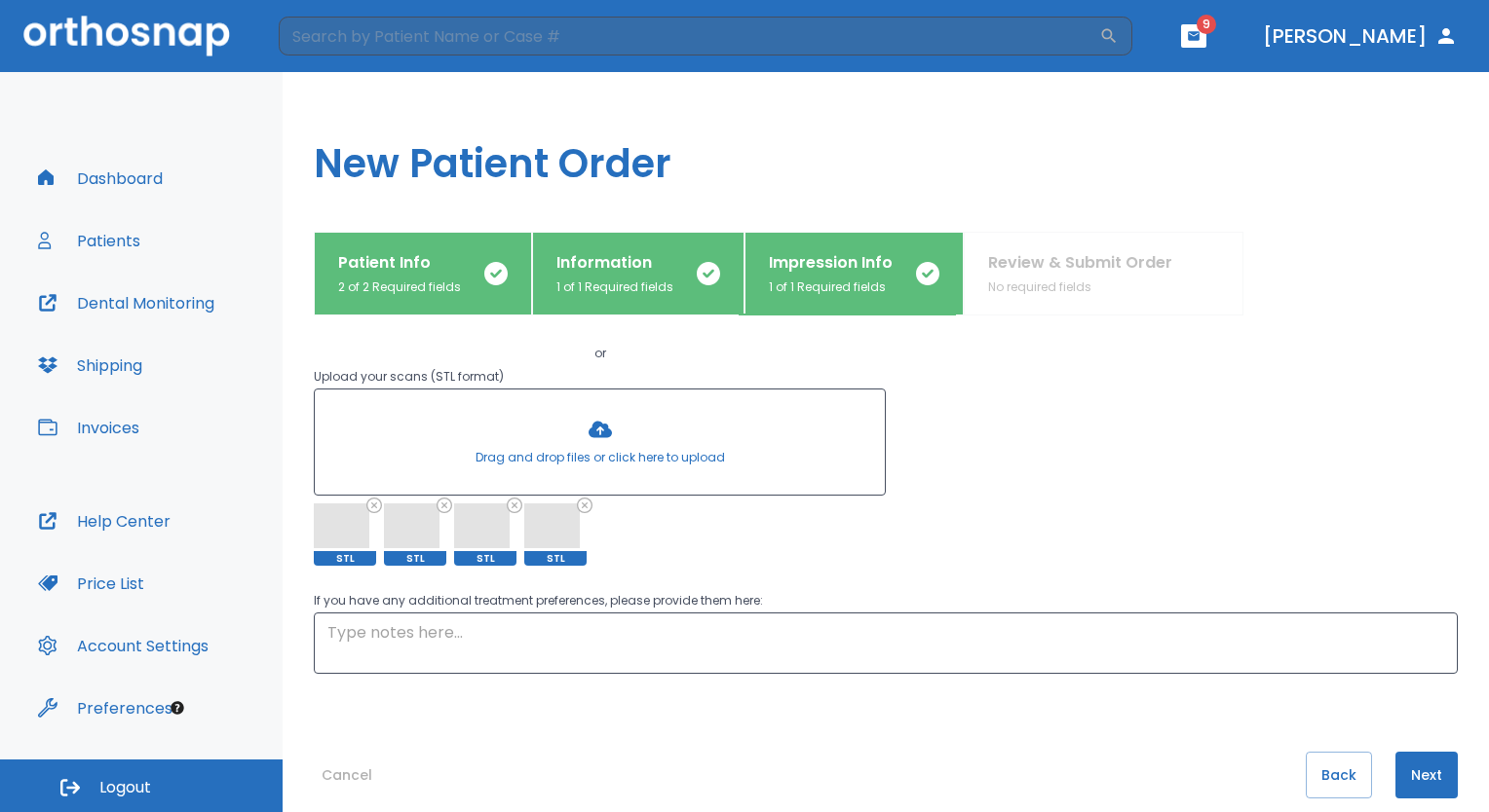
scroll to position [229, 0]
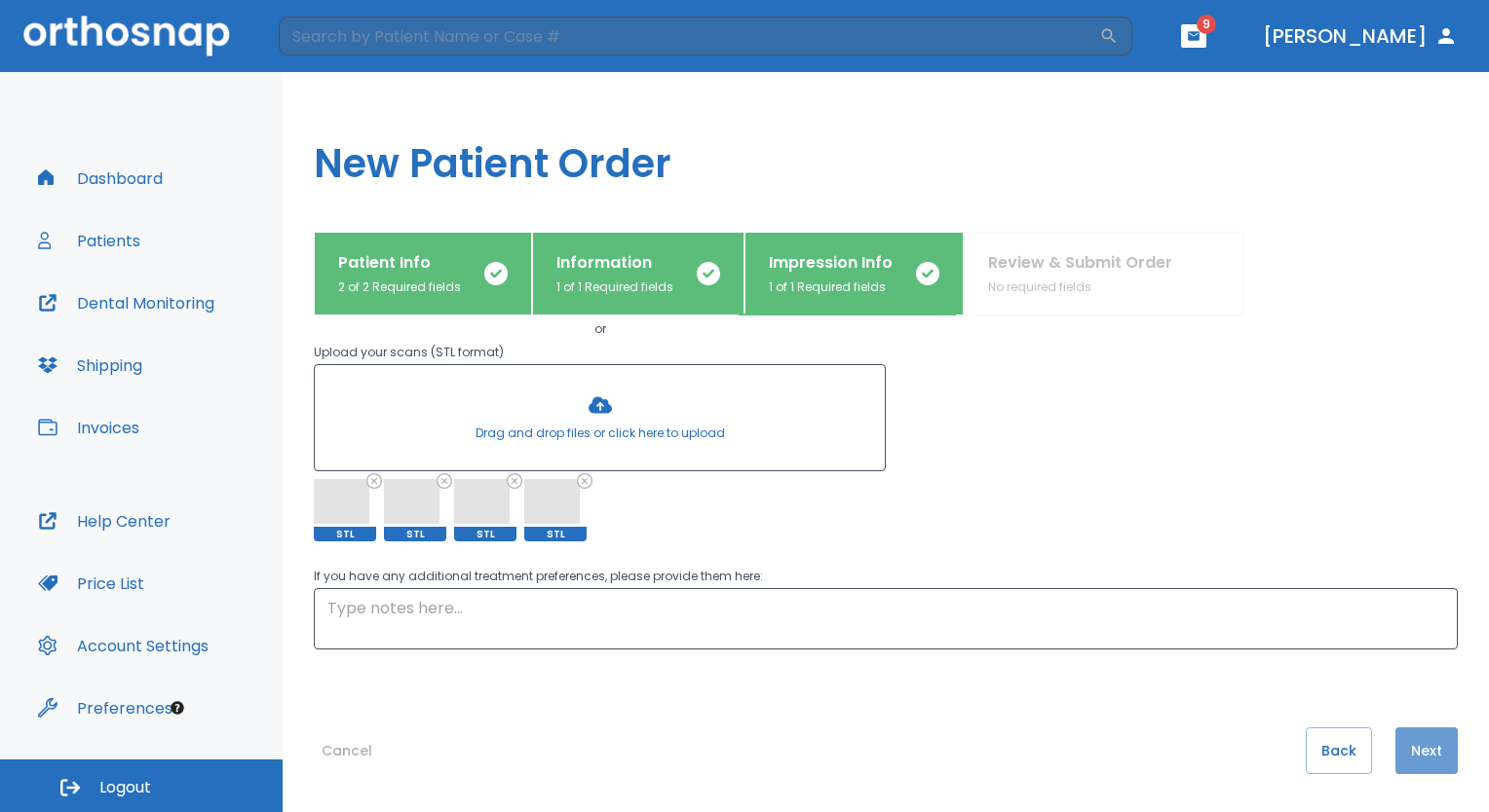
click at [1407, 743] on button "Next" at bounding box center [1426, 750] width 62 height 47
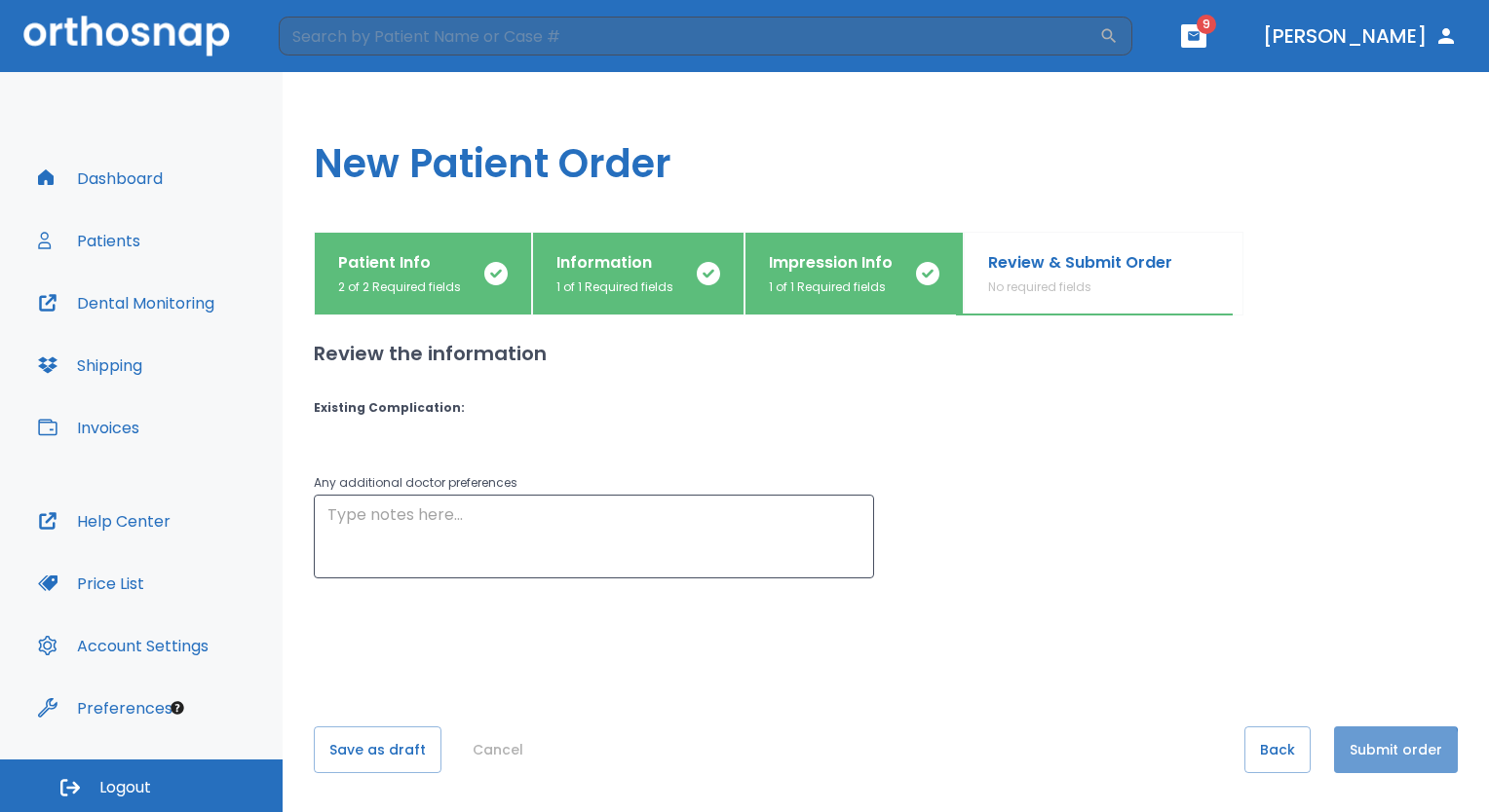
click at [1372, 754] on button "Submit order" at bounding box center [1396, 749] width 124 height 47
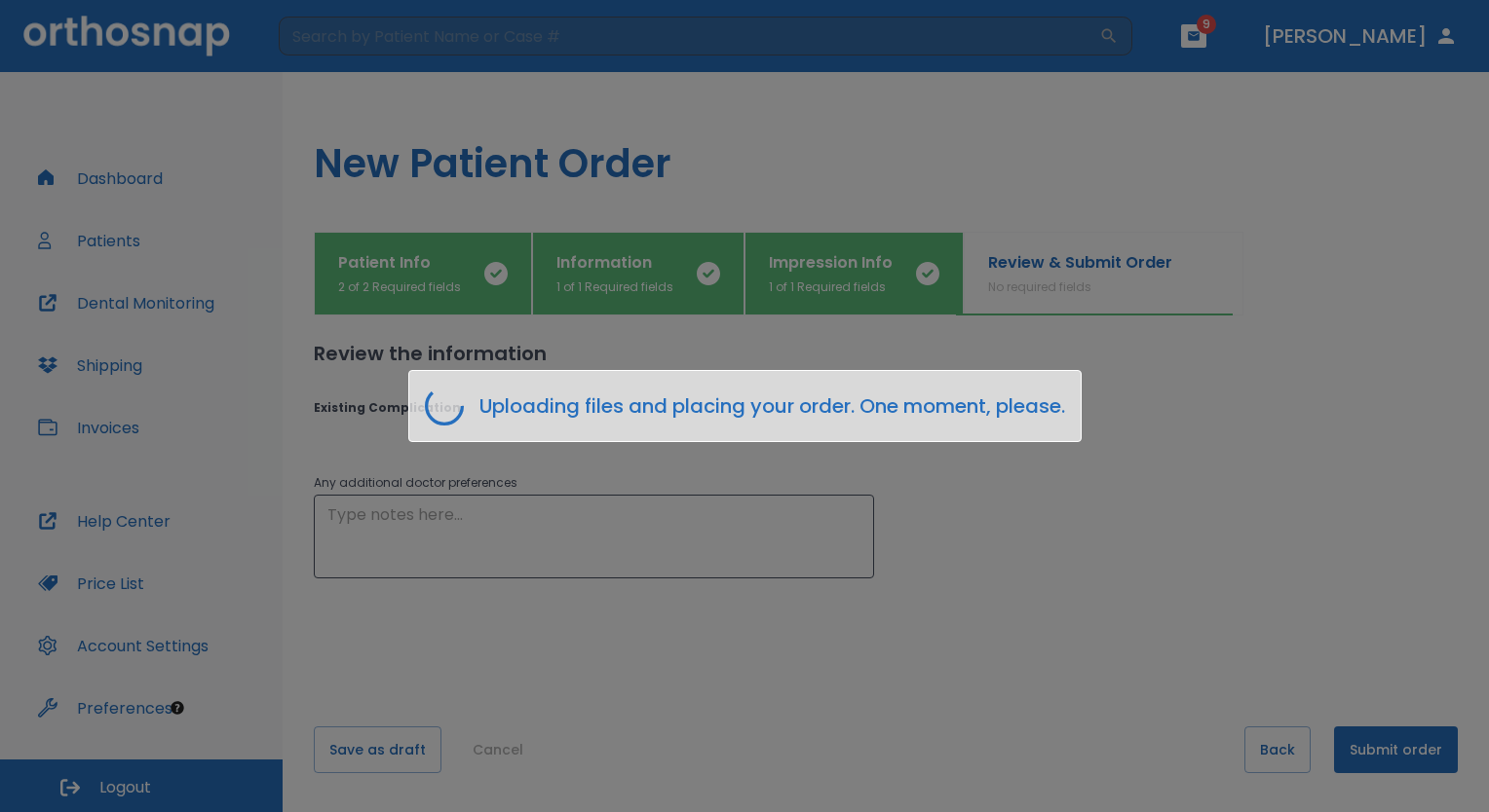
click at [331, 463] on div "Uploading files and placing your order. One moment, please." at bounding box center [744, 406] width 1489 height 812
click at [506, 622] on div "Uploading files and placing your order. One moment, please." at bounding box center [744, 406] width 1489 height 812
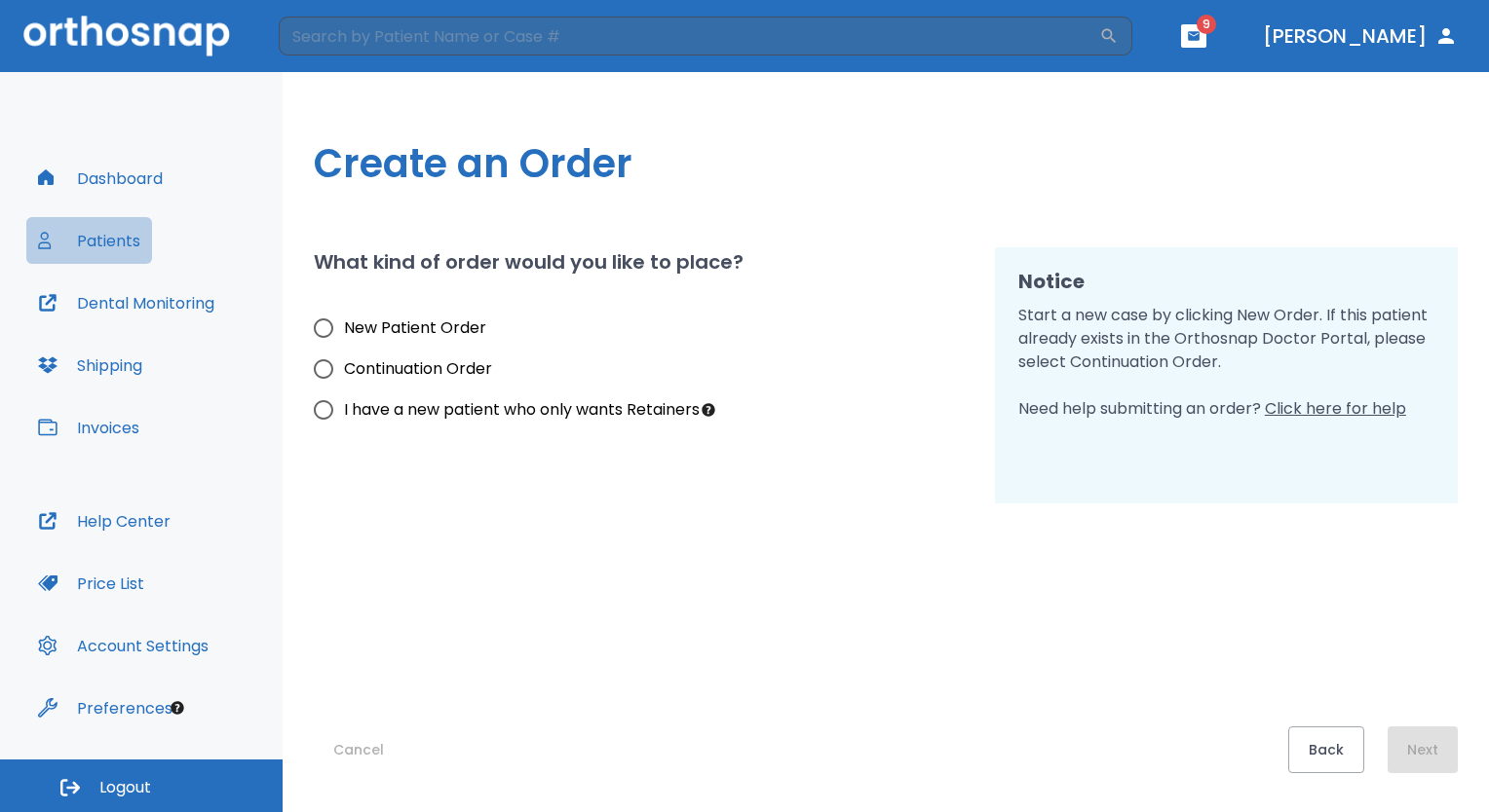
click at [133, 239] on button "Patients" at bounding box center [89, 240] width 126 height 47
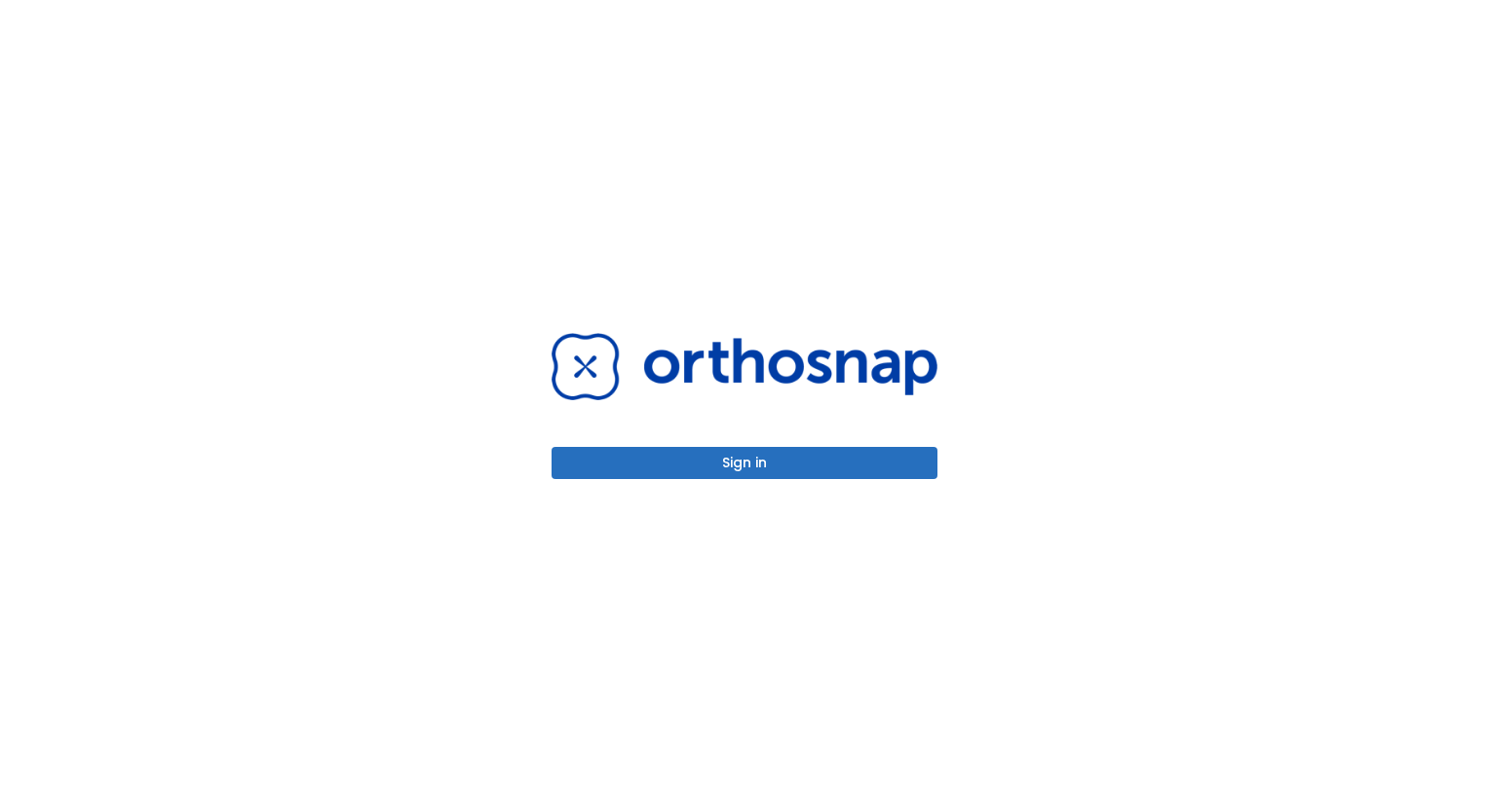
click at [763, 461] on button "Sign in" at bounding box center [744, 463] width 386 height 32
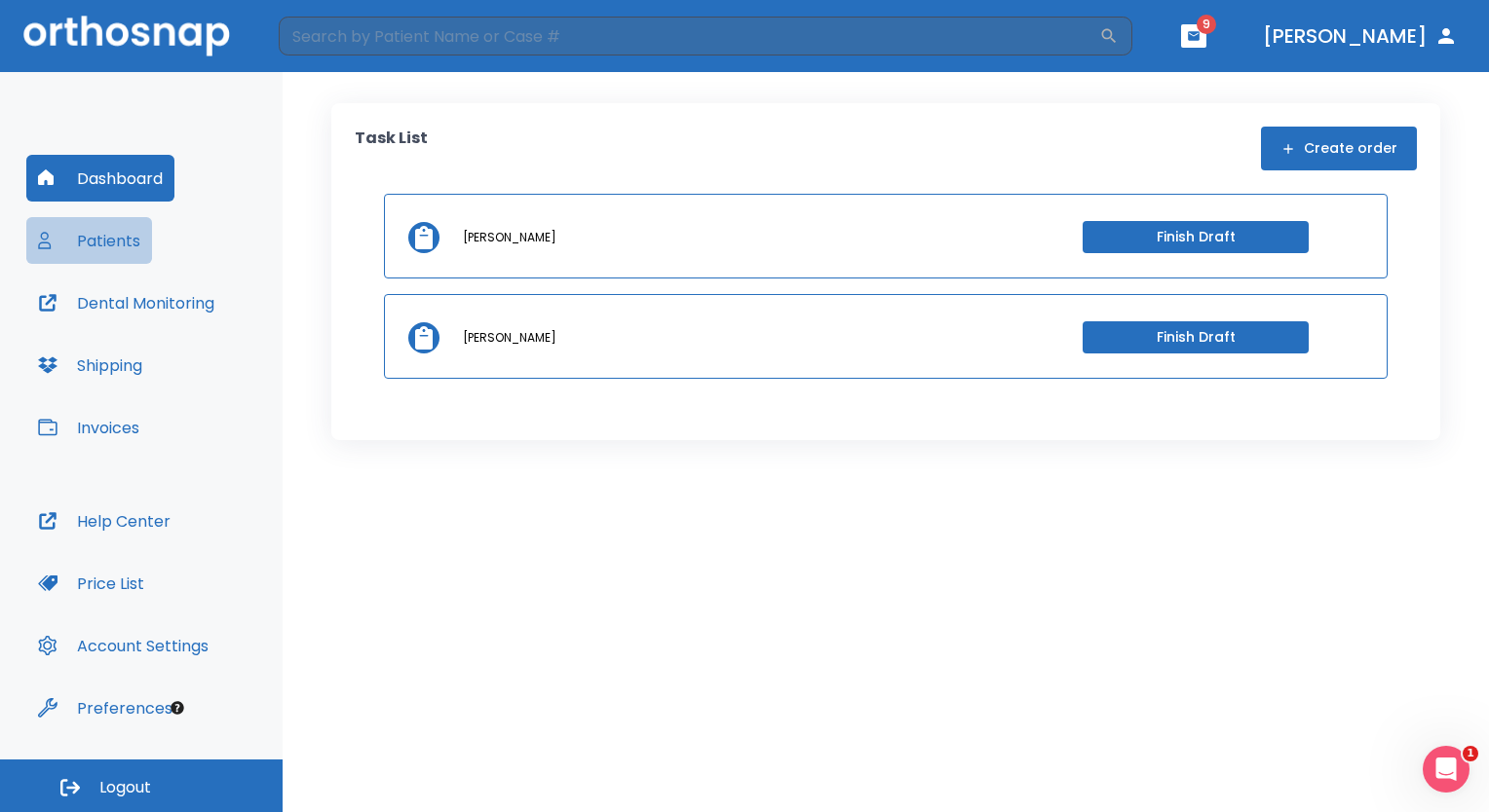
click at [126, 243] on button "Patients" at bounding box center [89, 240] width 126 height 47
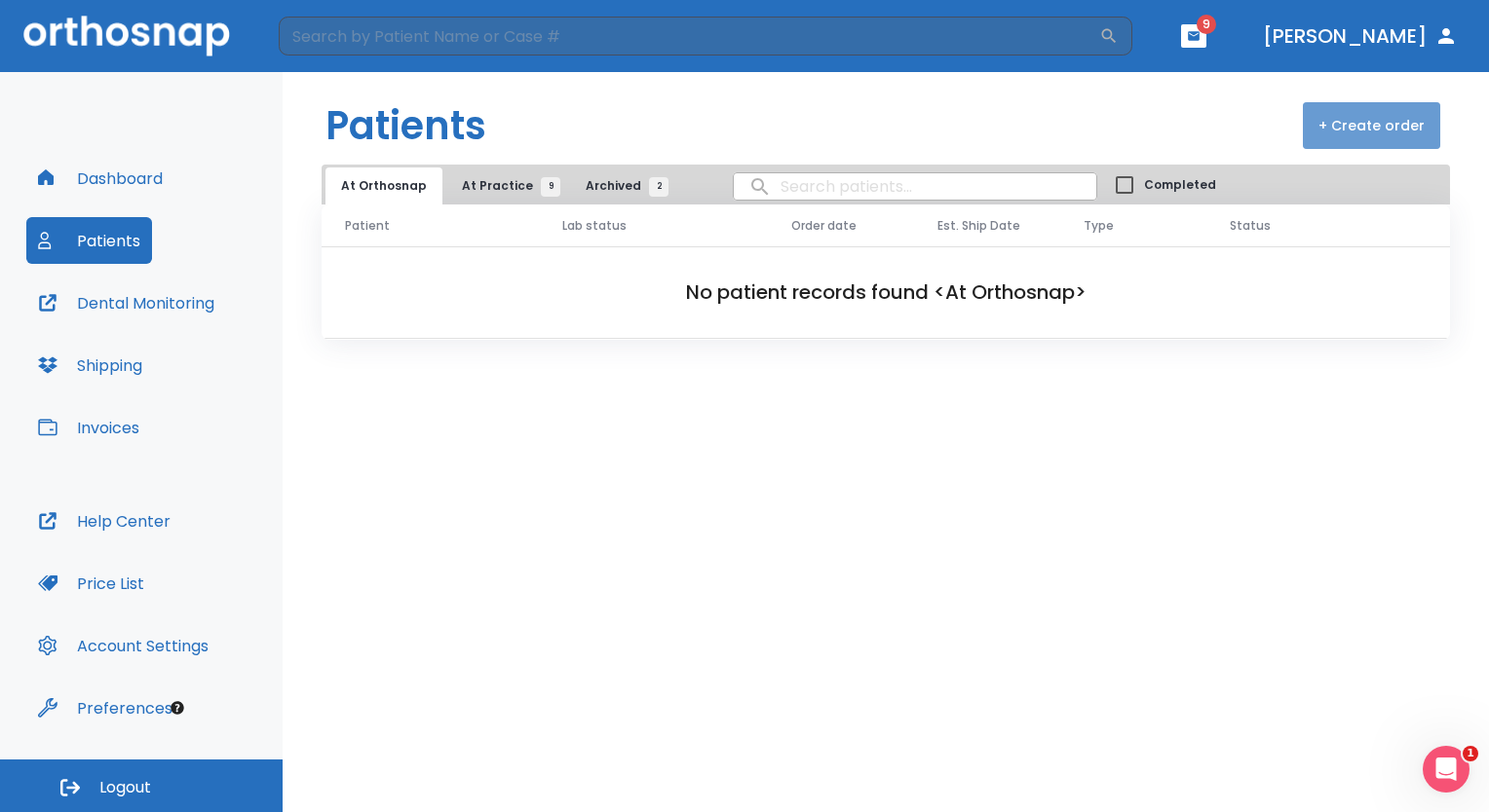
click at [1382, 135] on button "+ Create order" at bounding box center [1372, 126] width 138 height 47
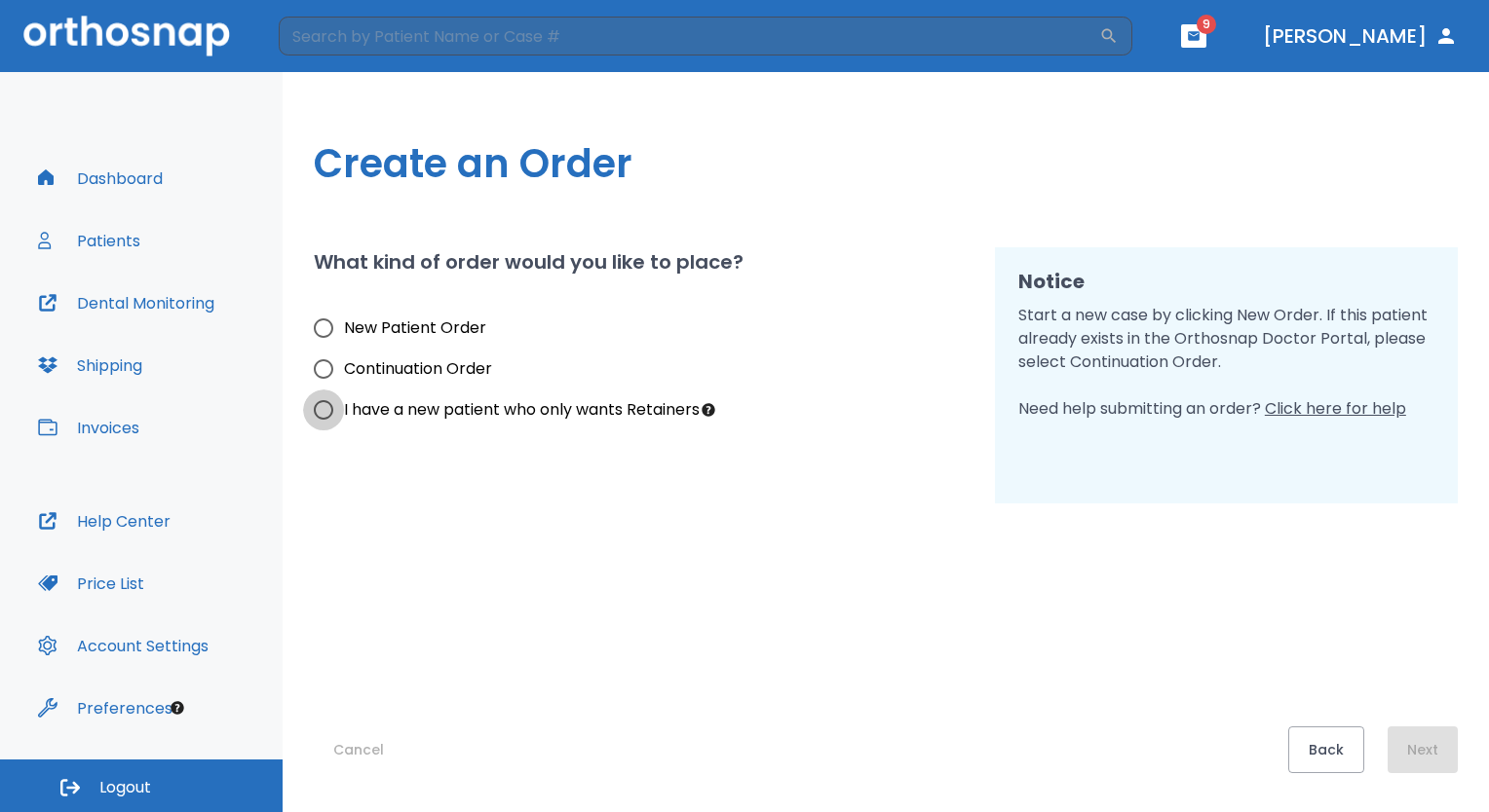
click at [323, 411] on input "I have a new patient who only wants Retainers" at bounding box center [323, 410] width 41 height 41
radio input "true"
click at [1432, 752] on button "Next" at bounding box center [1423, 749] width 70 height 47
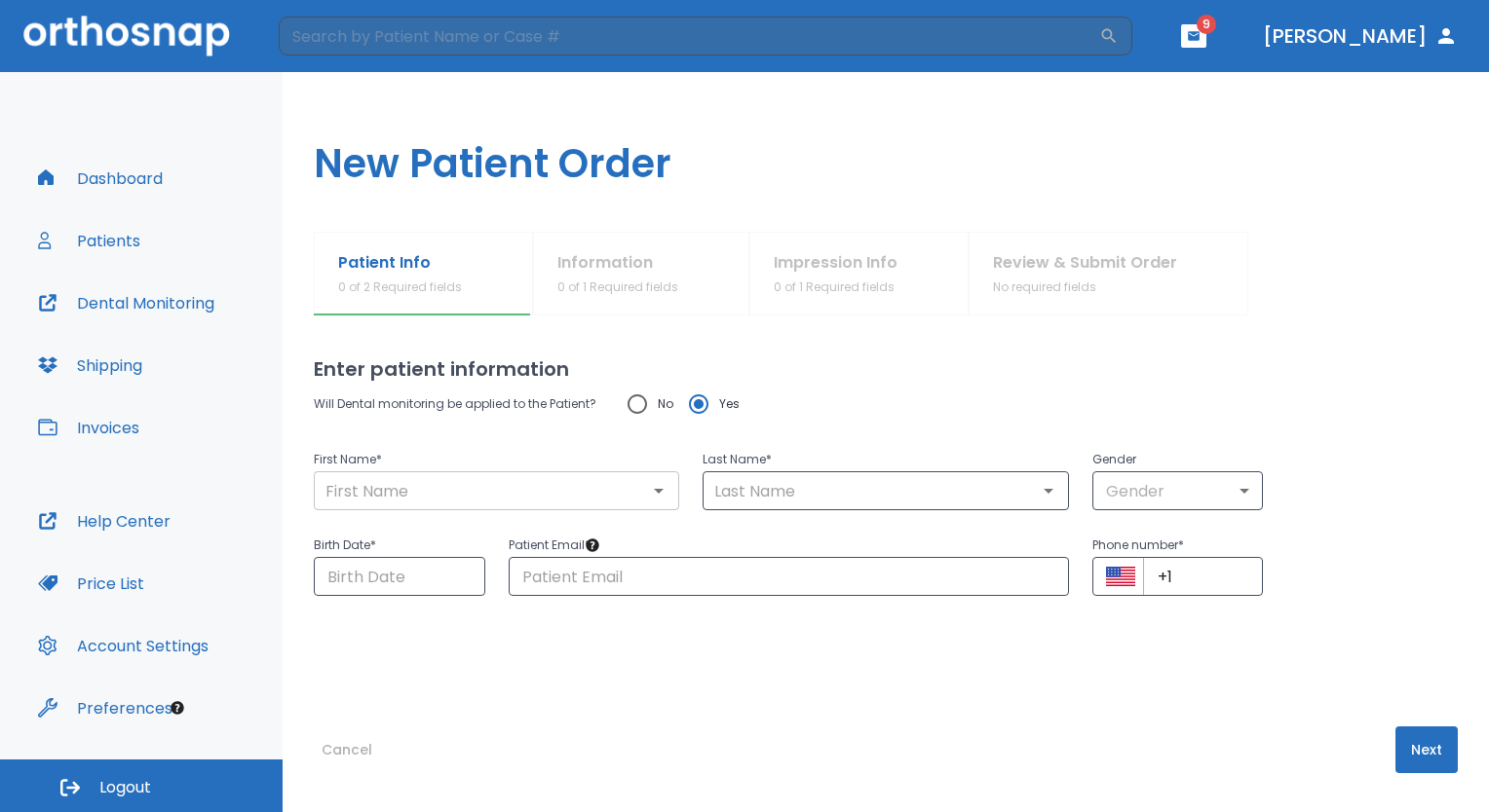
click at [584, 474] on div "​" at bounding box center [496, 491] width 365 height 39
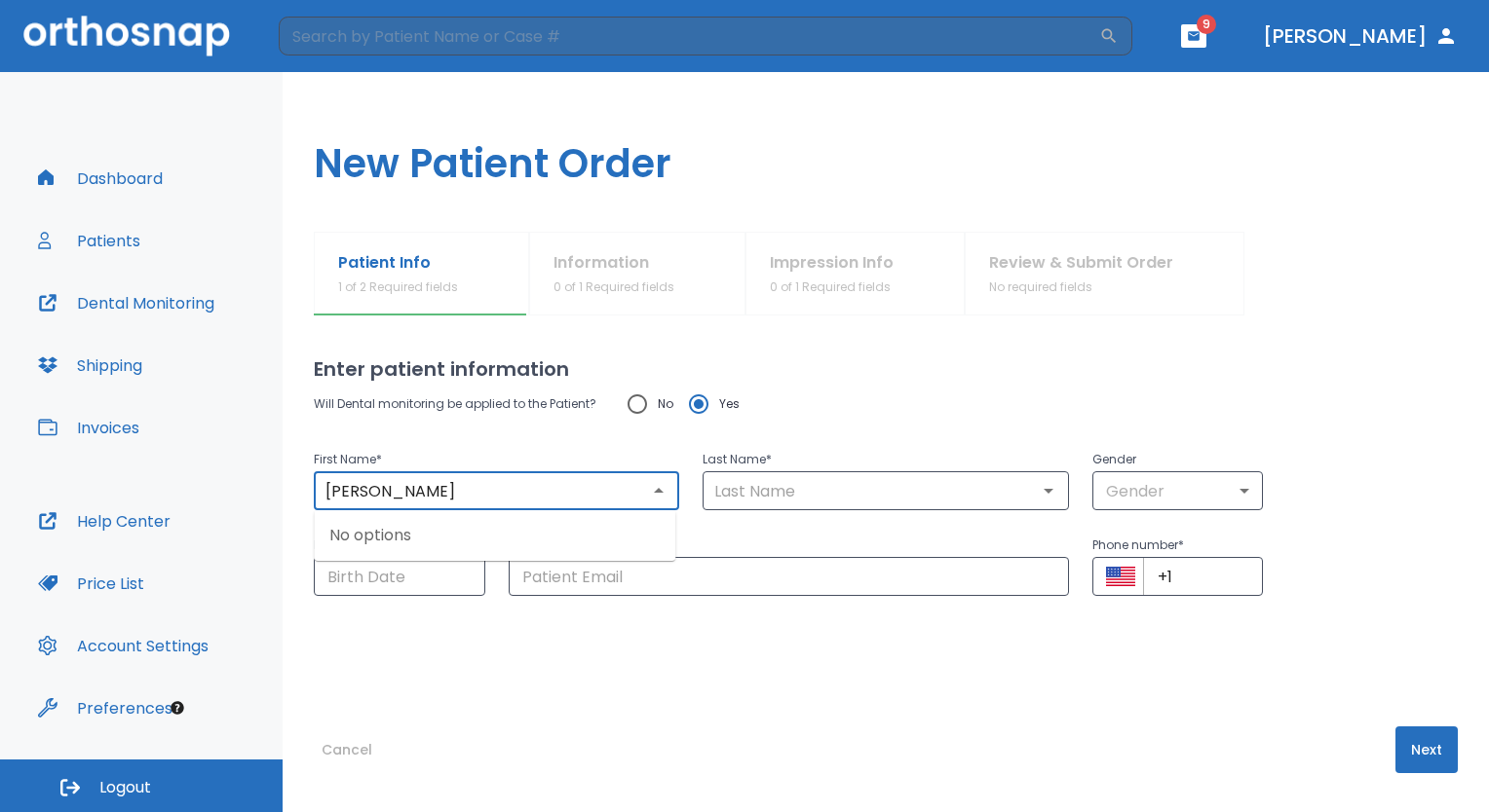
type input "[PERSON_NAME]"
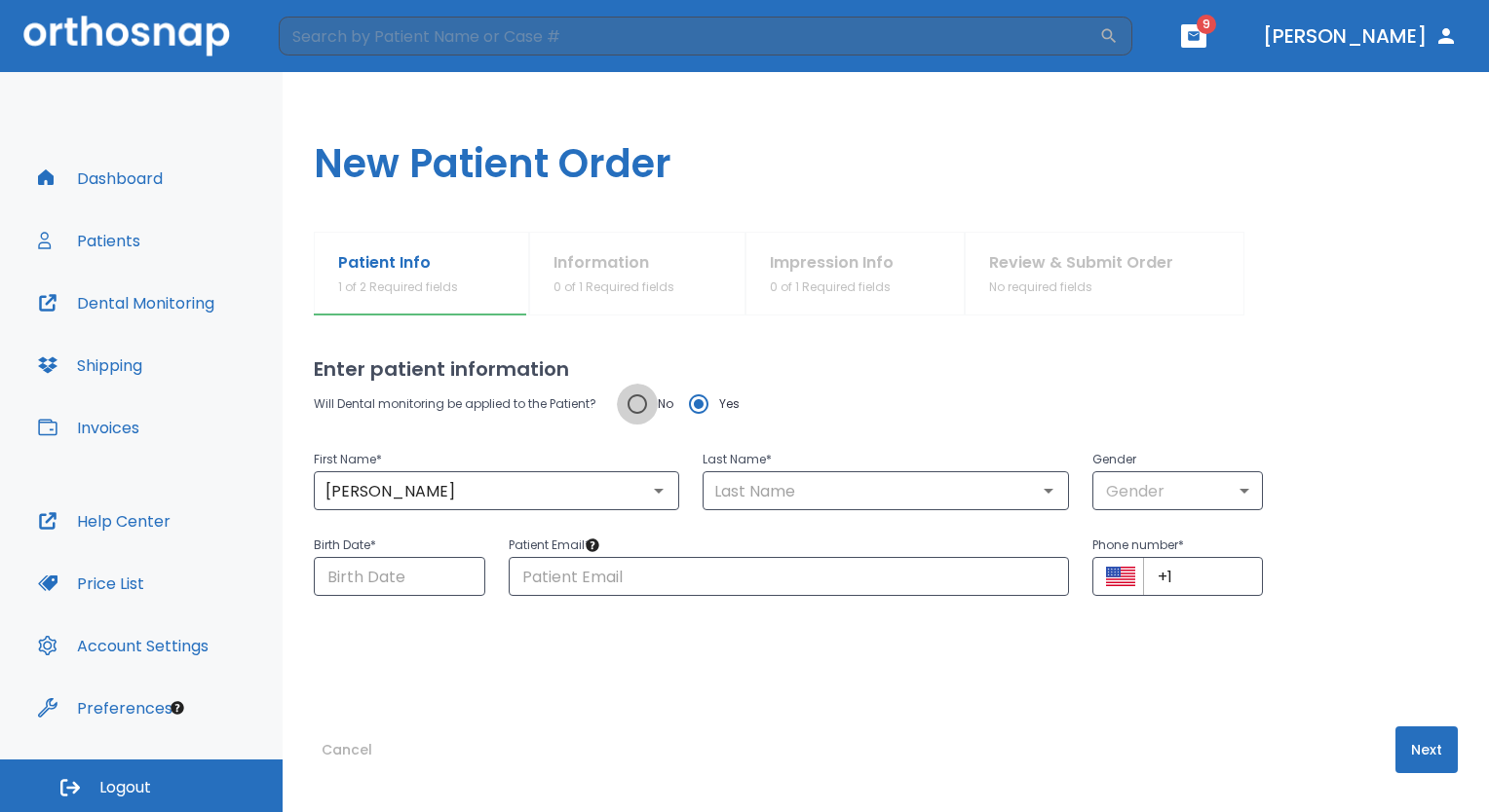
click at [638, 406] on input "No" at bounding box center [637, 404] width 41 height 41
radio input "true"
click at [745, 487] on input "text" at bounding box center [885, 491] width 353 height 27
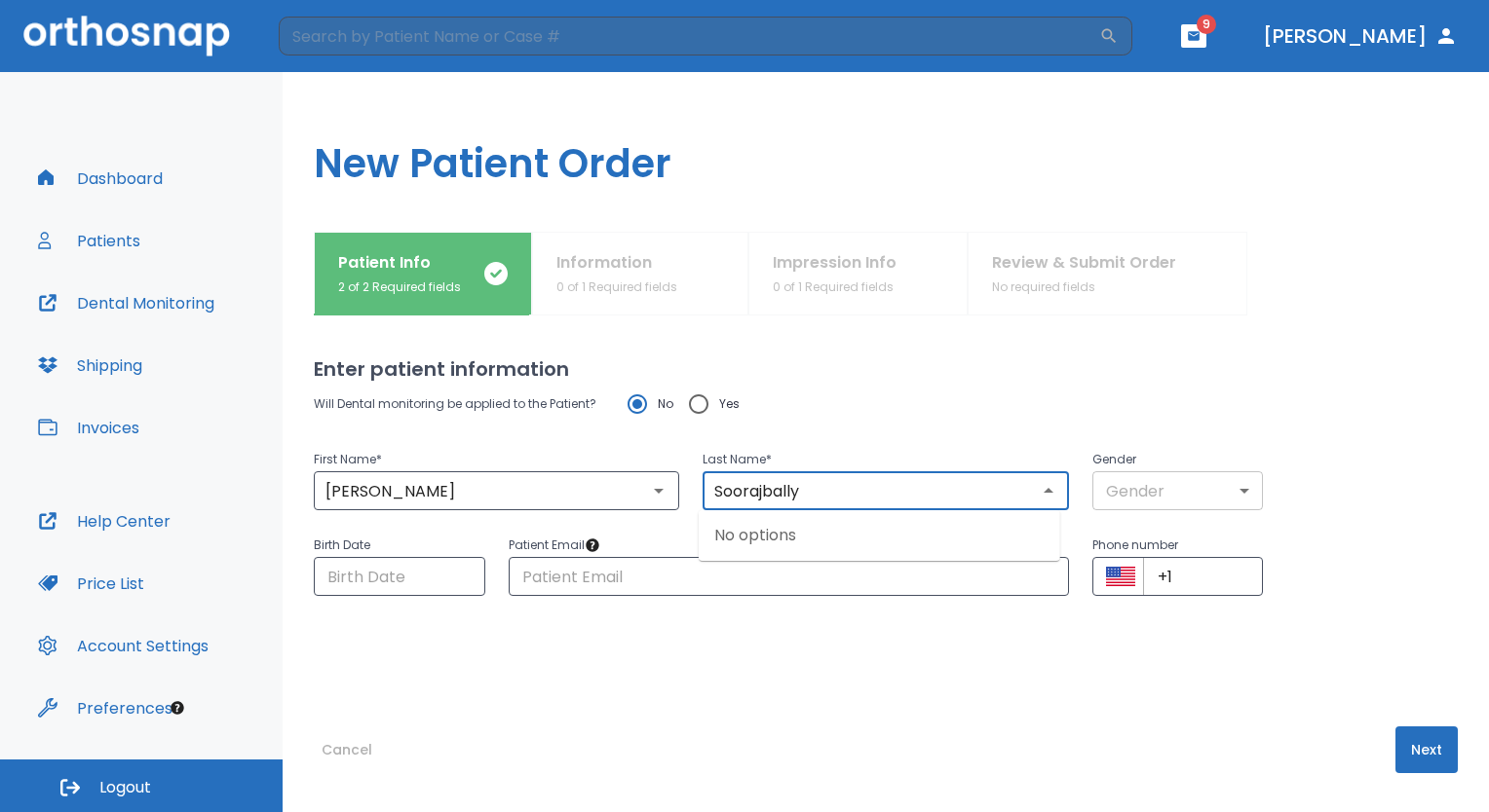
type input "Soorajbally"
click at [1102, 495] on body "​ 9 [PERSON_NAME] Dashboard Patients Dental Monitoring Shipping Invoices Help C…" at bounding box center [744, 406] width 1489 height 812
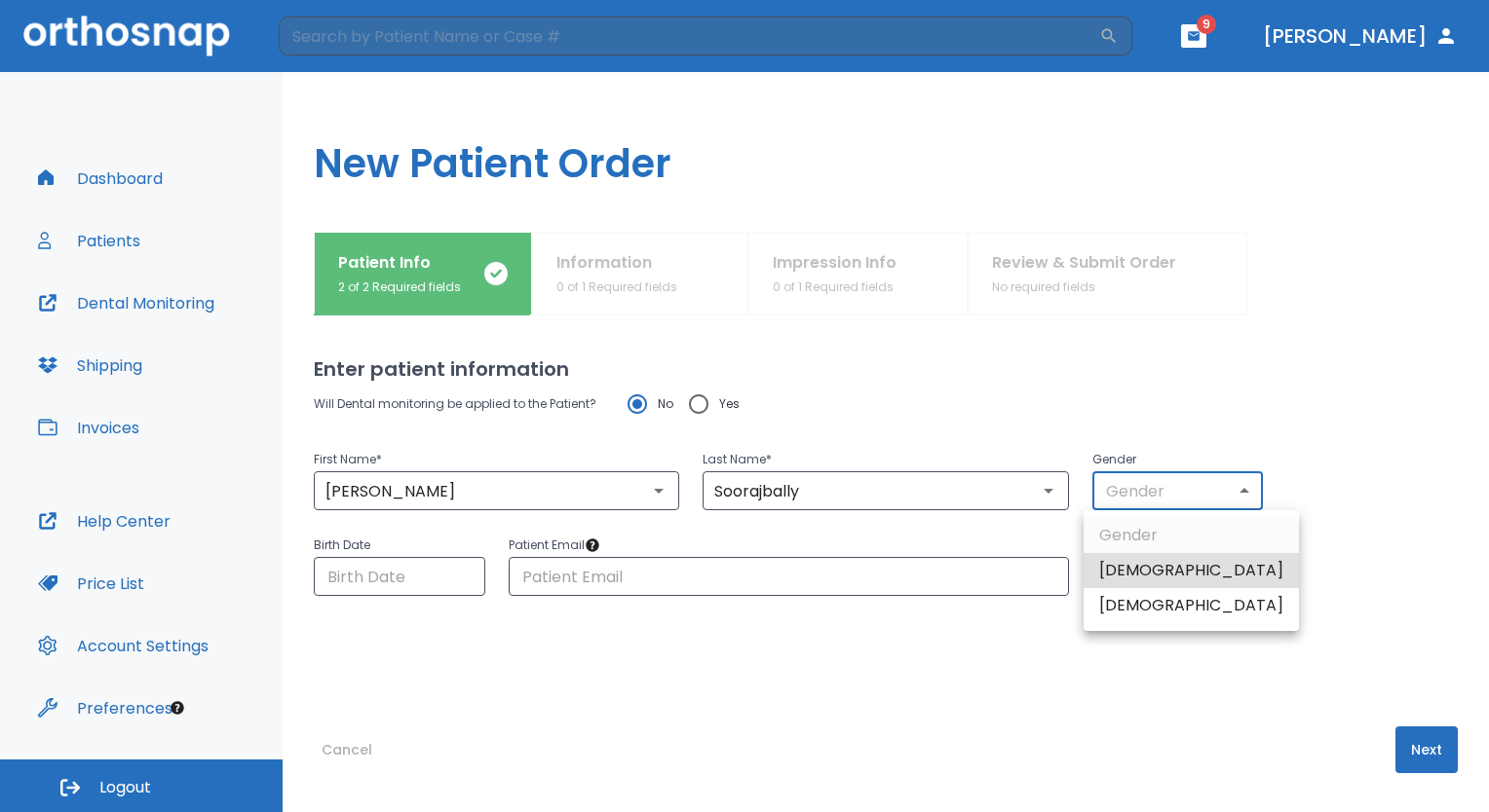
click at [1113, 606] on li "[DEMOGRAPHIC_DATA]" at bounding box center [1192, 606] width 216 height 35
type input "0"
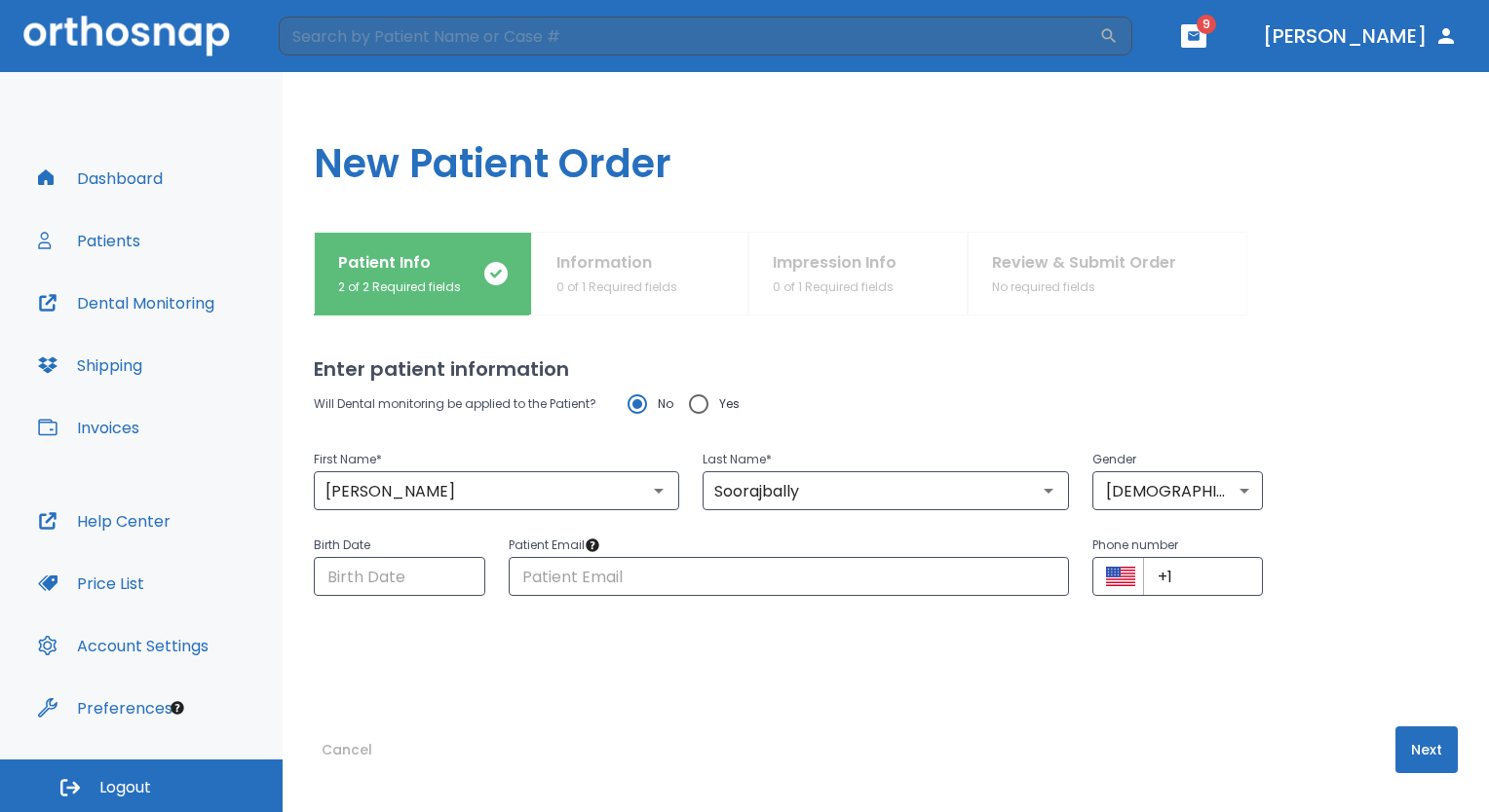
click at [384, 602] on div "Will Dental monitoring be applied to the Patient? No Yes First Name * [PERSON_N…" at bounding box center [885, 517] width 1144 height 265
click at [389, 578] on input "Choose date" at bounding box center [399, 577] width 172 height 39
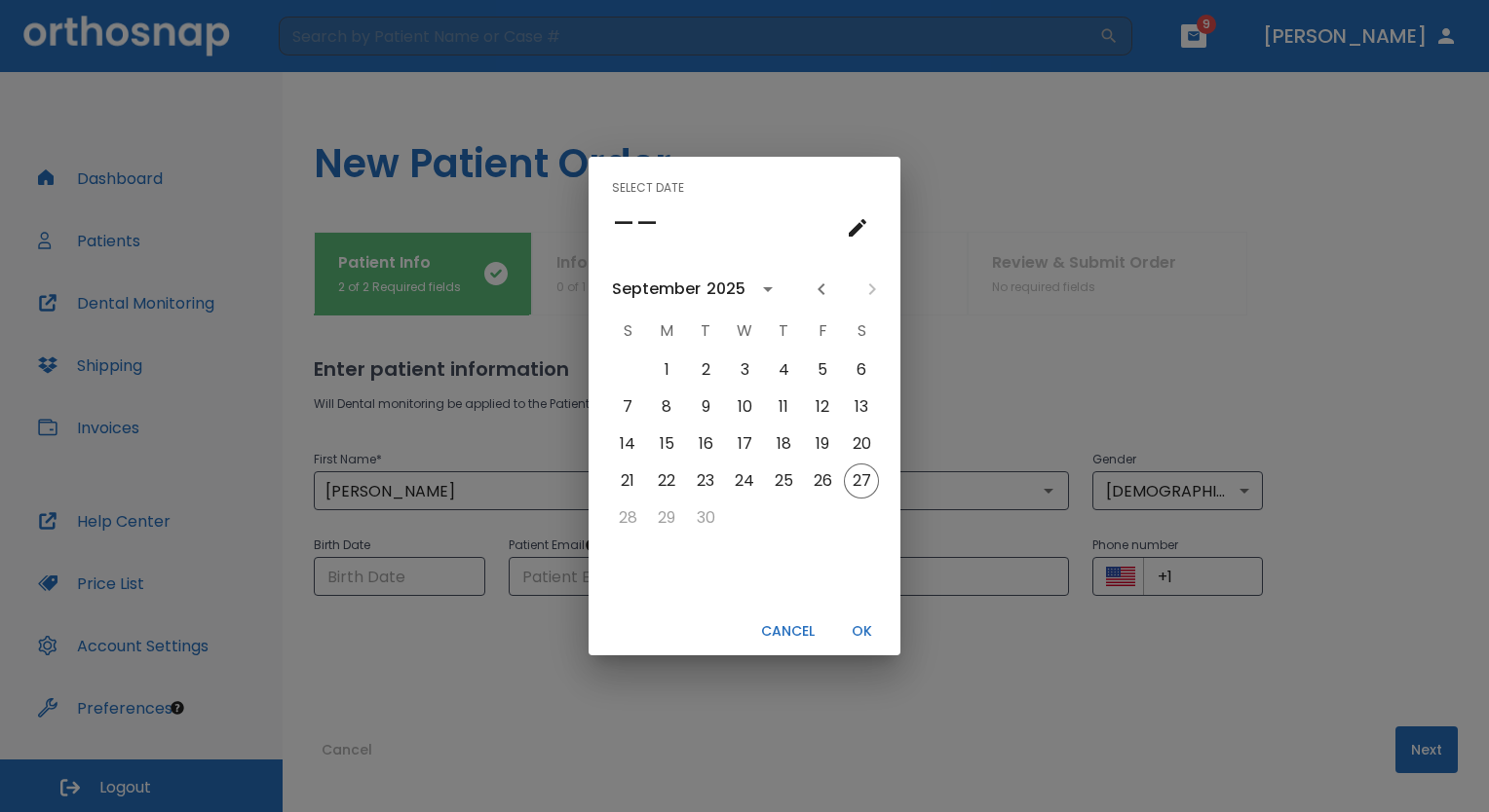
click at [764, 292] on icon "calendar view is open, switch to year view" at bounding box center [767, 288] width 23 height 23
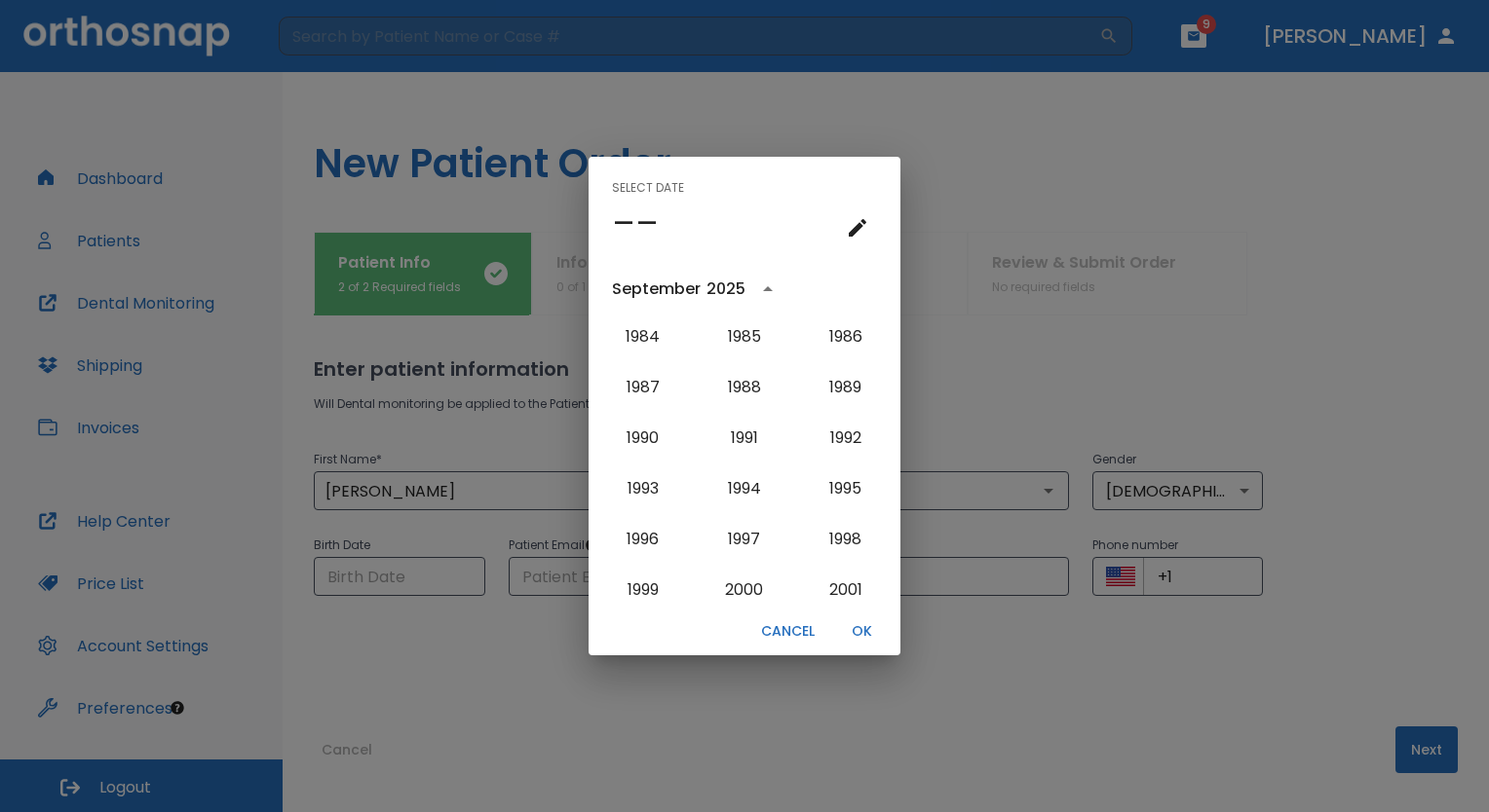
scroll to position [1436, 0]
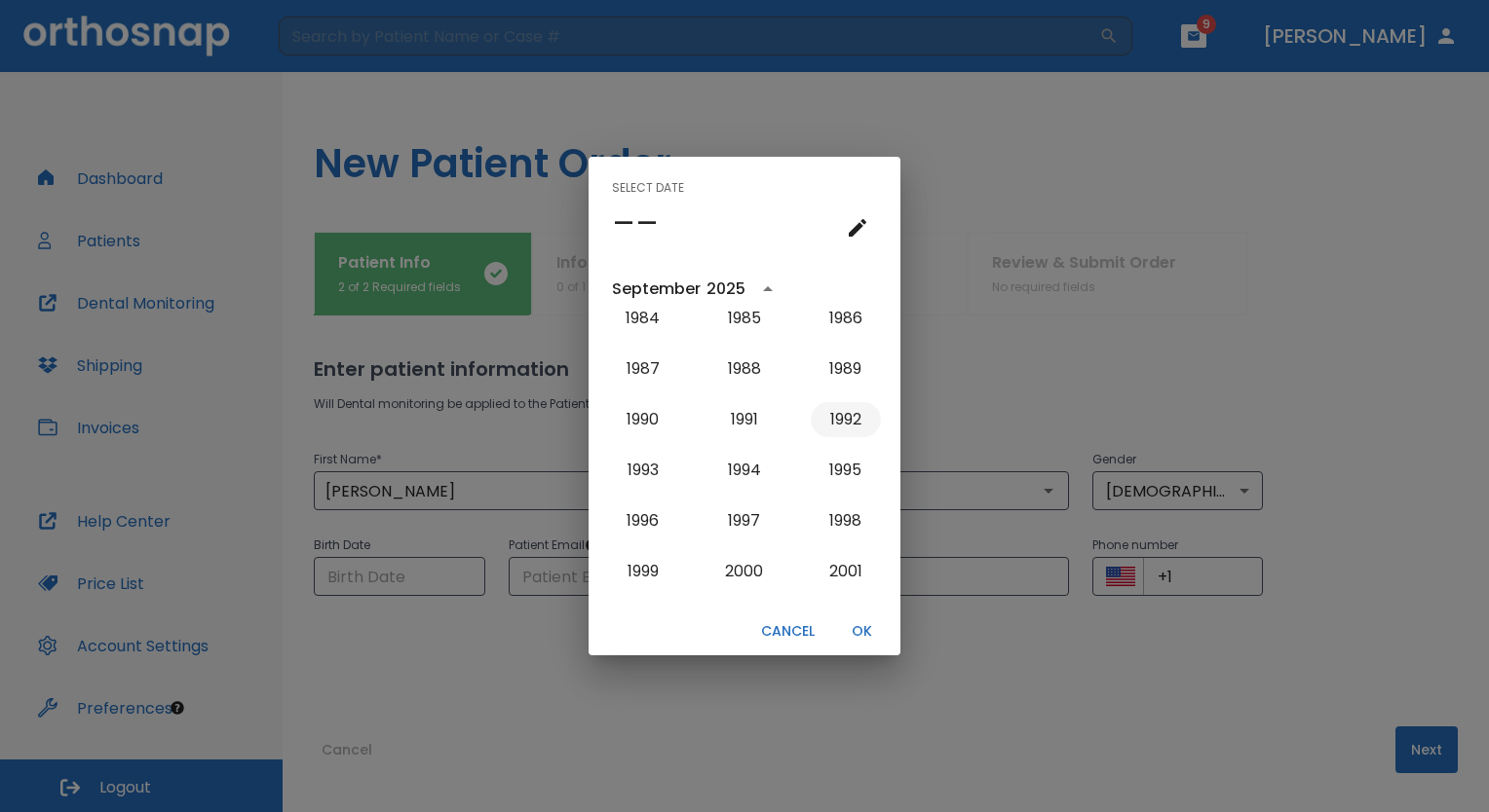
click at [840, 427] on button "1992" at bounding box center [845, 419] width 70 height 35
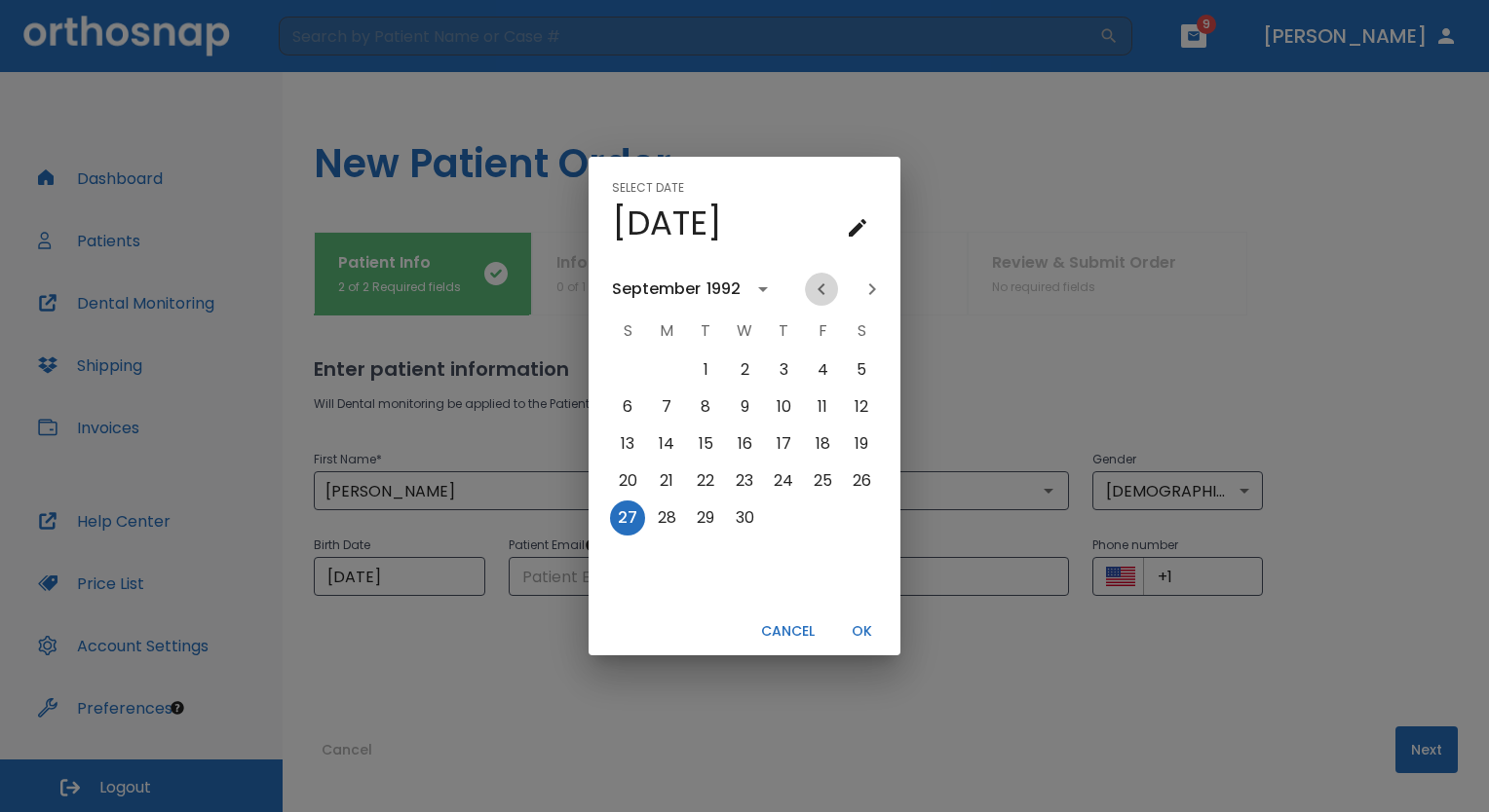
click at [822, 290] on icon "Previous month" at bounding box center [820, 288] width 23 height 23
click at [631, 520] on button "28" at bounding box center [627, 518] width 35 height 35
type input "[DATE]"
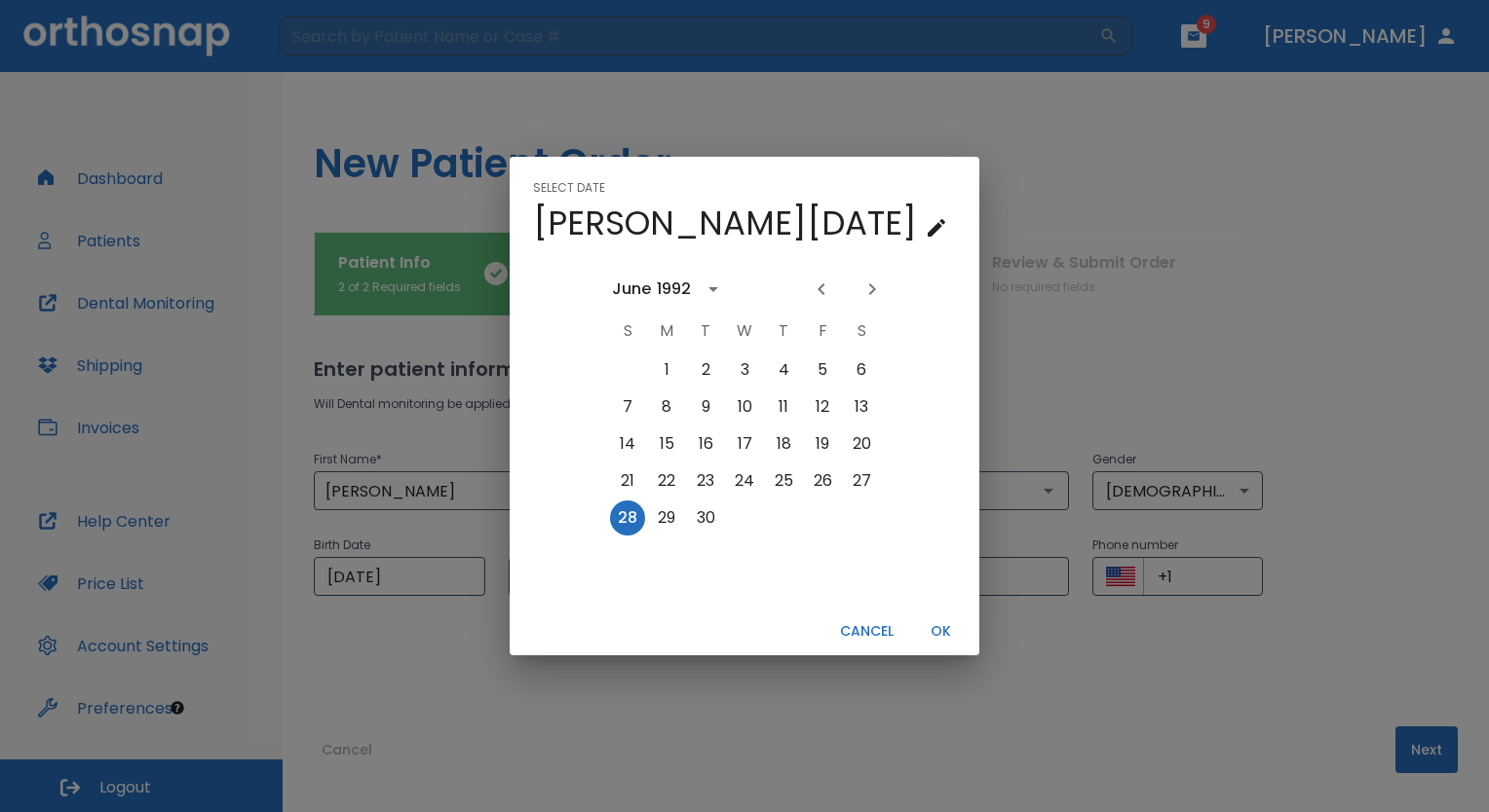
click at [909, 632] on button "OK" at bounding box center [940, 631] width 62 height 32
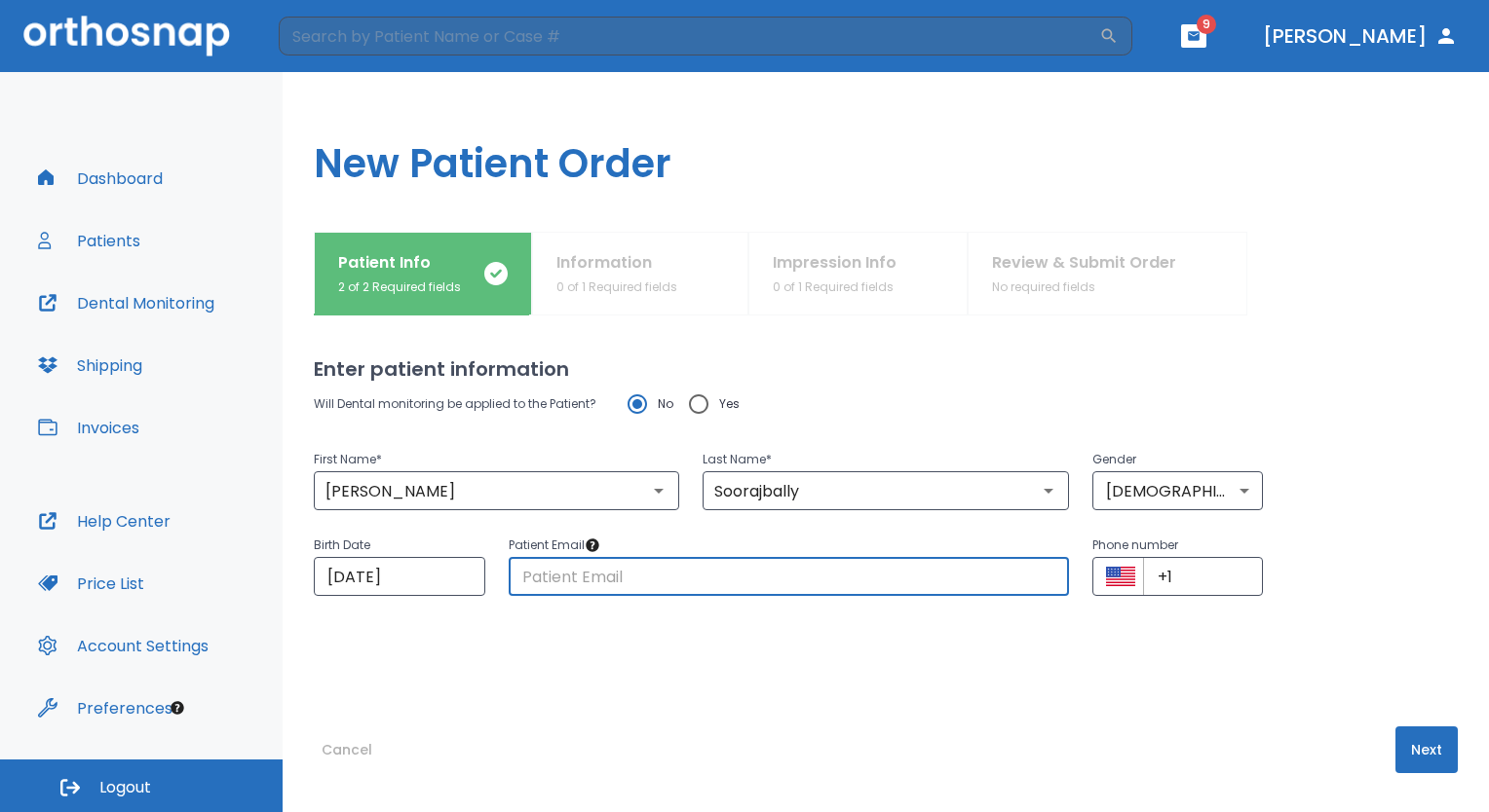
click at [700, 571] on input "text" at bounding box center [789, 577] width 561 height 39
type input "[EMAIL_ADDRESS][DOMAIN_NAME]"
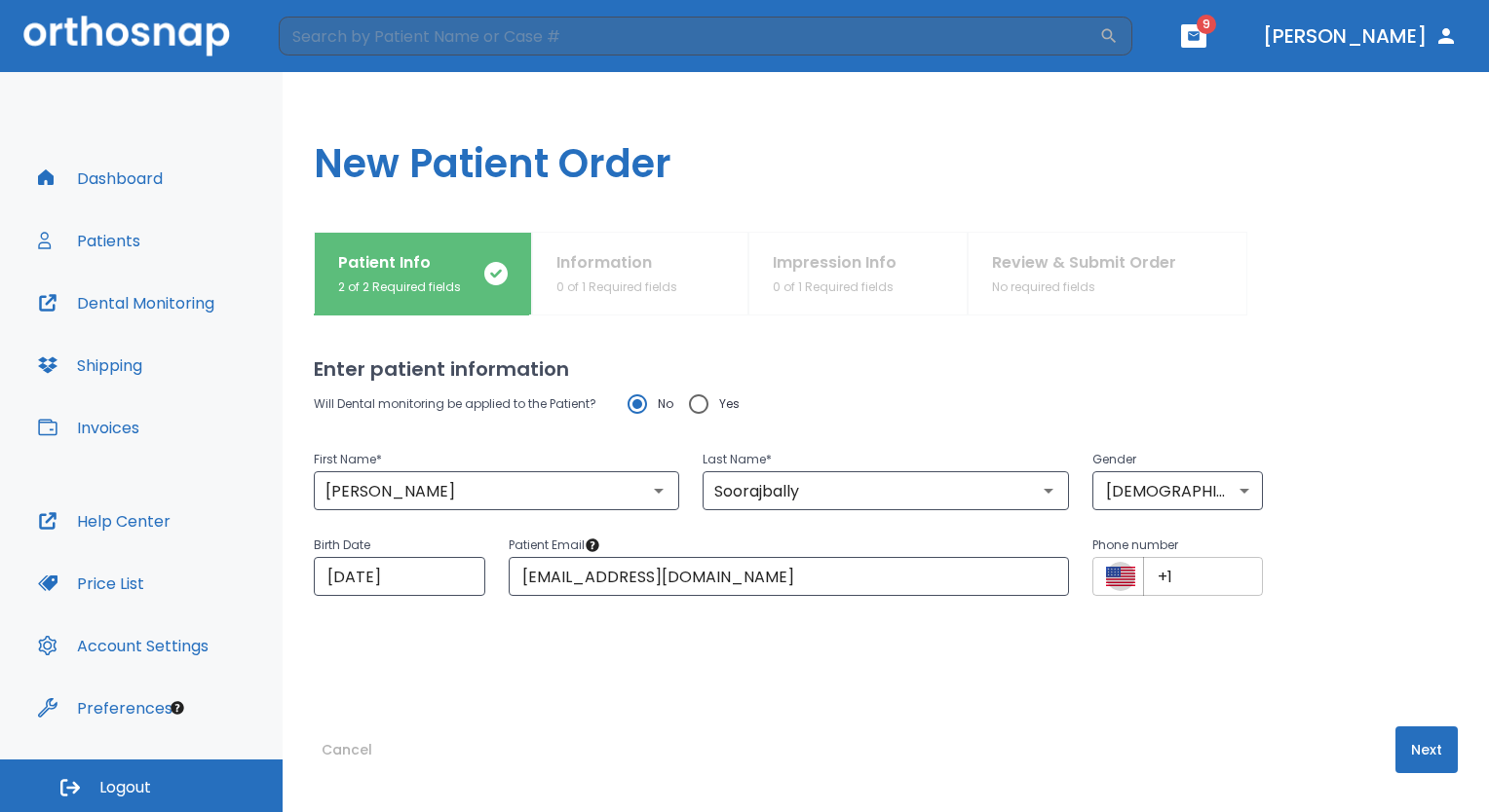
click at [1106, 571] on icon "Select country" at bounding box center [1113, 572] width 15 height 11
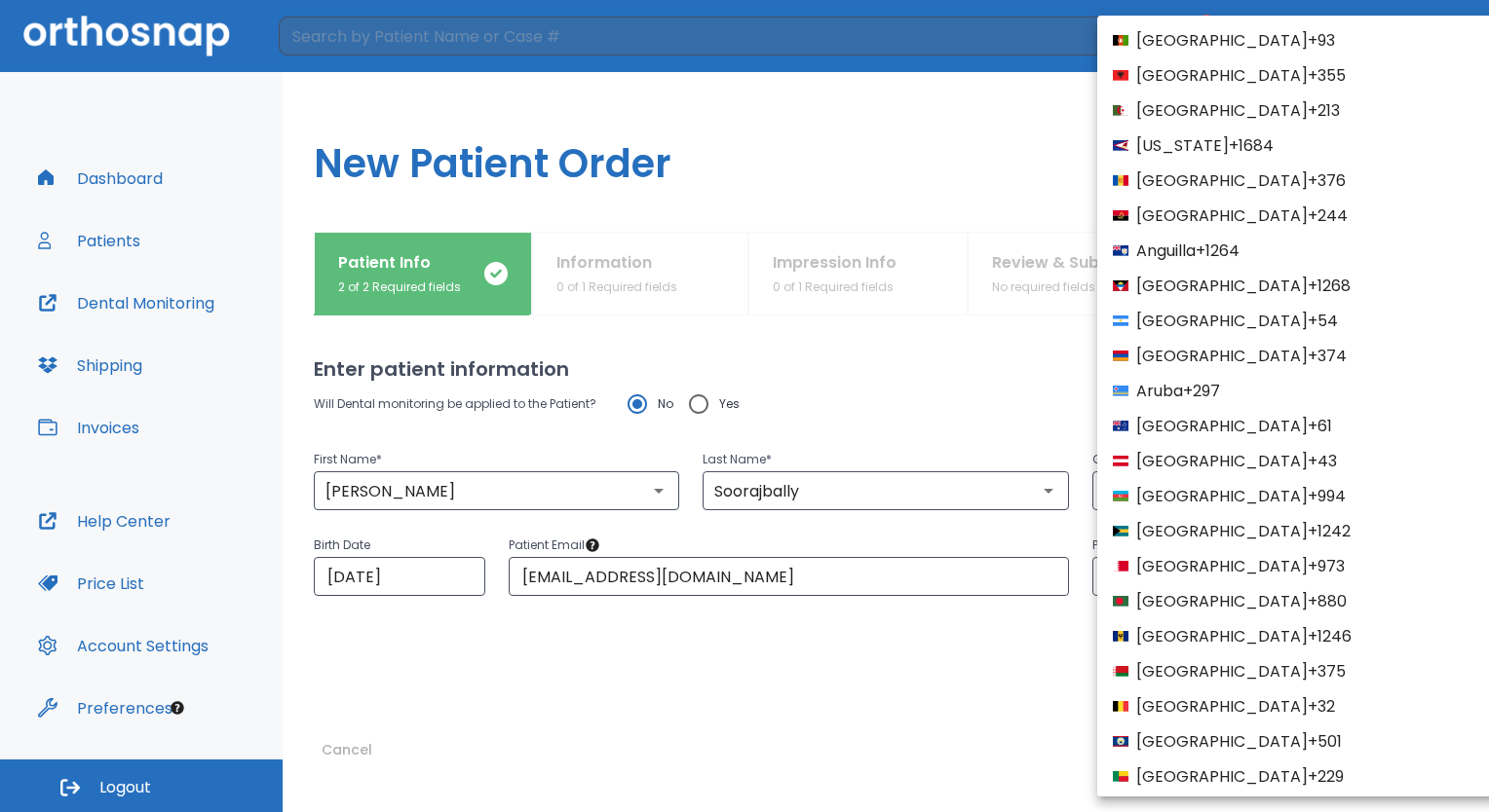
scroll to position [7440, 0]
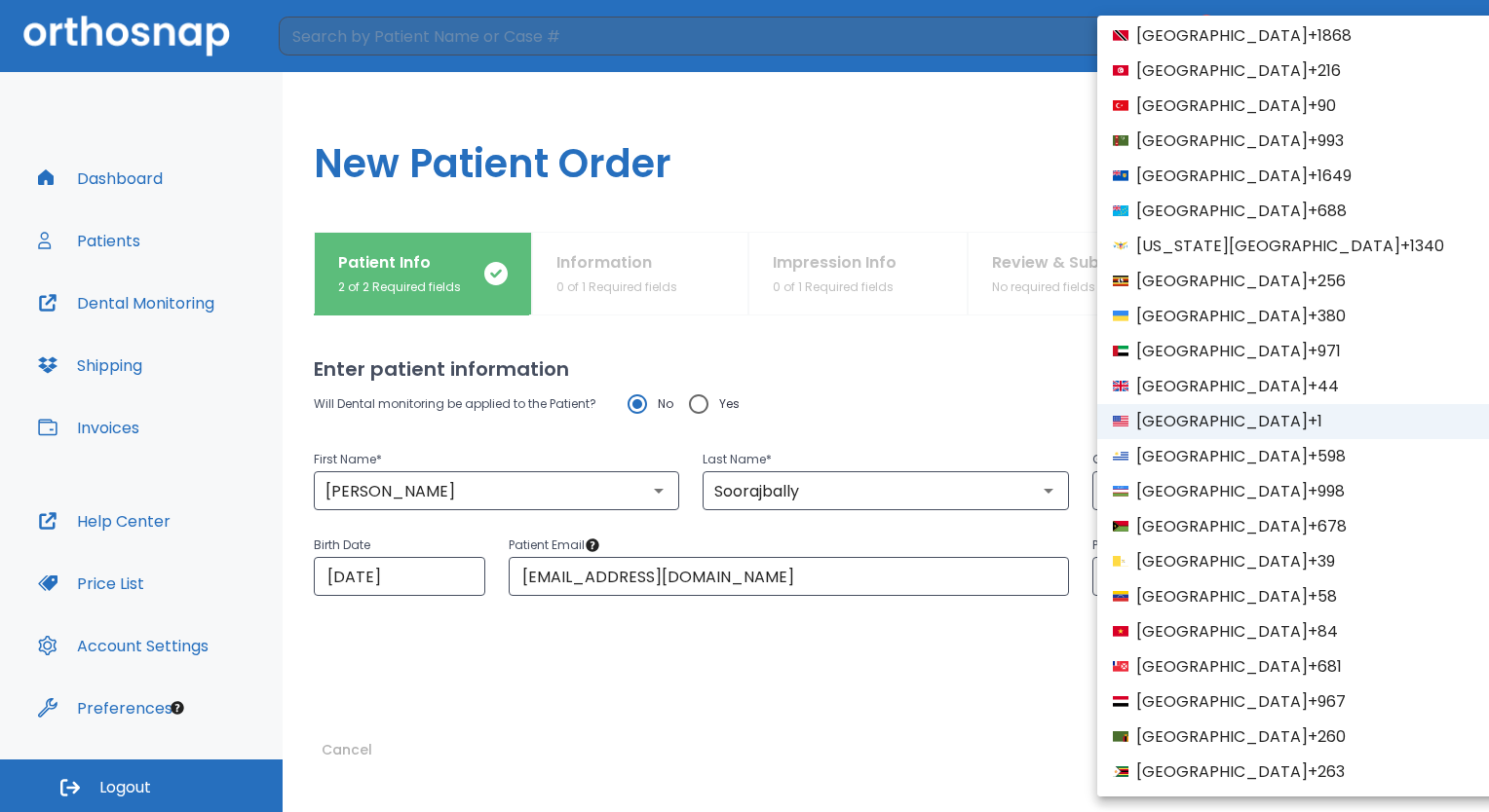
click at [1245, 33] on span "[GEOGRAPHIC_DATA]" at bounding box center [1223, 35] width 172 height 23
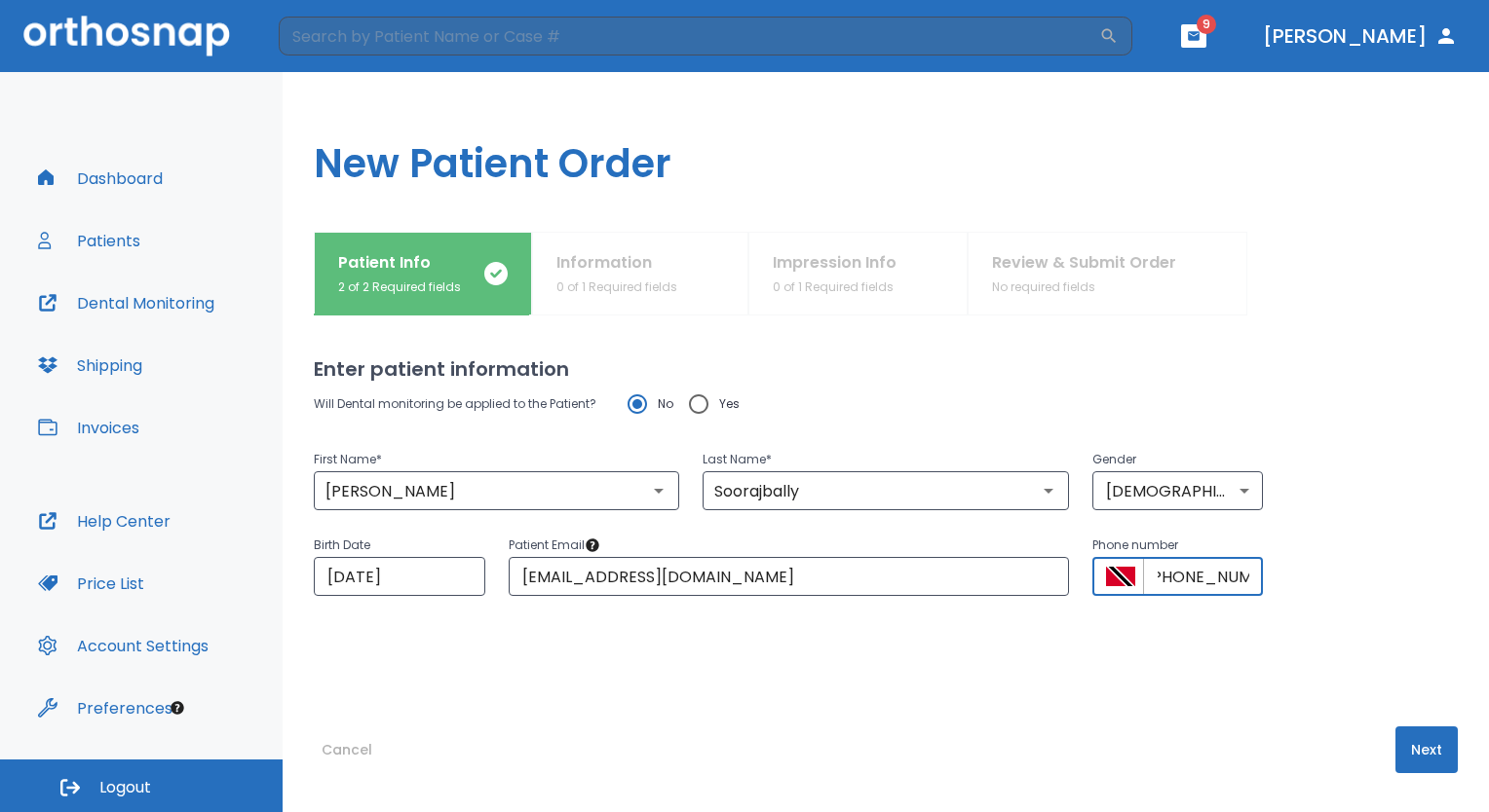
scroll to position [0, 21]
type input "[PHONE_NUMBER]"
click at [1430, 761] on button "Next" at bounding box center [1426, 749] width 62 height 47
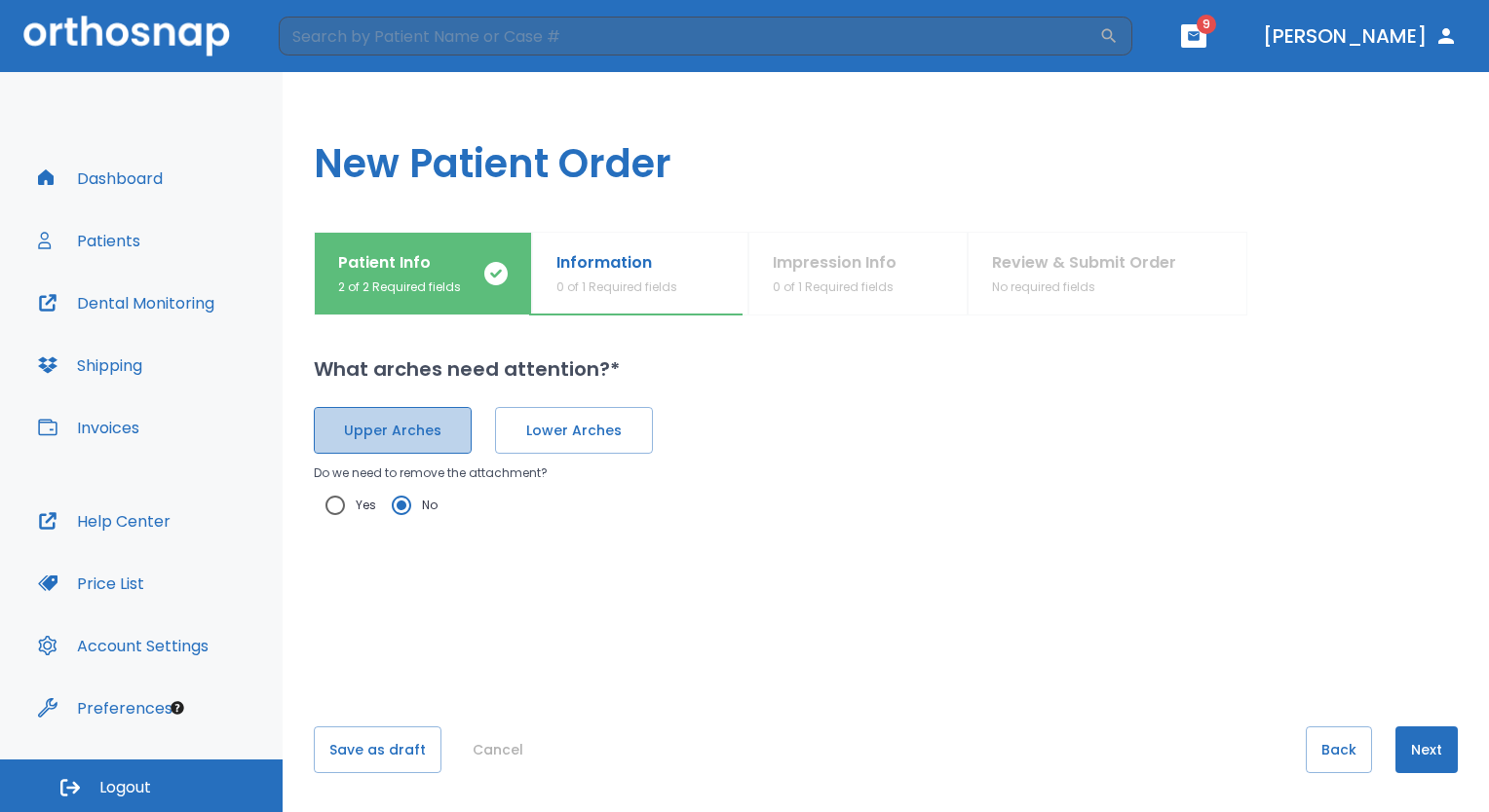
click at [390, 435] on span "Upper Arches" at bounding box center [392, 431] width 117 height 21
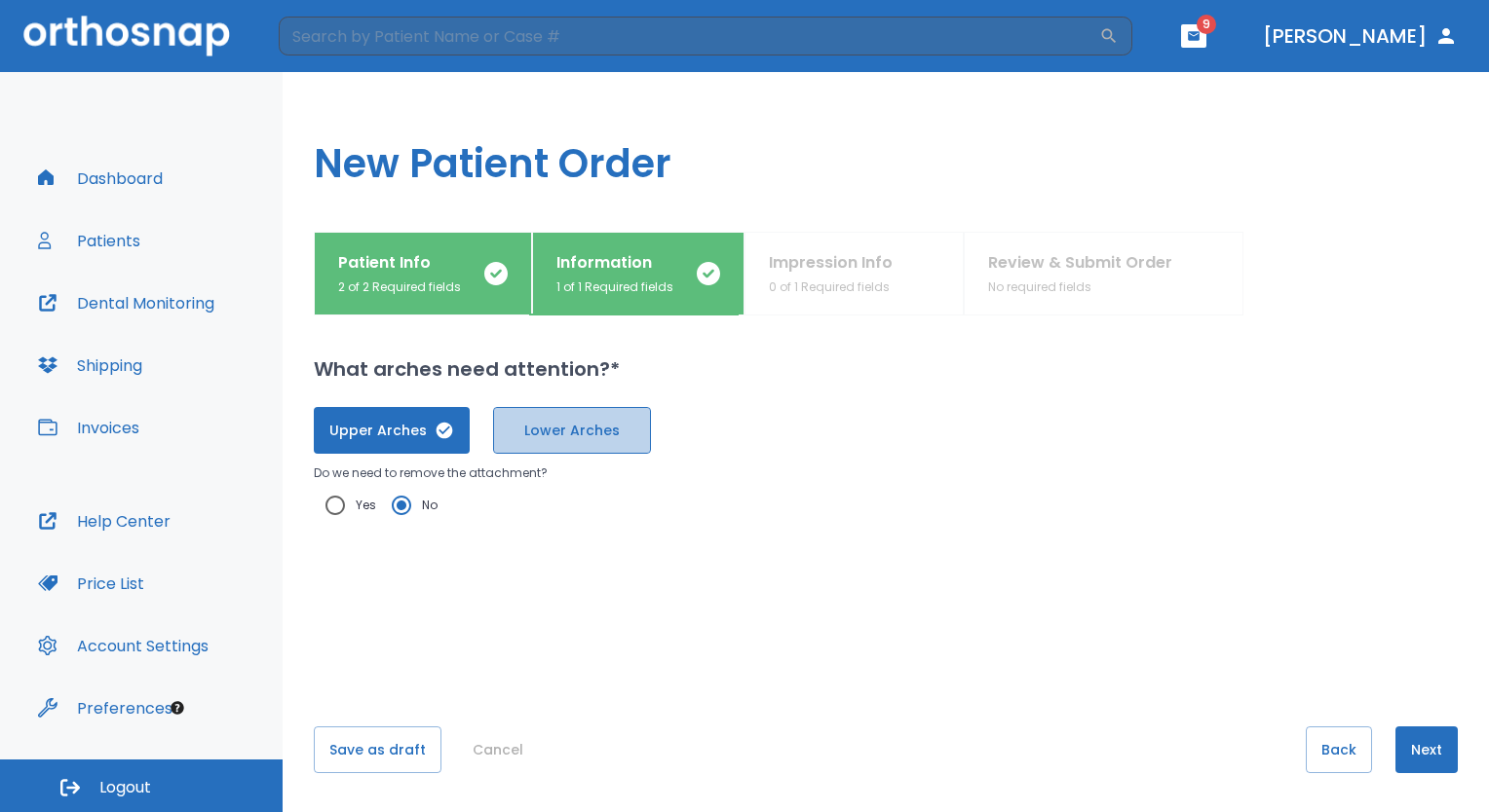
click at [519, 437] on span "Lower Arches" at bounding box center [572, 431] width 117 height 21
click at [332, 506] on input "Yes" at bounding box center [334, 505] width 41 height 41
radio input "true"
click at [1430, 752] on button "Next" at bounding box center [1426, 749] width 62 height 47
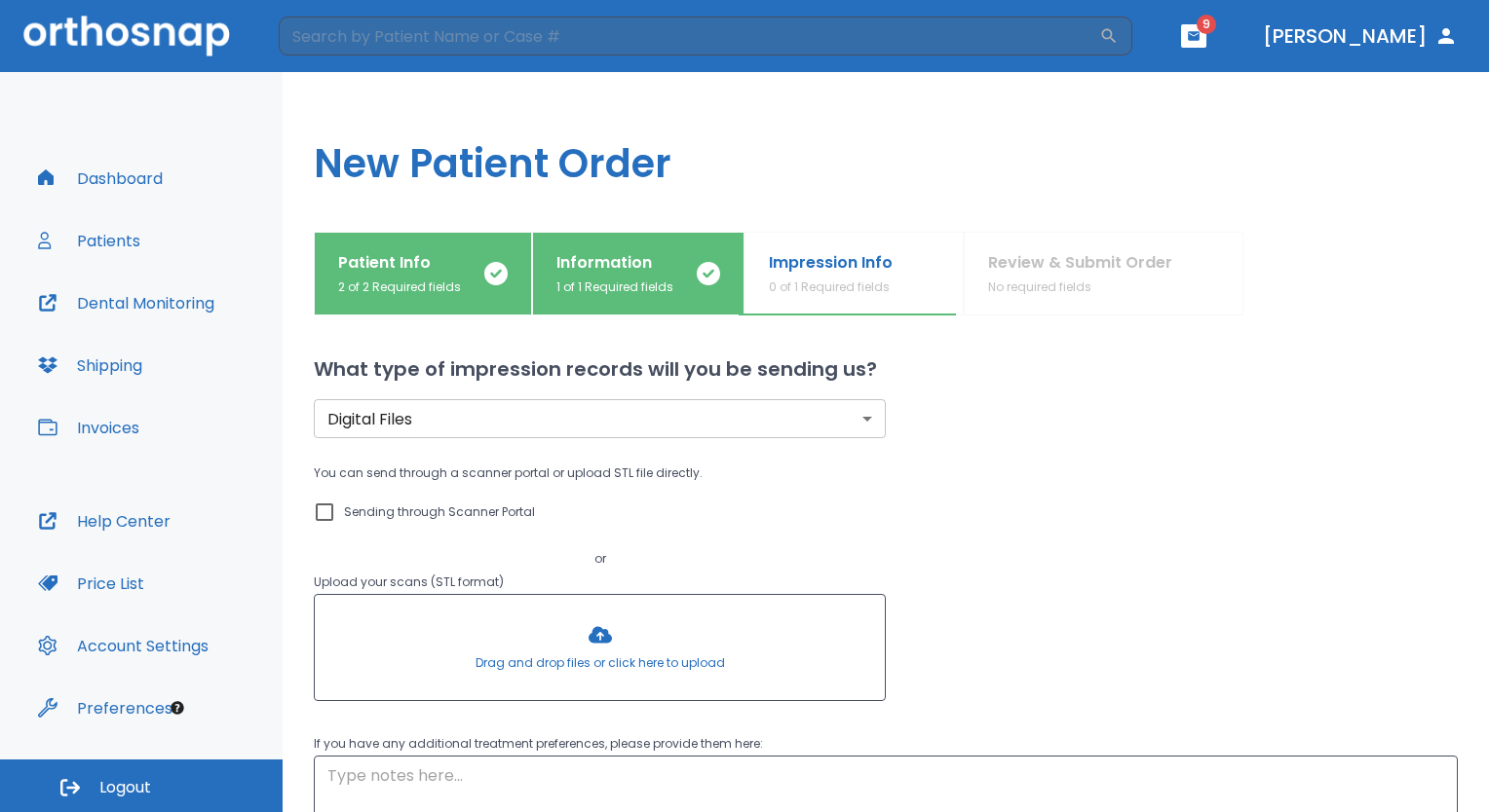
click at [601, 641] on div at bounding box center [599, 647] width 570 height 105
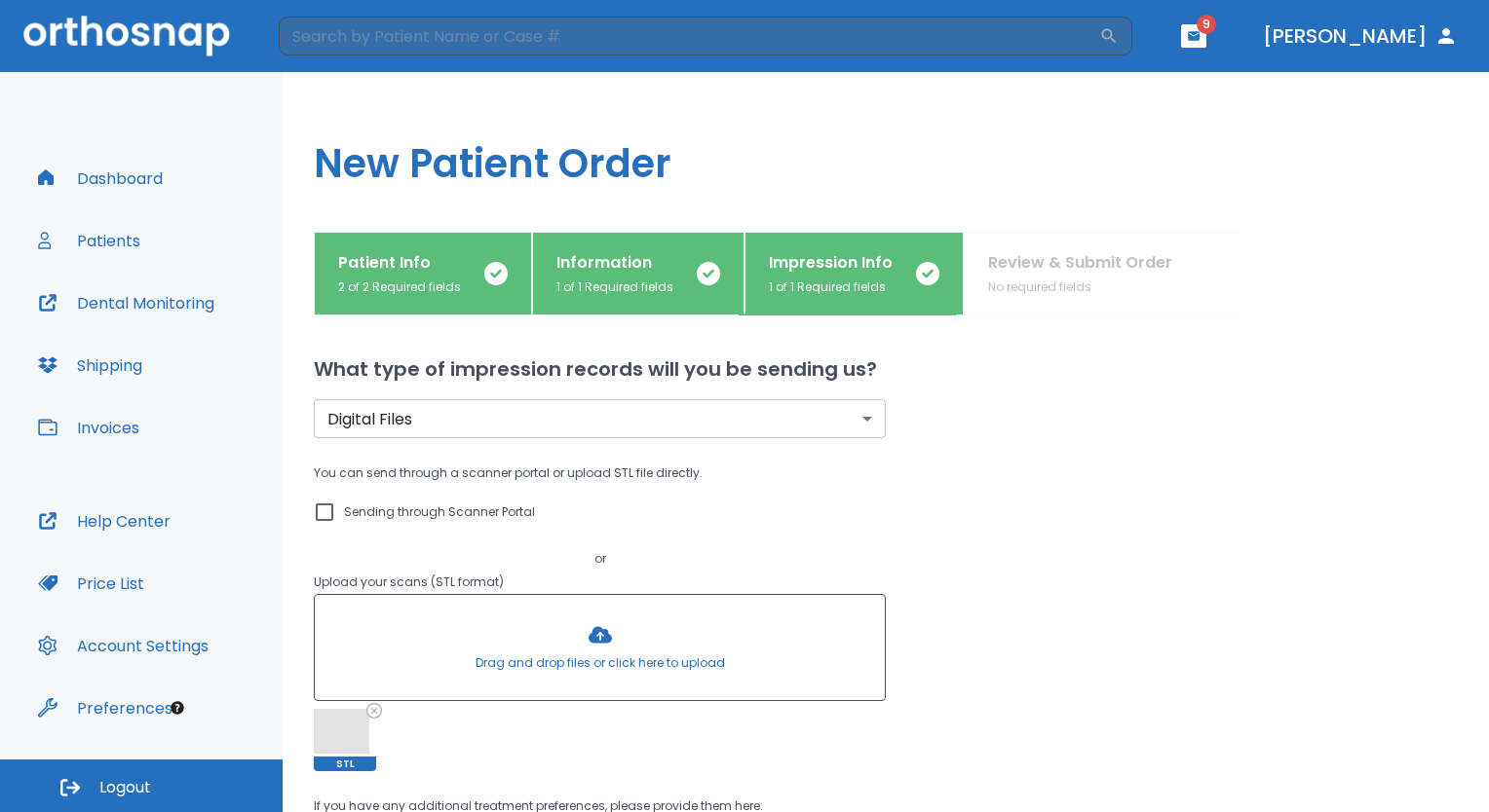
click at [597, 640] on div at bounding box center [599, 647] width 570 height 105
click at [592, 637] on div at bounding box center [599, 647] width 570 height 105
click at [598, 638] on div at bounding box center [599, 647] width 570 height 105
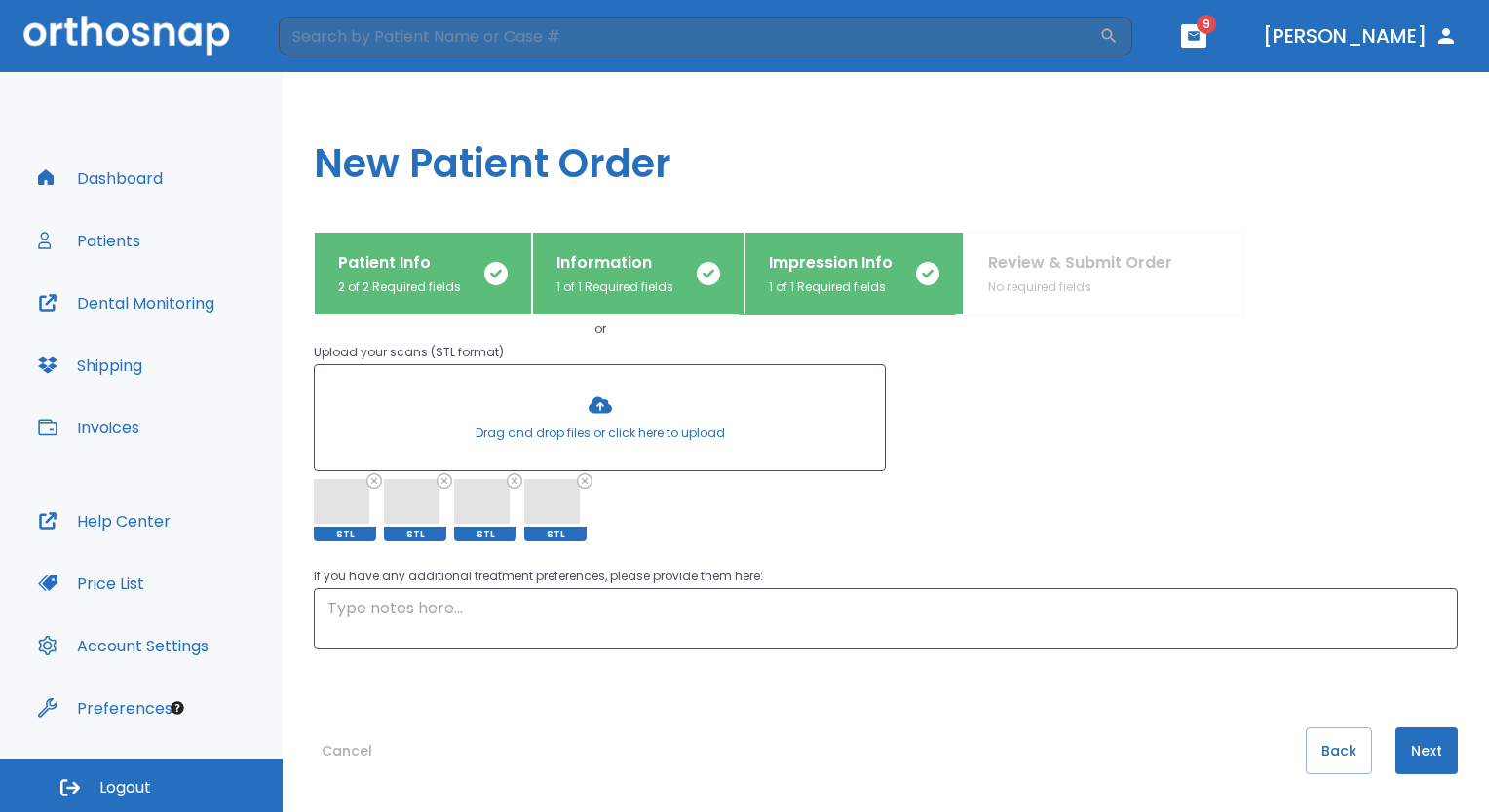
click at [1414, 751] on button "Next" at bounding box center [1426, 750] width 62 height 47
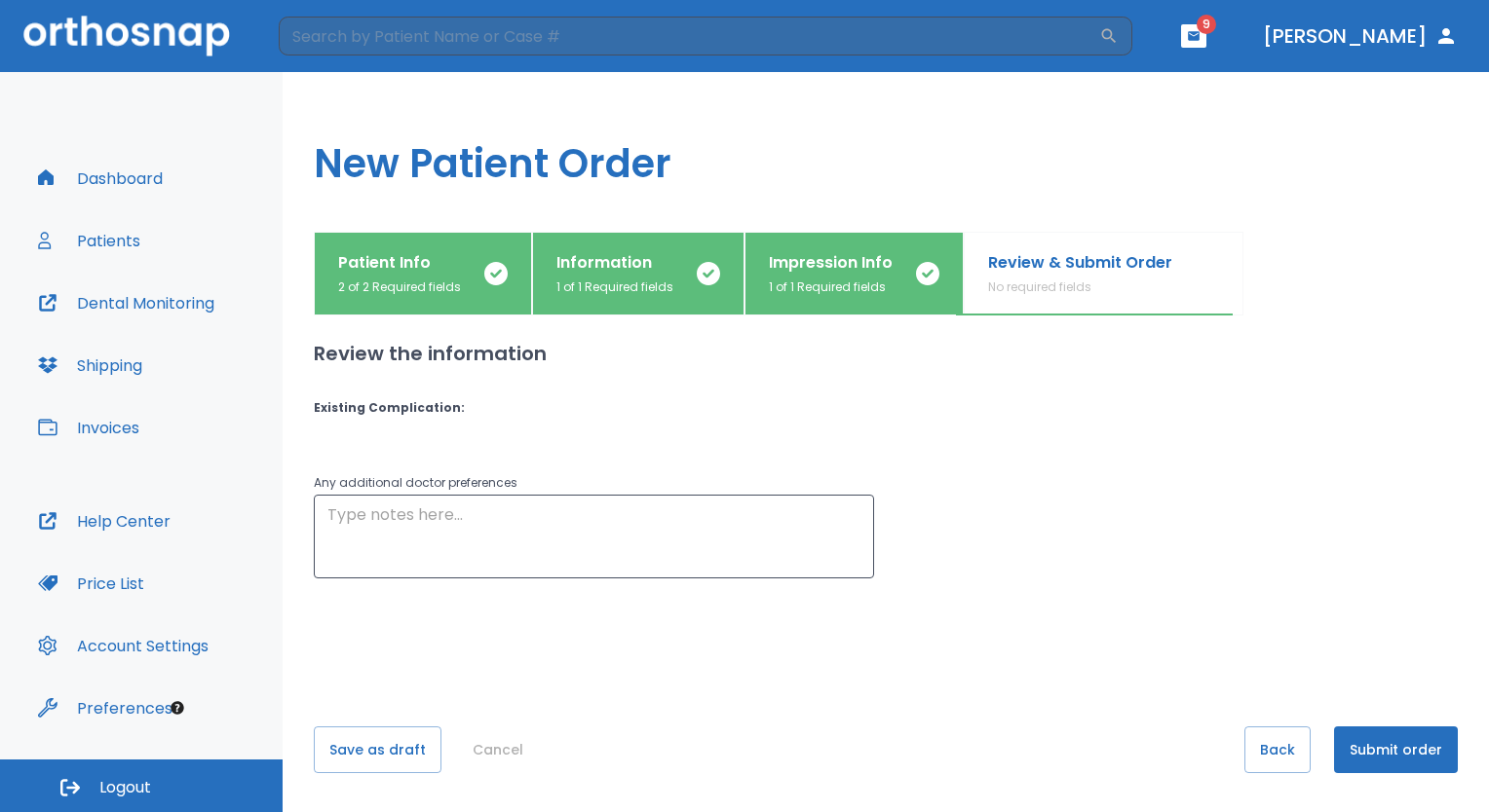
click at [1383, 759] on button "Submit order" at bounding box center [1396, 749] width 124 height 47
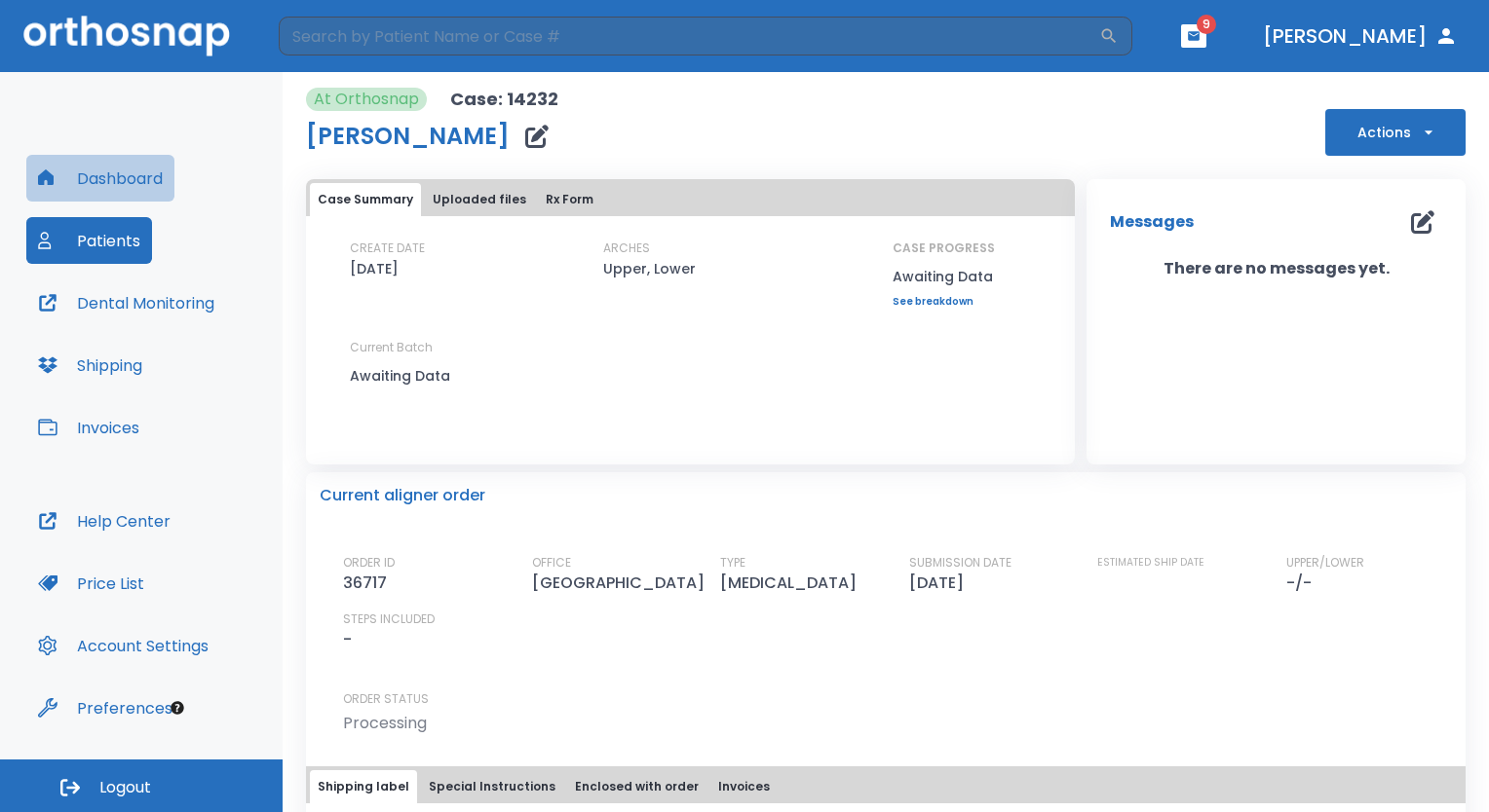
click at [111, 179] on button "Dashboard" at bounding box center [100, 178] width 148 height 47
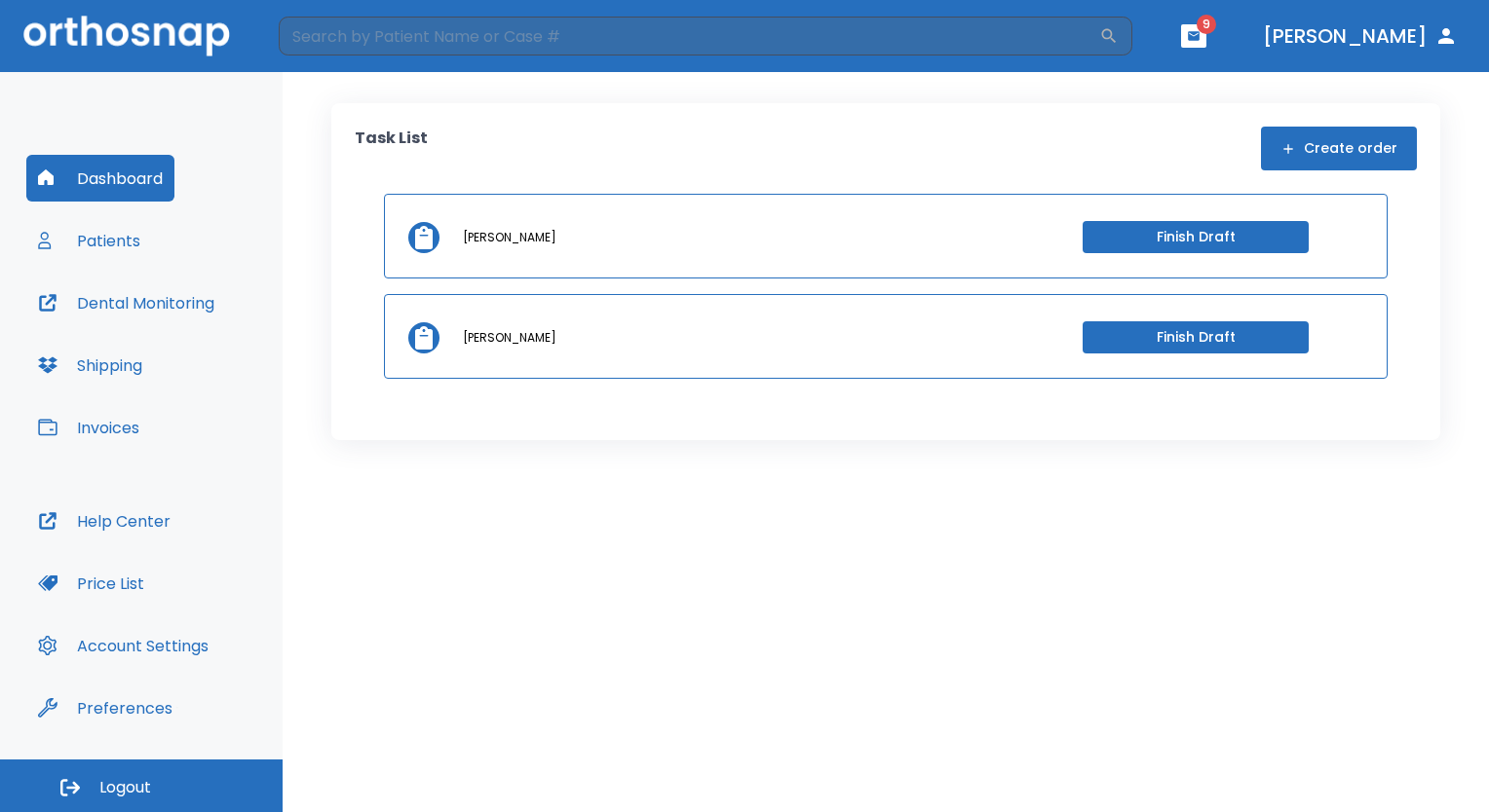
click at [121, 253] on button "Patients" at bounding box center [89, 240] width 126 height 47
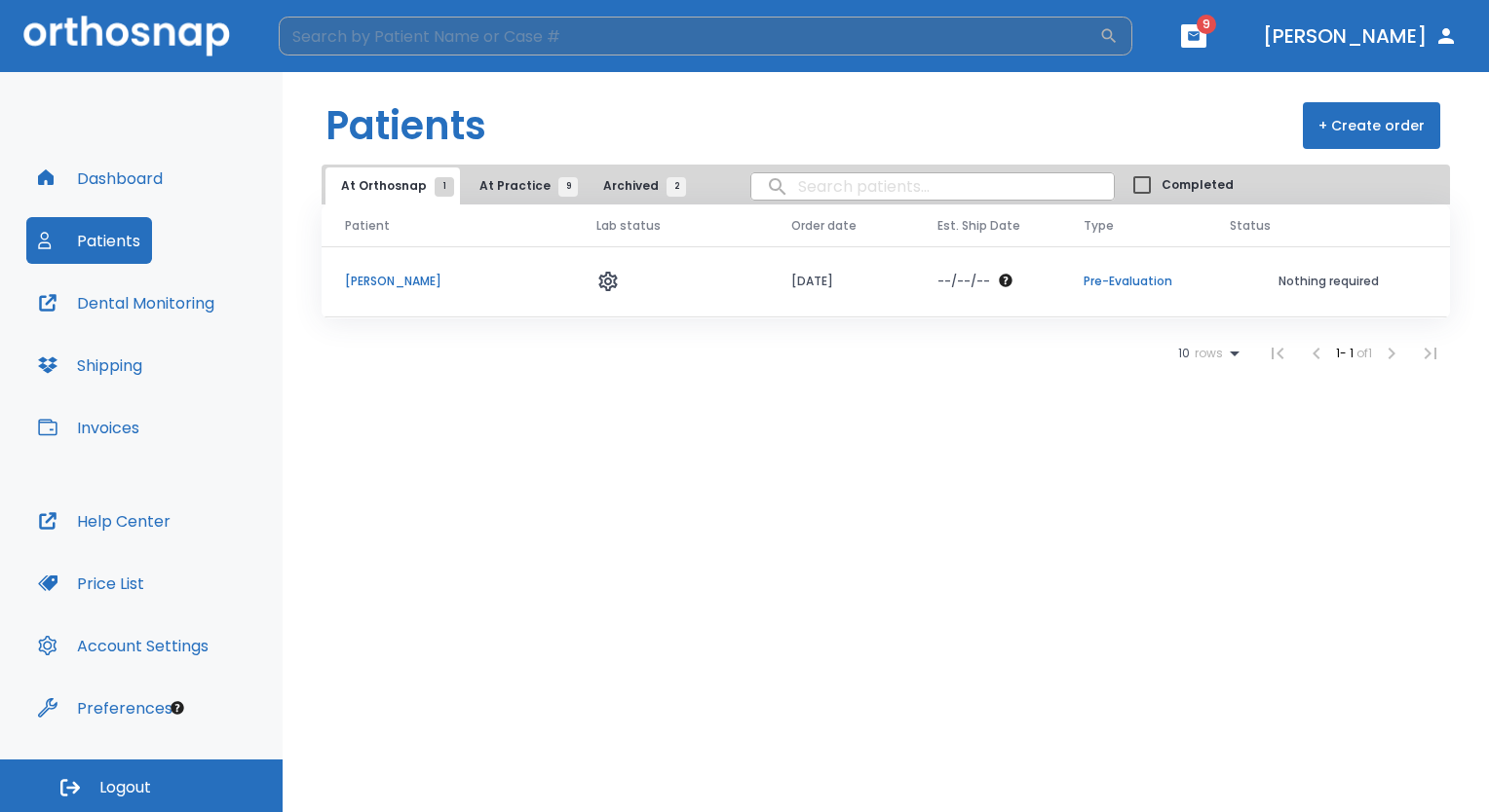
click at [509, 33] on input "search" at bounding box center [689, 36] width 820 height 39
type input "[PERSON_NAME]"
click at [499, 193] on span "At Practice 9" at bounding box center [523, 187] width 89 height 18
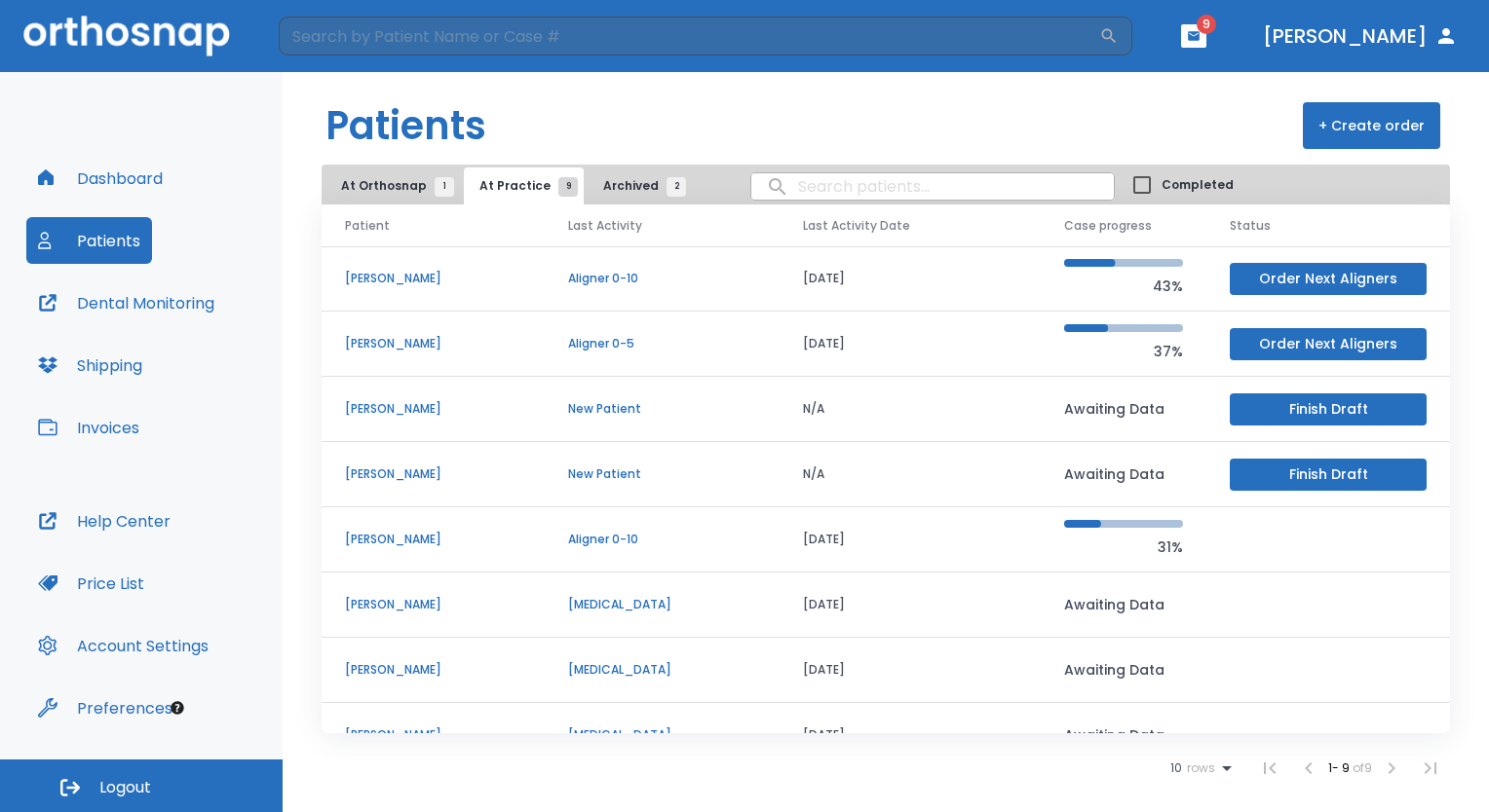
click at [369, 602] on p "[PERSON_NAME]" at bounding box center [433, 606] width 177 height 18
